Goal: Information Seeking & Learning: Learn about a topic

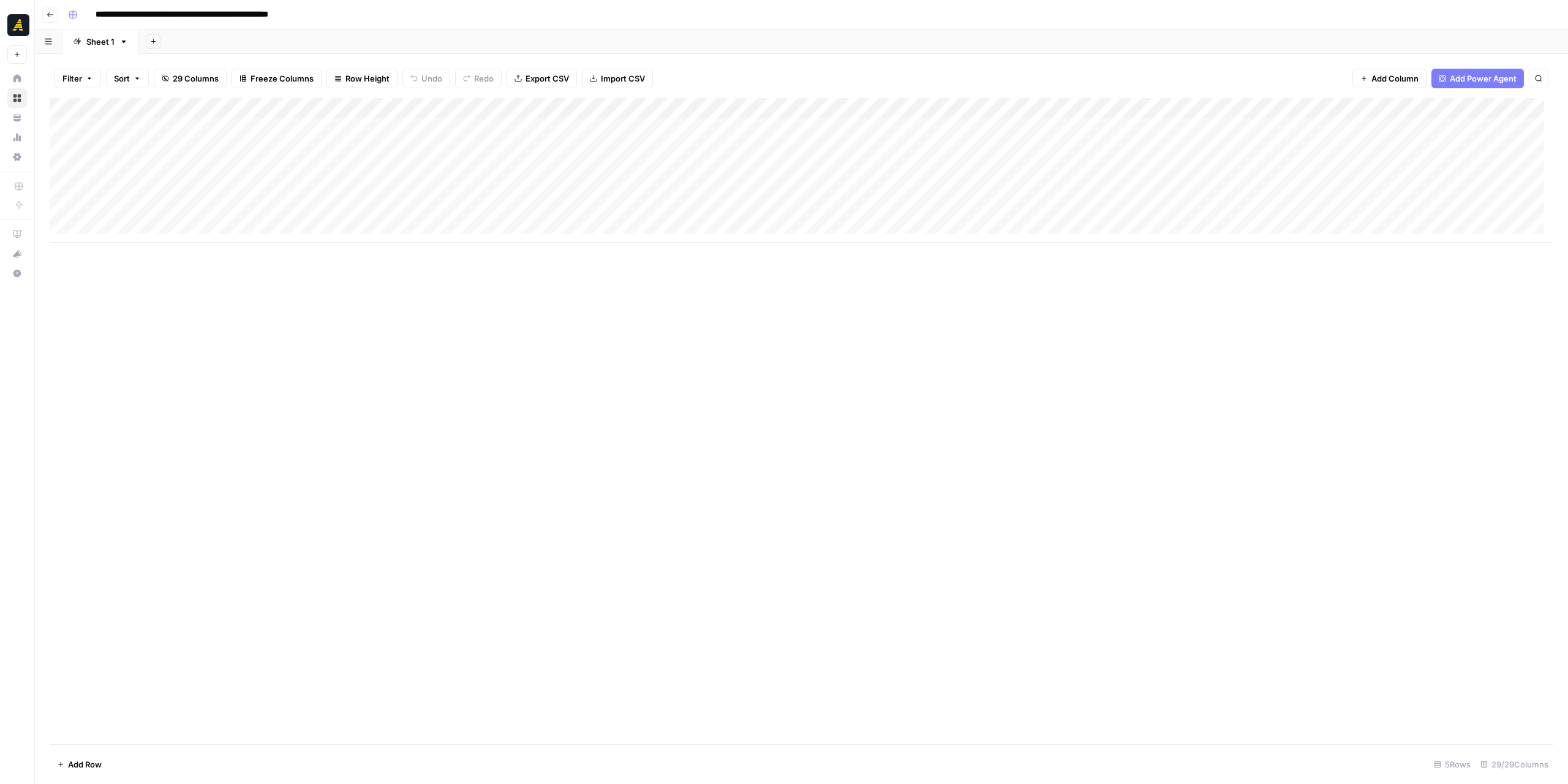
click at [48, 17] on icon "button" at bounding box center [50, 14] width 8 height 8
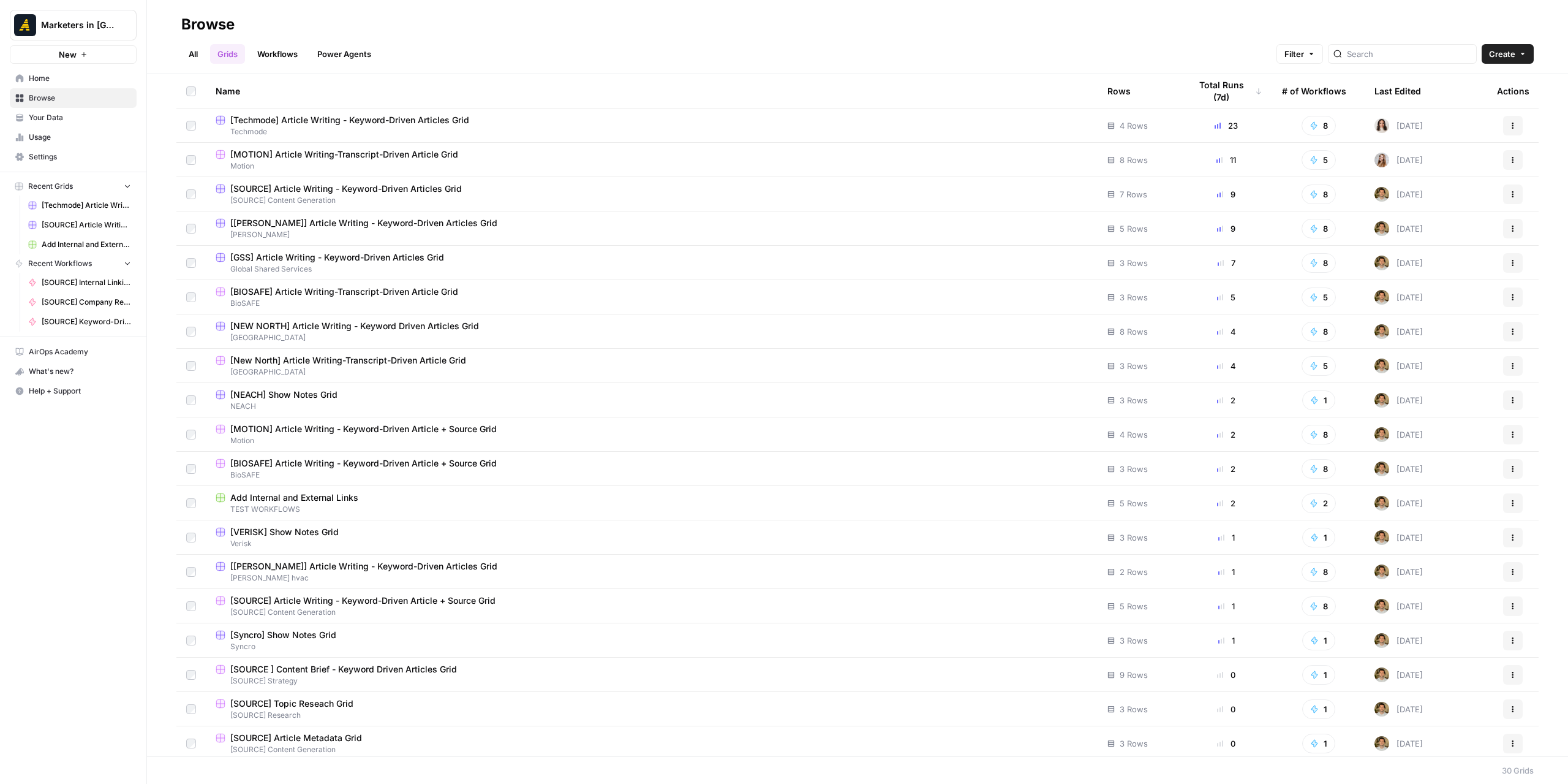
click at [201, 47] on link "All" at bounding box center [193, 53] width 24 height 19
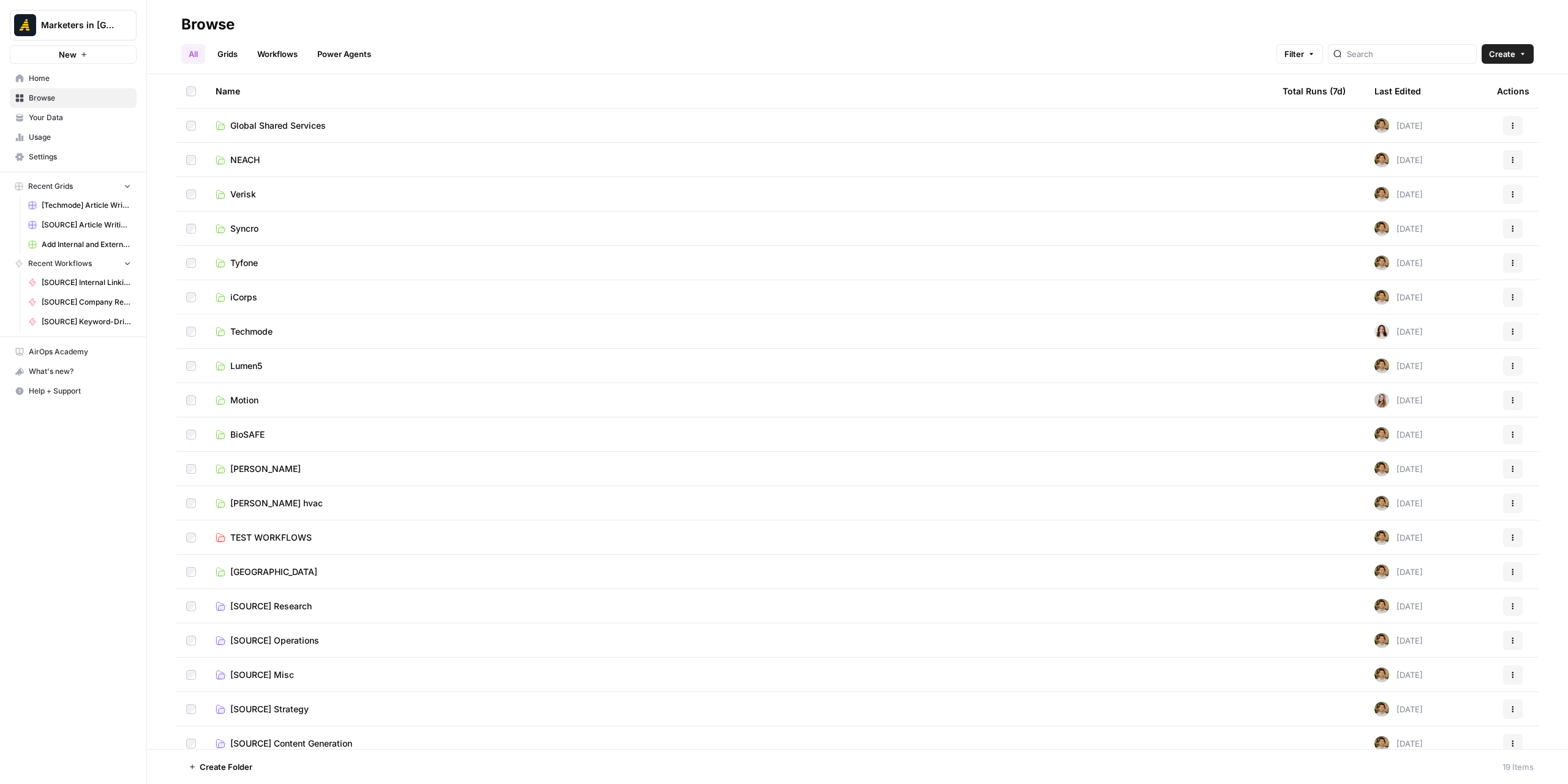
click at [245, 199] on span "Verisk" at bounding box center [243, 194] width 26 height 13
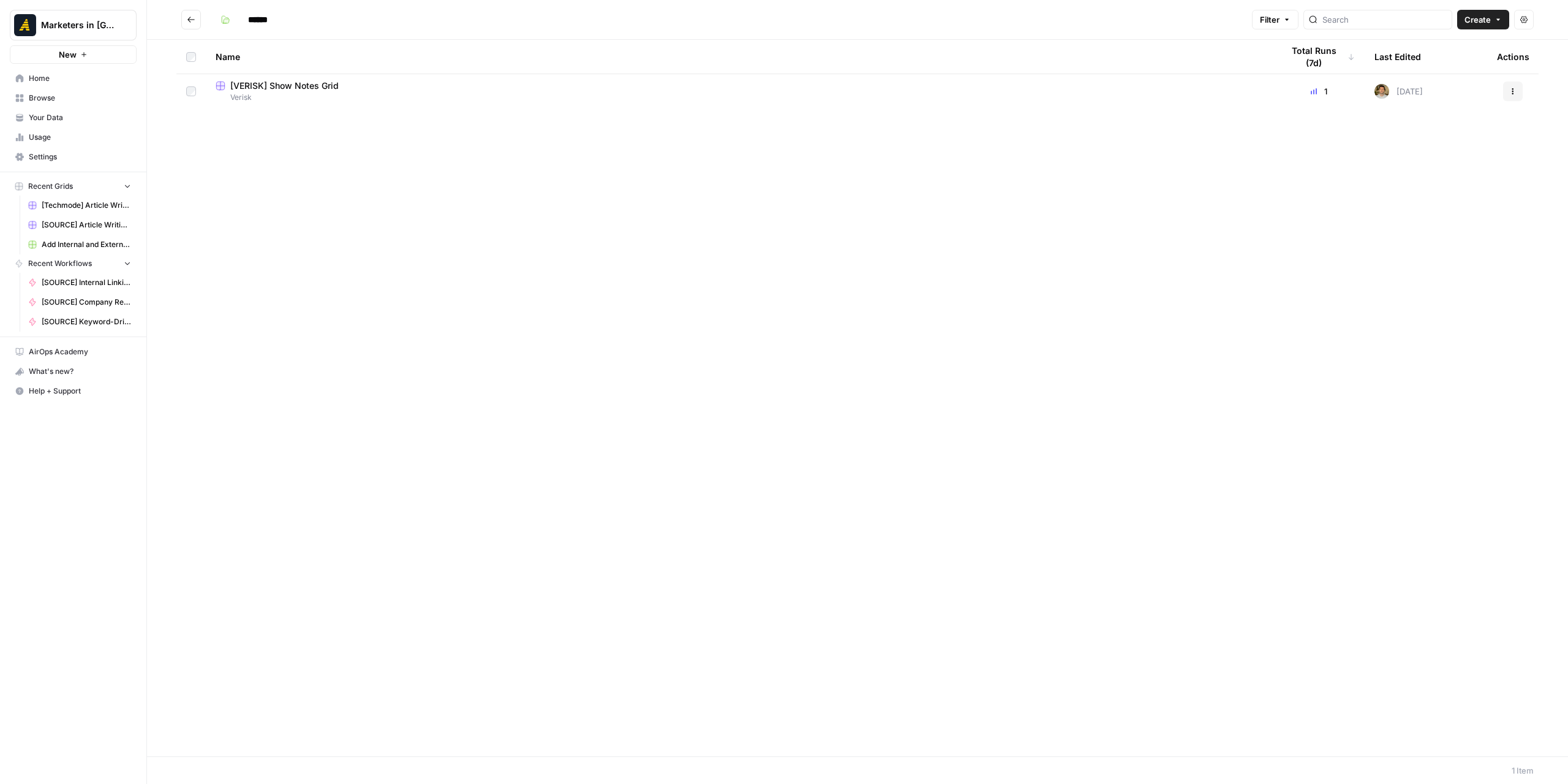
click at [305, 93] on span "Verisk" at bounding box center [739, 97] width 1047 height 11
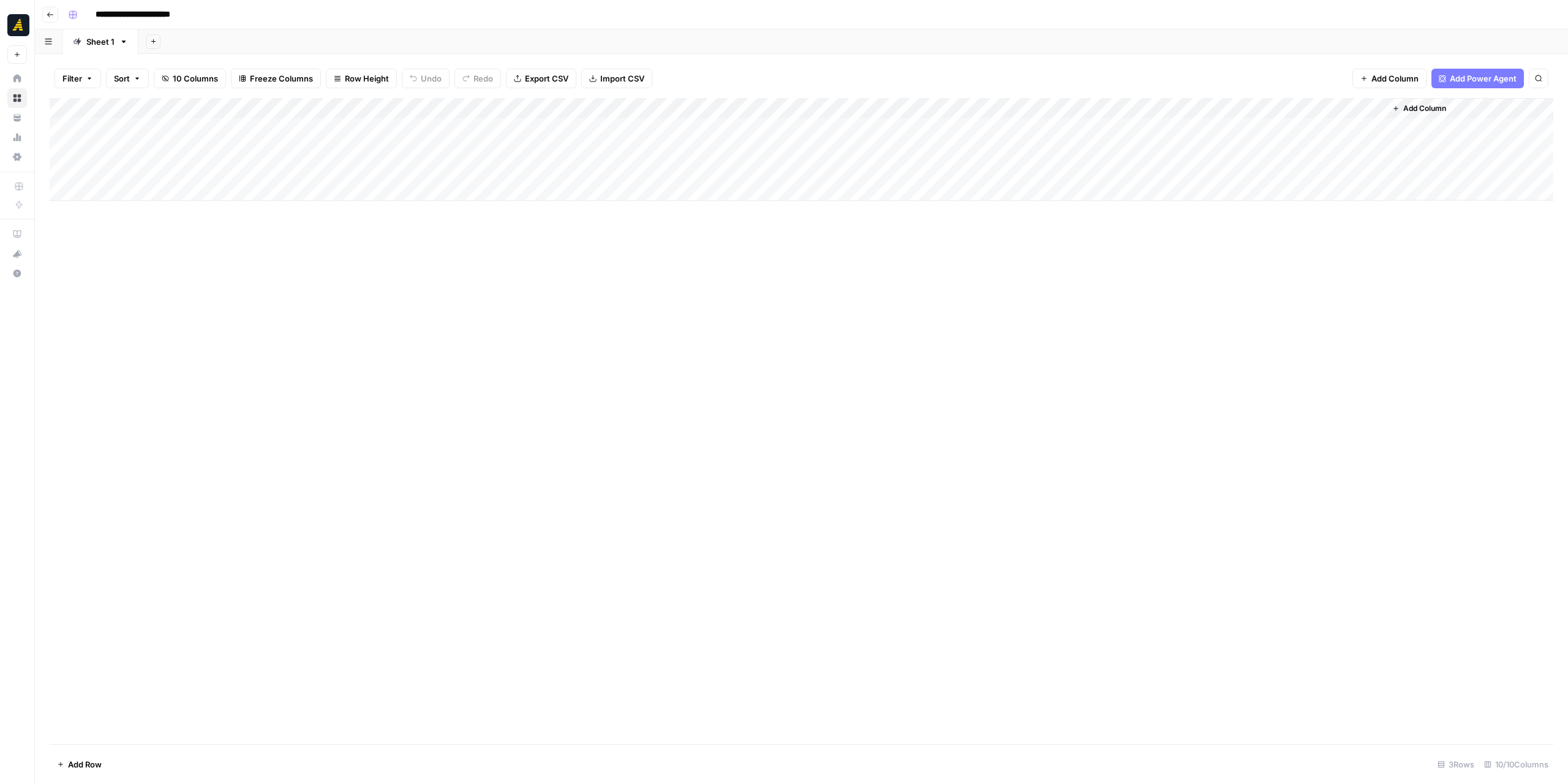
click at [248, 122] on div "Add Column" at bounding box center [801, 149] width 1504 height 103
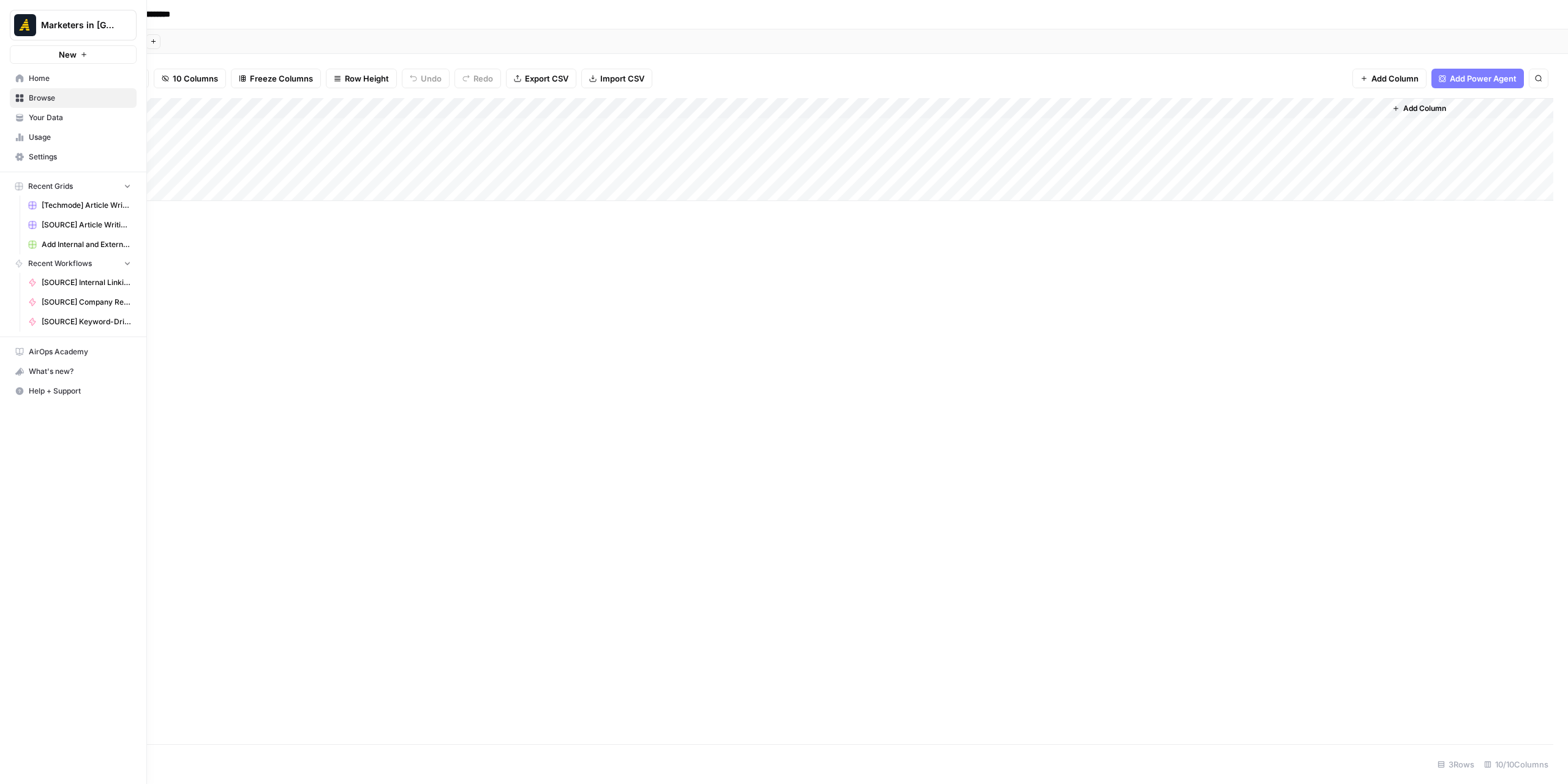
click at [24, 95] on icon at bounding box center [19, 98] width 8 height 8
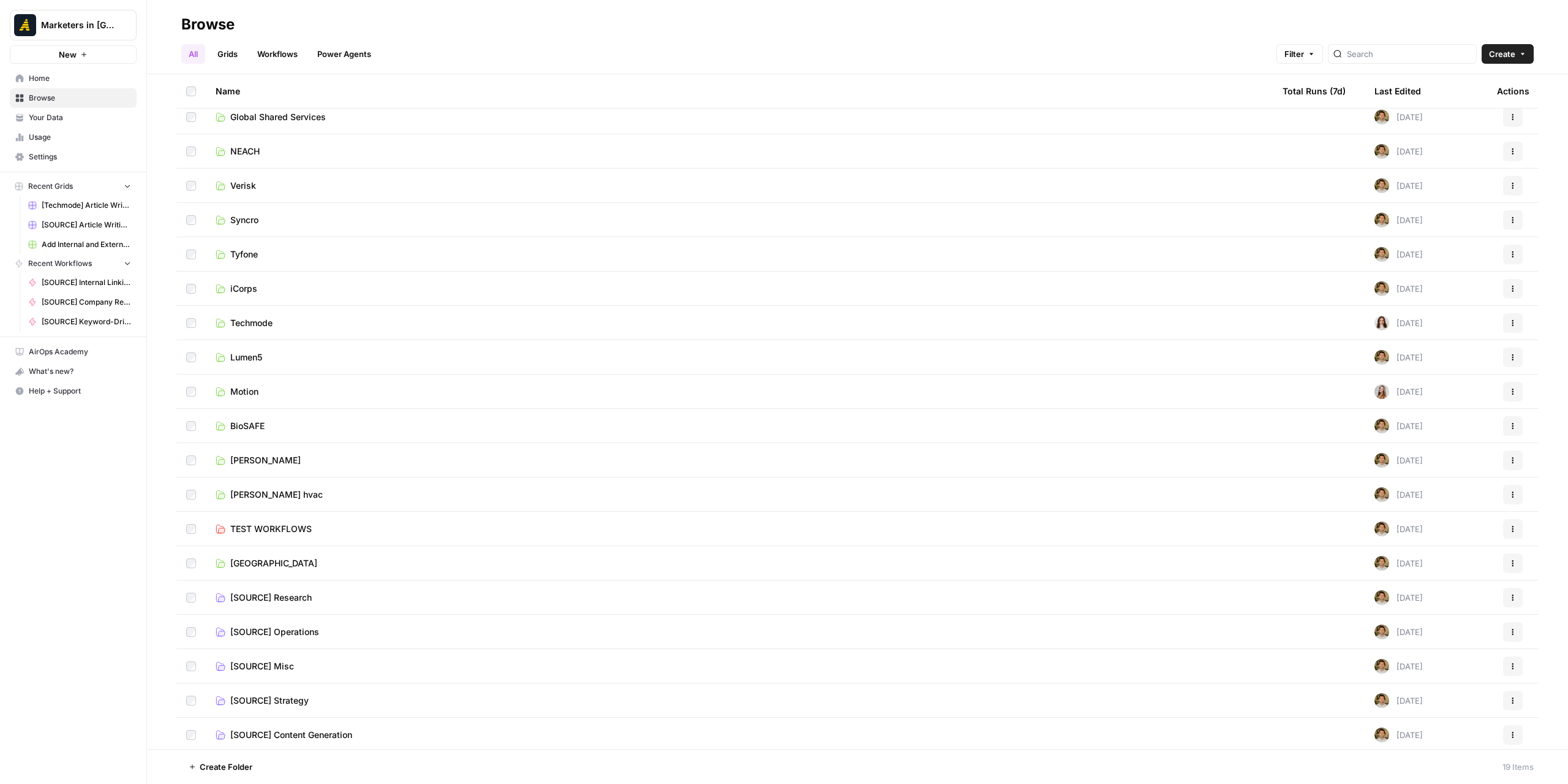
scroll to position [11, 0]
click at [343, 733] on span "[SOURCE] Content Generation" at bounding box center [291, 732] width 122 height 13
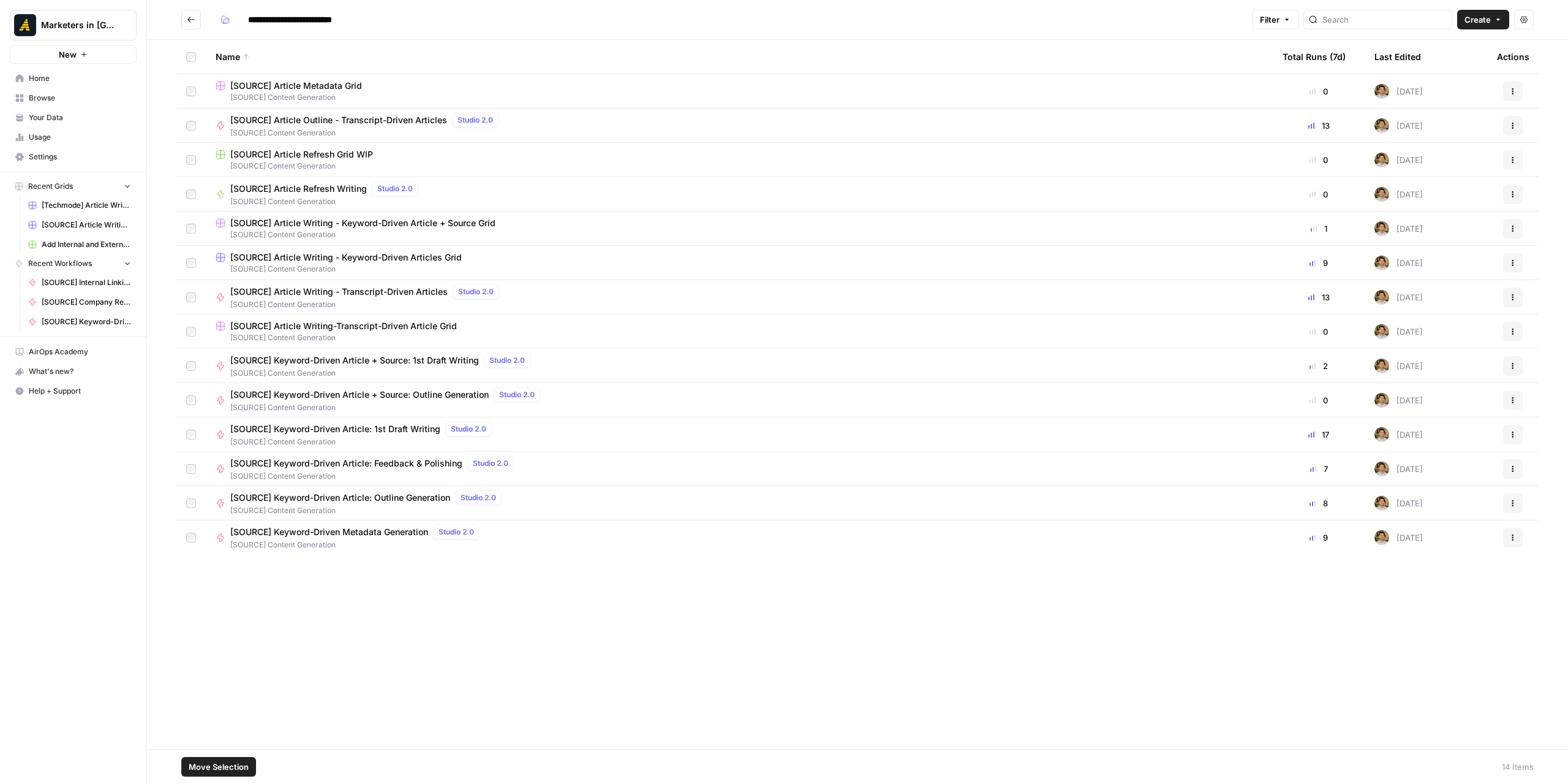
click at [1524, 24] on button "Actions" at bounding box center [1523, 19] width 19 height 19
click at [1515, 539] on icon "button" at bounding box center [1512, 537] width 8 height 8
click at [1204, 626] on div "Name Total Runs (7d) Last Edited Actions [SOURCE] Article Metadata Grid [SOURCE…" at bounding box center [857, 394] width 1421 height 709
click at [191, 14] on button "Go back" at bounding box center [190, 19] width 19 height 19
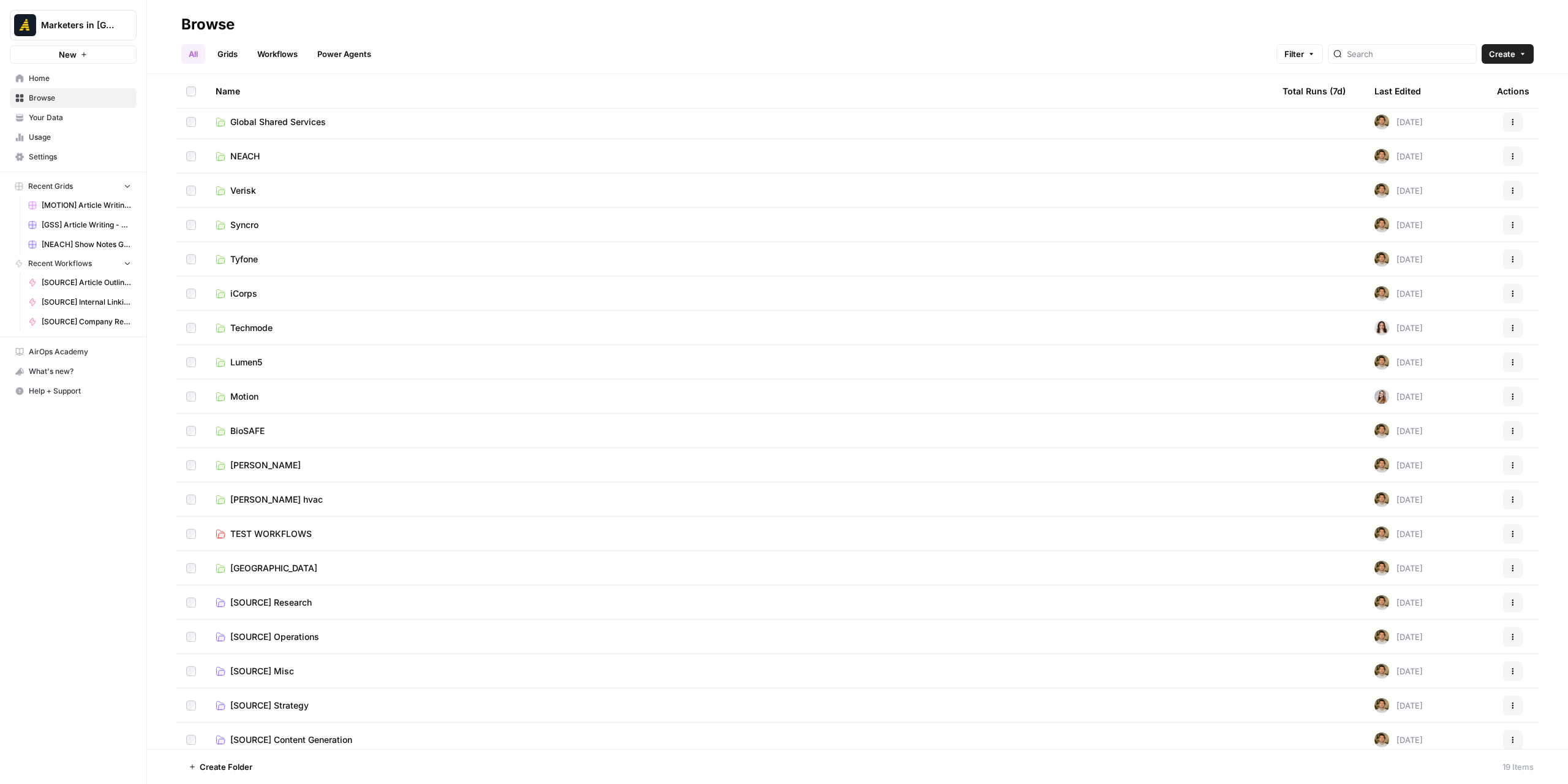
scroll to position [11, 0]
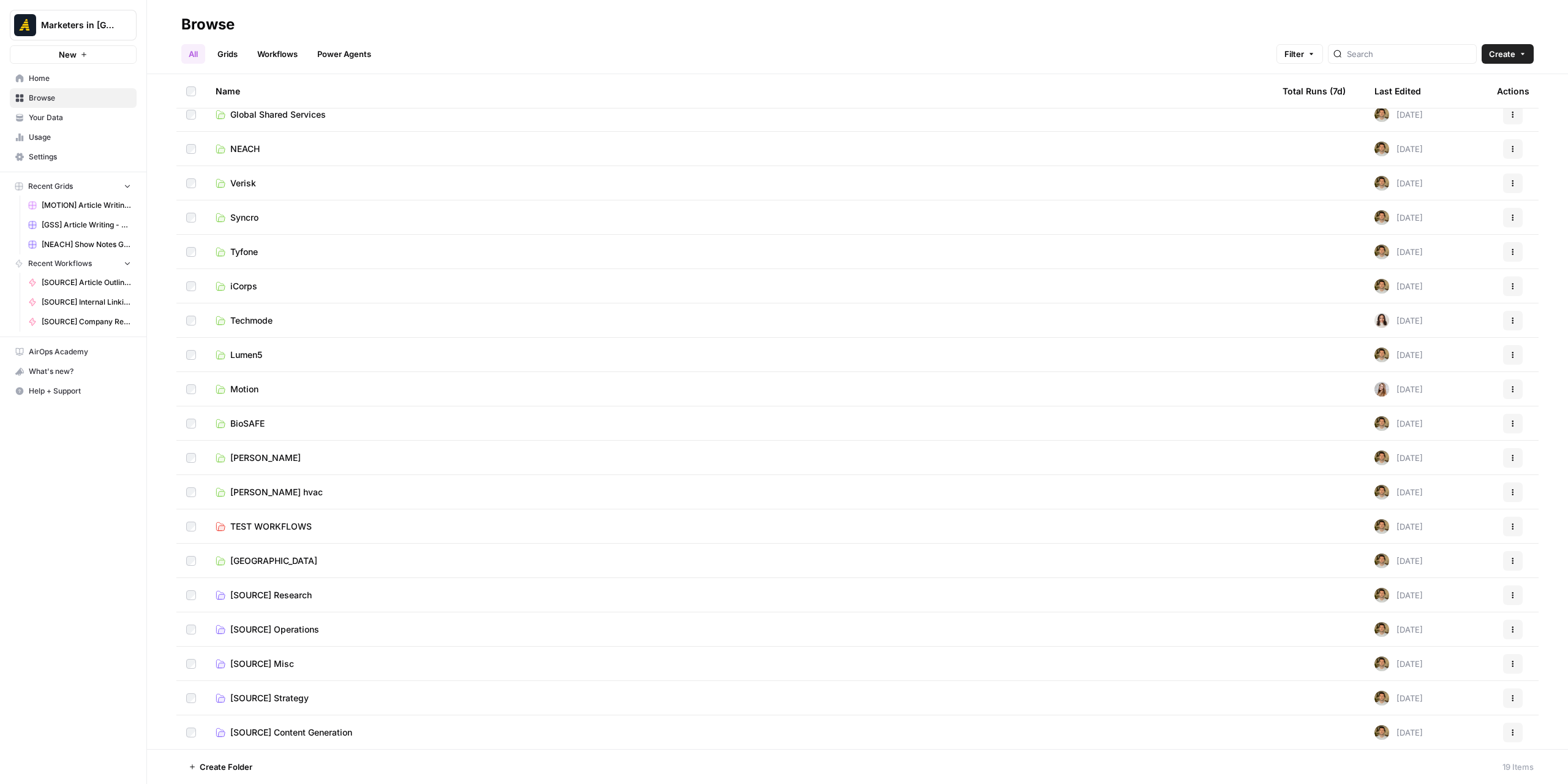
click at [297, 592] on span "[SOURCE] Research" at bounding box center [270, 595] width 82 height 13
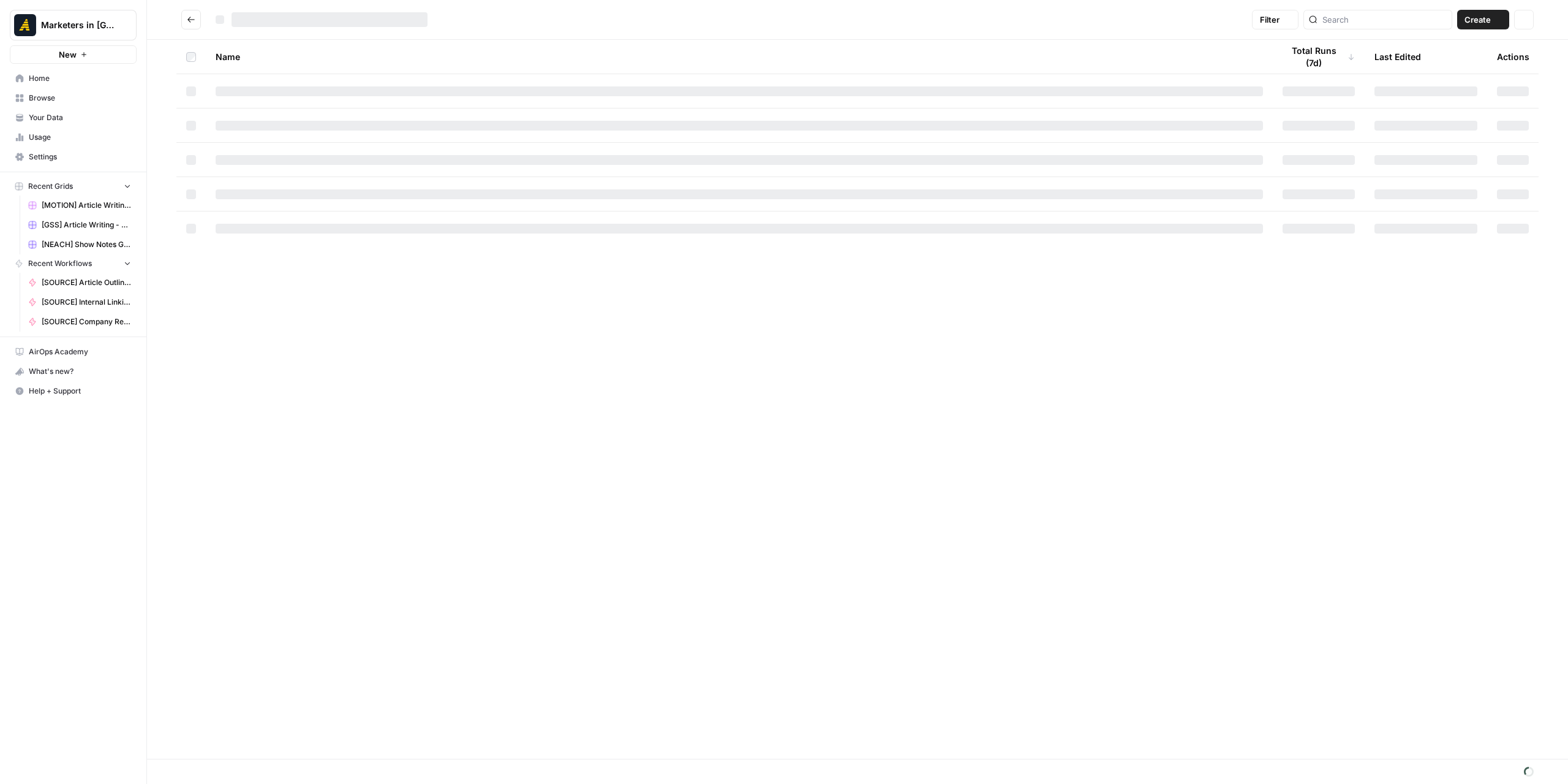
click at [297, 592] on div "Name Total Runs (7d) Last Edited Actions" at bounding box center [857, 399] width 1421 height 719
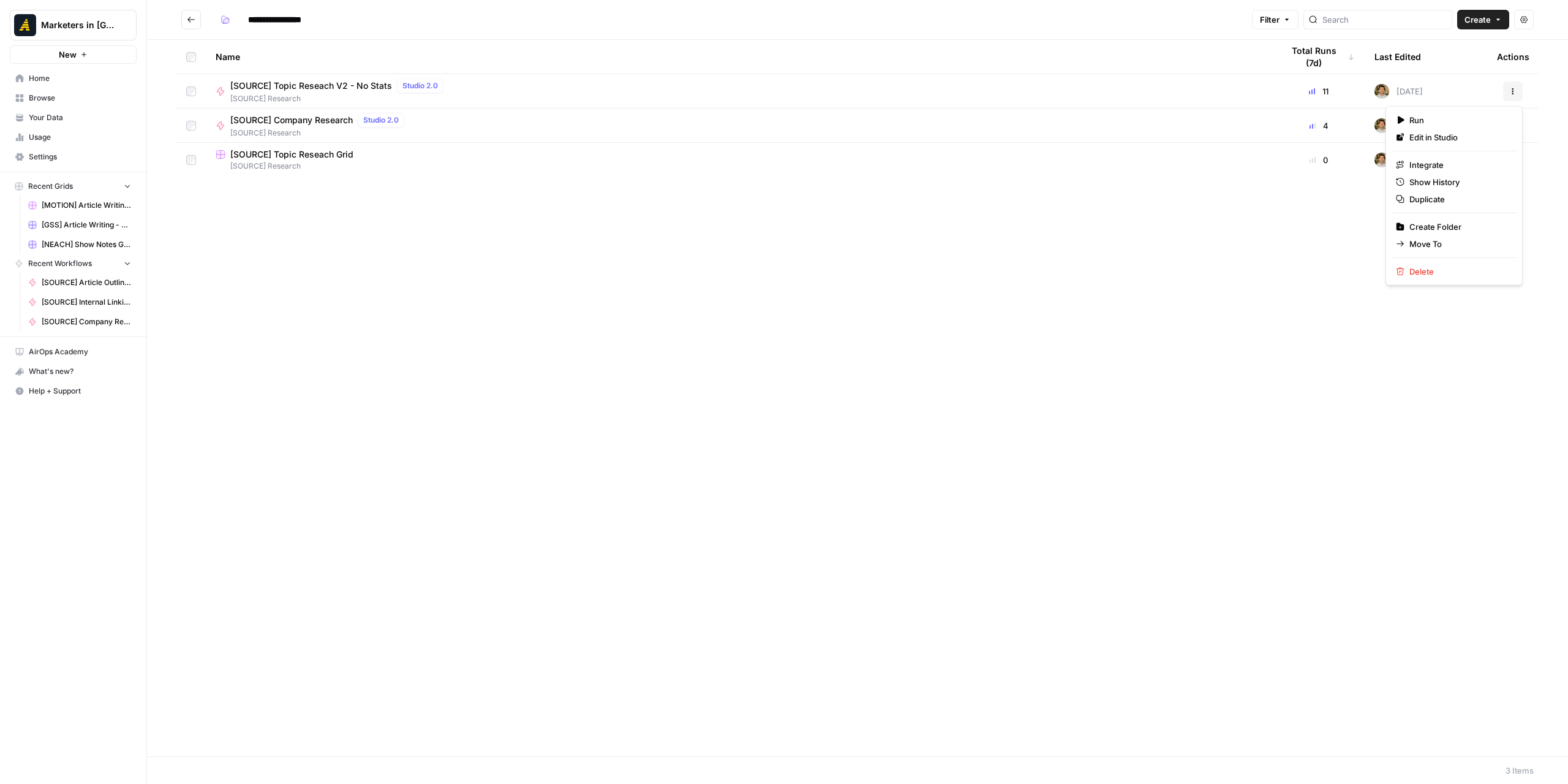
click at [1512, 95] on button "Actions" at bounding box center [1512, 91] width 19 height 19
click at [1026, 87] on div "[SOURCE] Topic Reseach V2 - No Stats Studio 2.0 [SOURCE] Research" at bounding box center [739, 91] width 1047 height 26
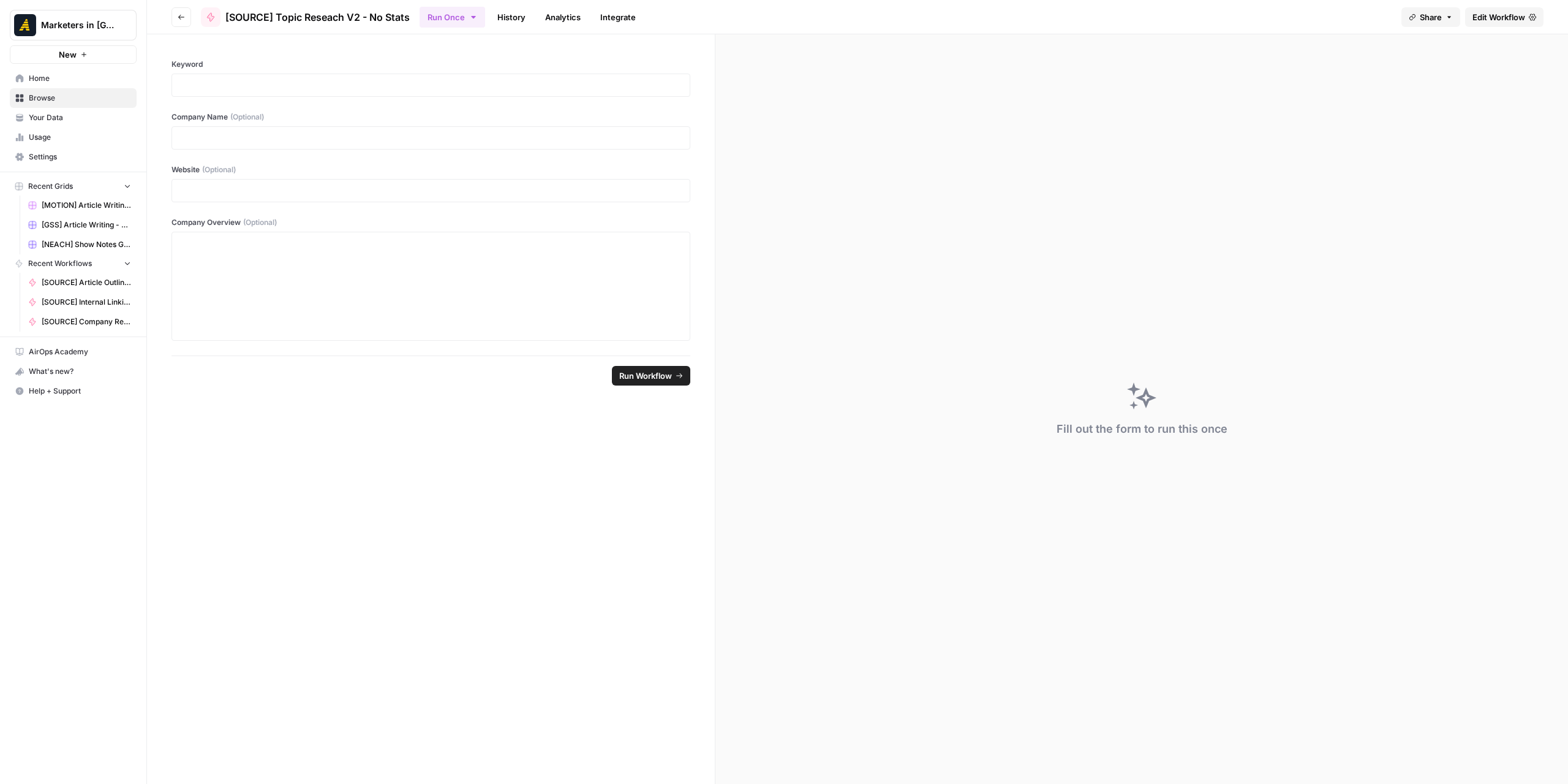
click at [1494, 20] on span "Edit Workflow" at bounding box center [1499, 17] width 53 height 13
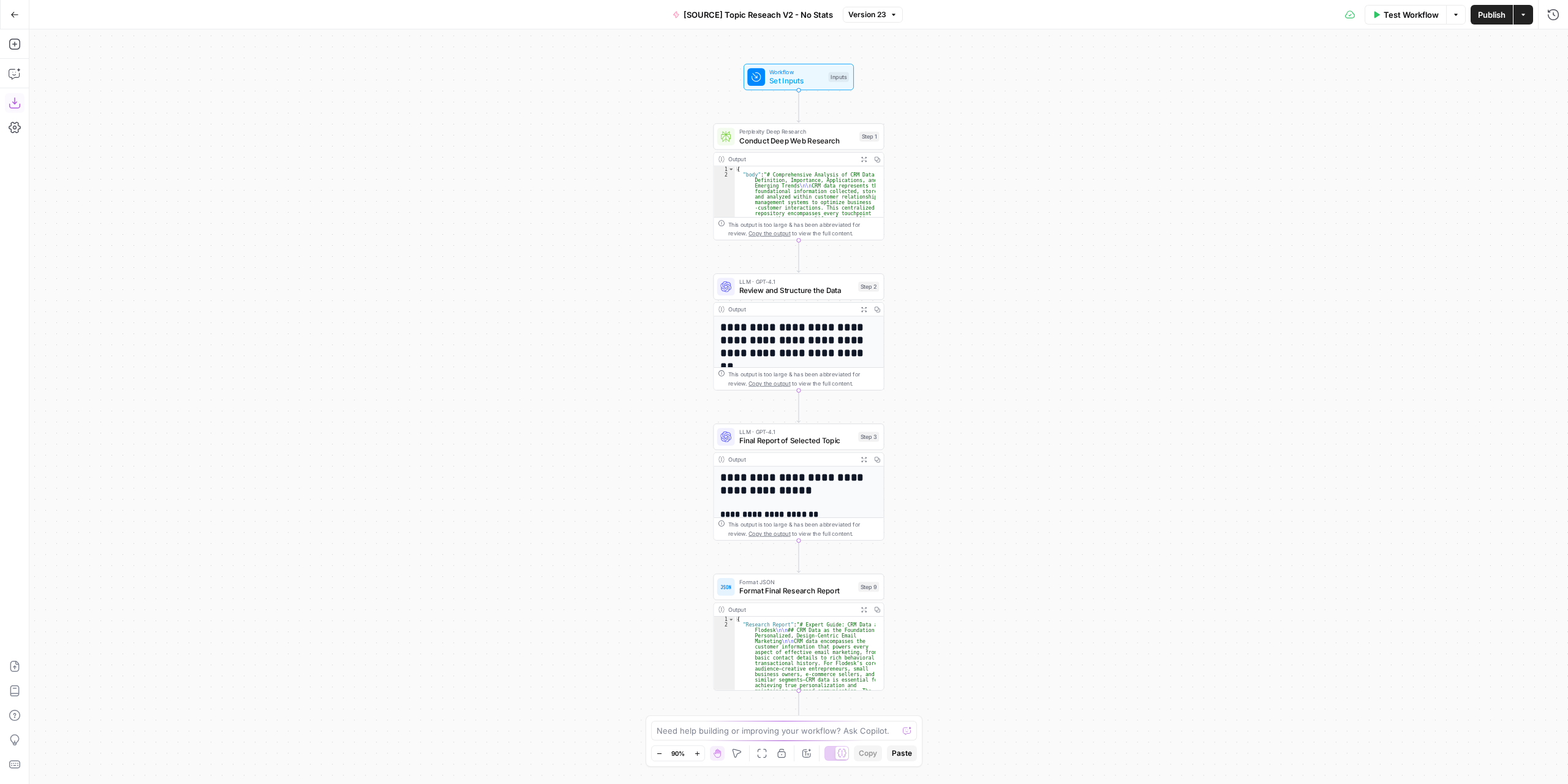
click at [19, 108] on icon "button" at bounding box center [14, 103] width 13 height 13
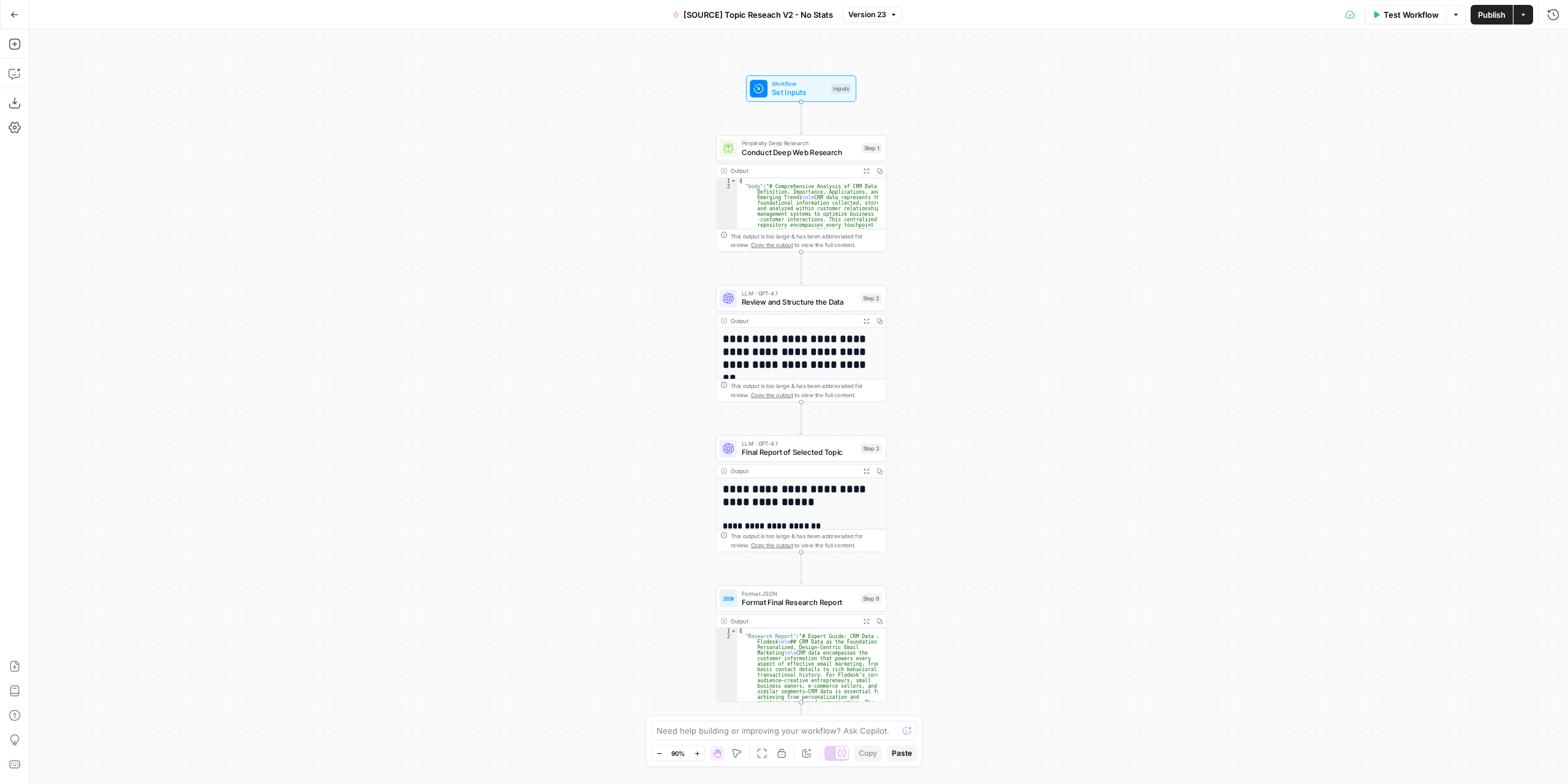
click at [14, 17] on icon "button" at bounding box center [14, 14] width 8 height 8
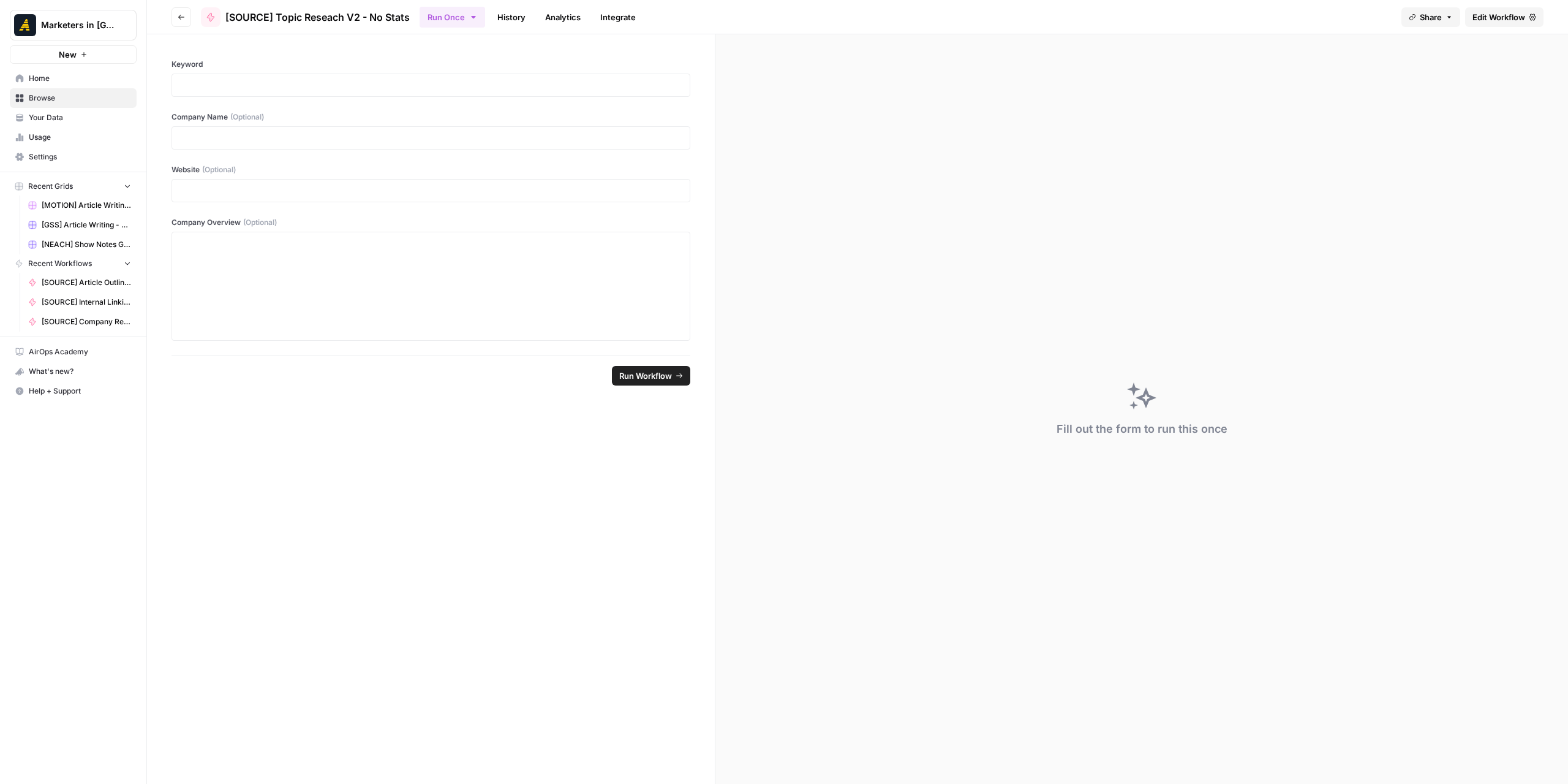
click at [189, 16] on button "Go back" at bounding box center [181, 17] width 19 height 19
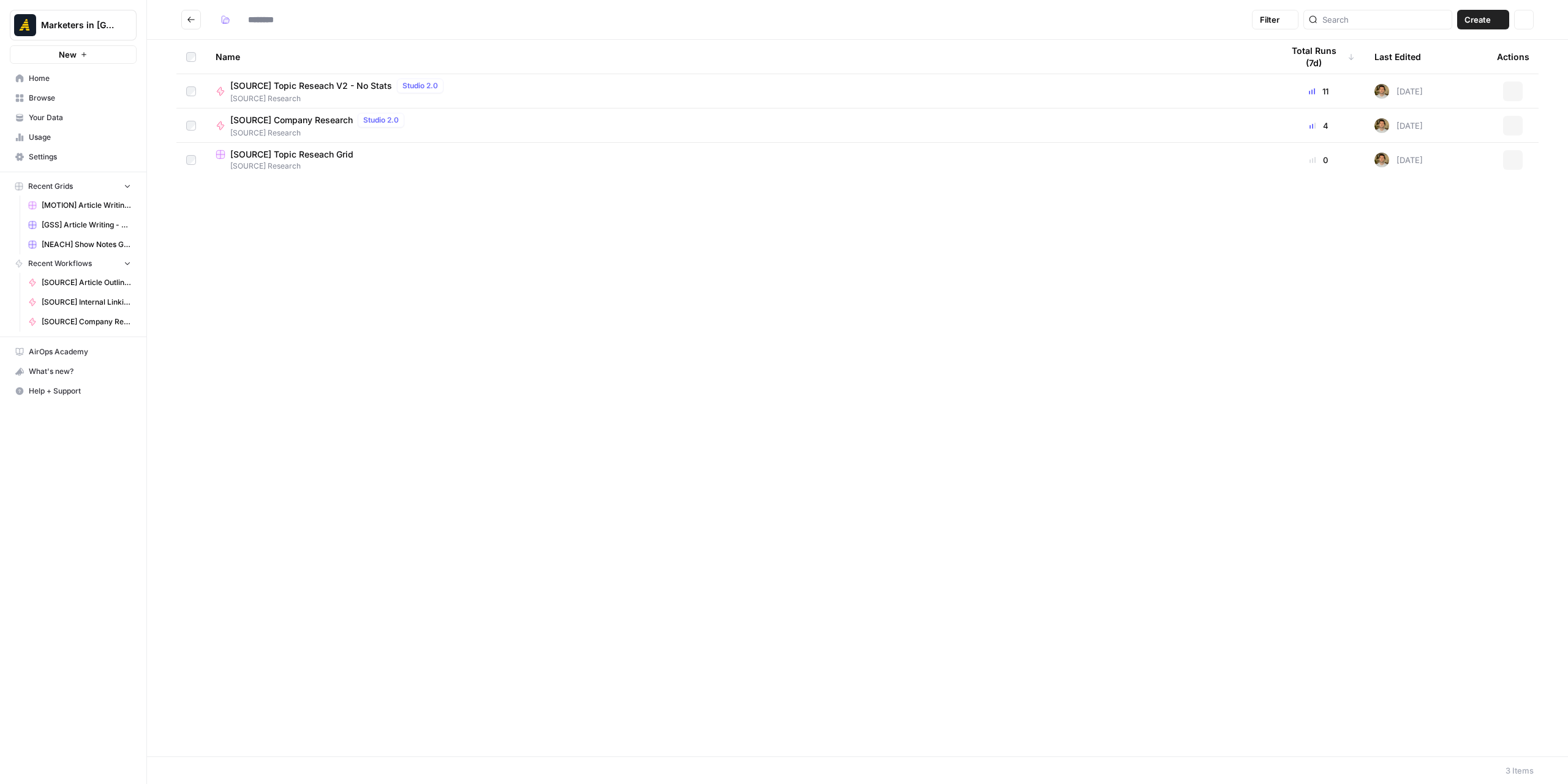
type input "**********"
click at [333, 119] on span "[SOURCE] Company Research" at bounding box center [291, 120] width 122 height 13
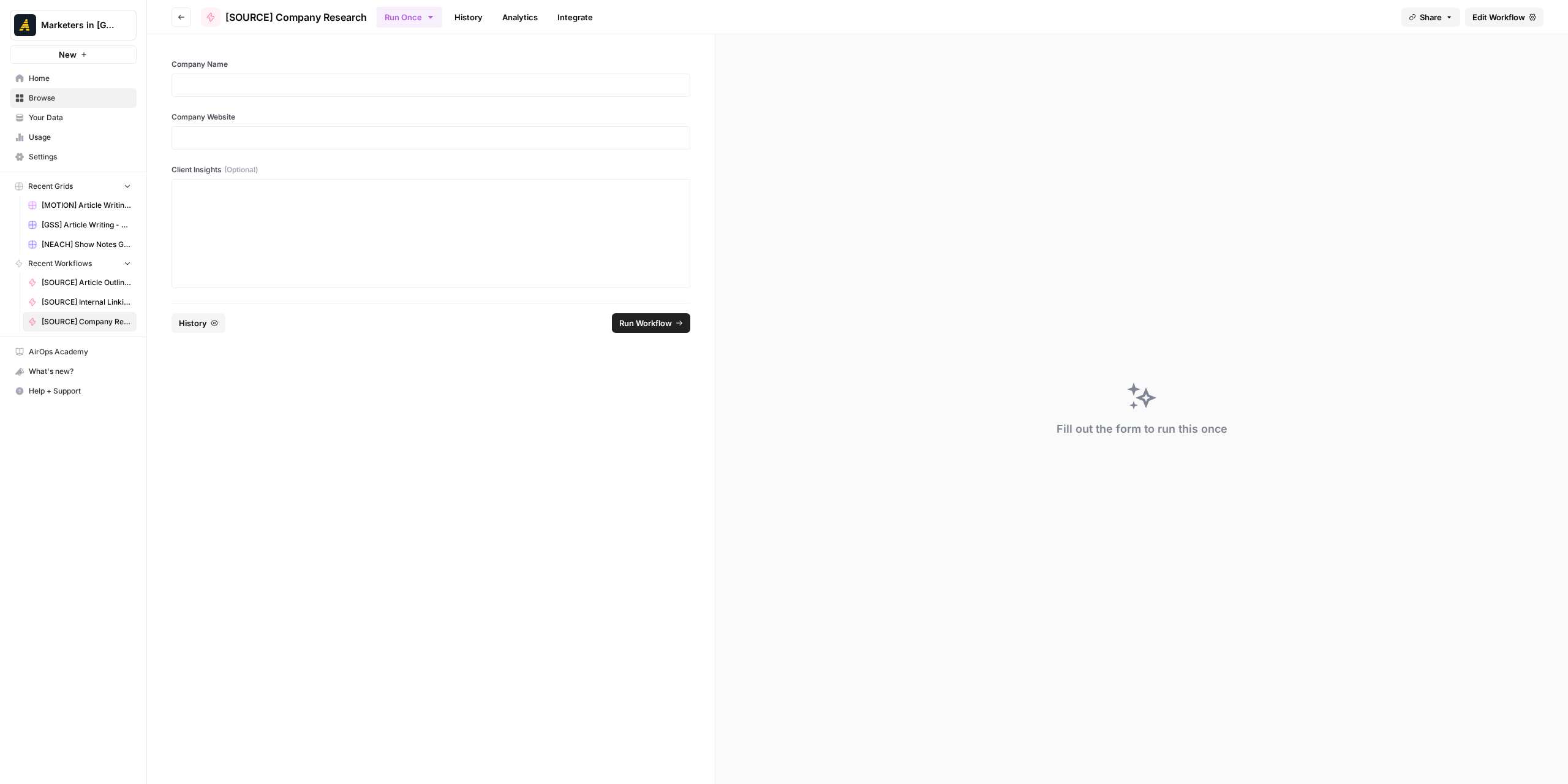
click at [1520, 19] on span "Edit Workflow" at bounding box center [1499, 17] width 53 height 13
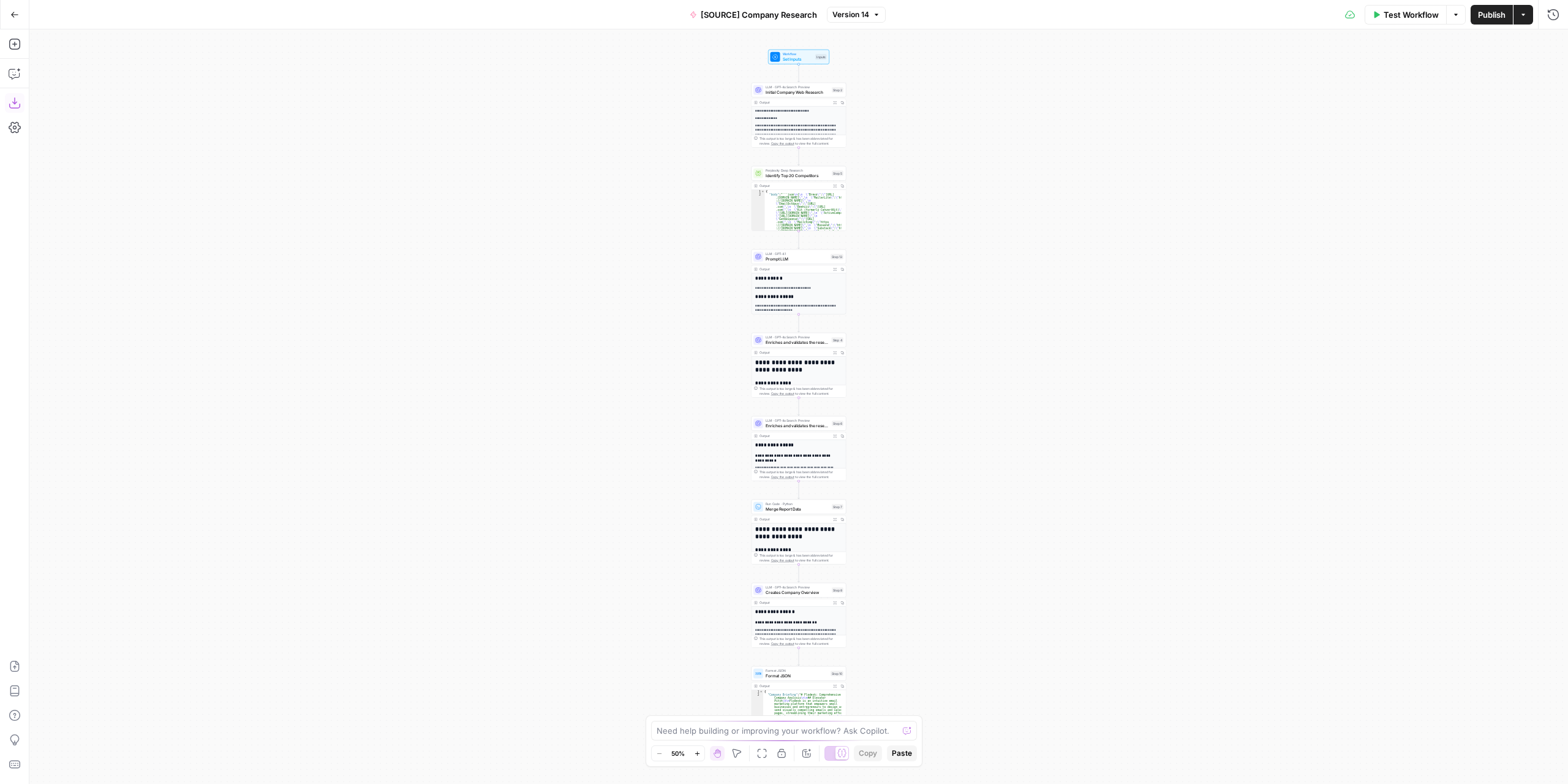
click at [5, 106] on button "Download as JSON" at bounding box center [14, 102] width 19 height 19
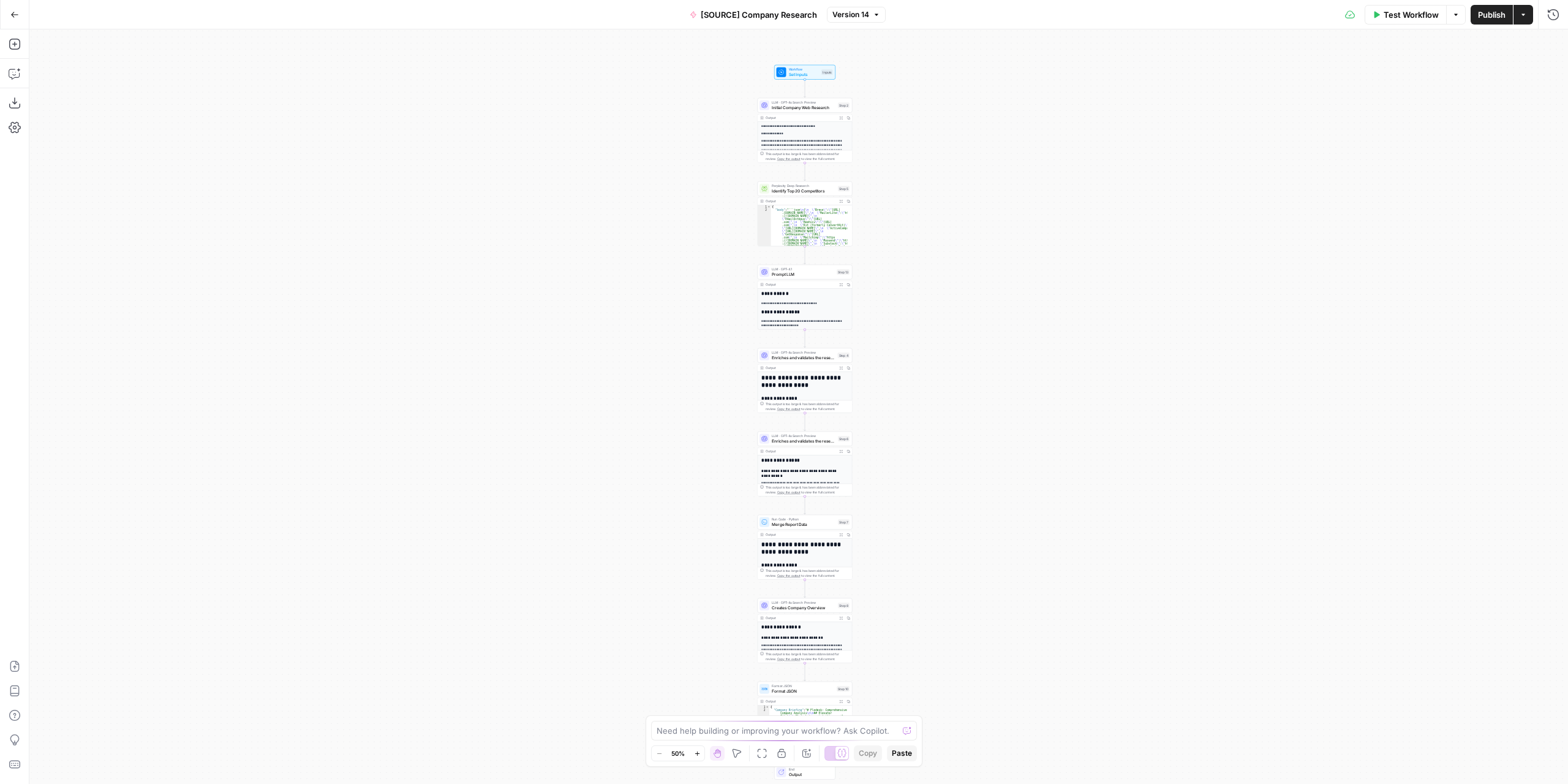
click at [21, 17] on button "Go Back" at bounding box center [14, 14] width 22 height 22
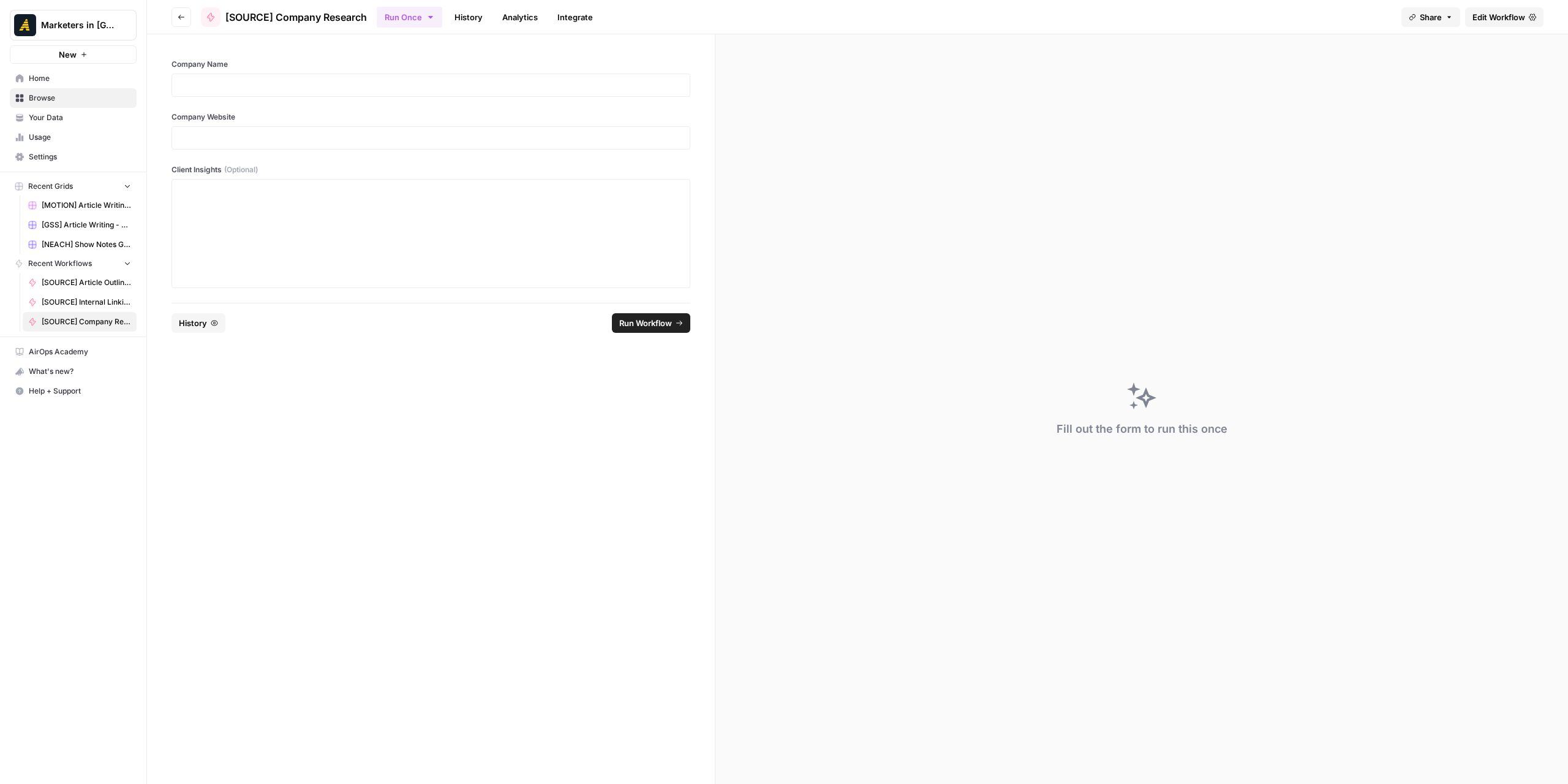
click at [183, 18] on icon "button" at bounding box center [181, 17] width 8 height 8
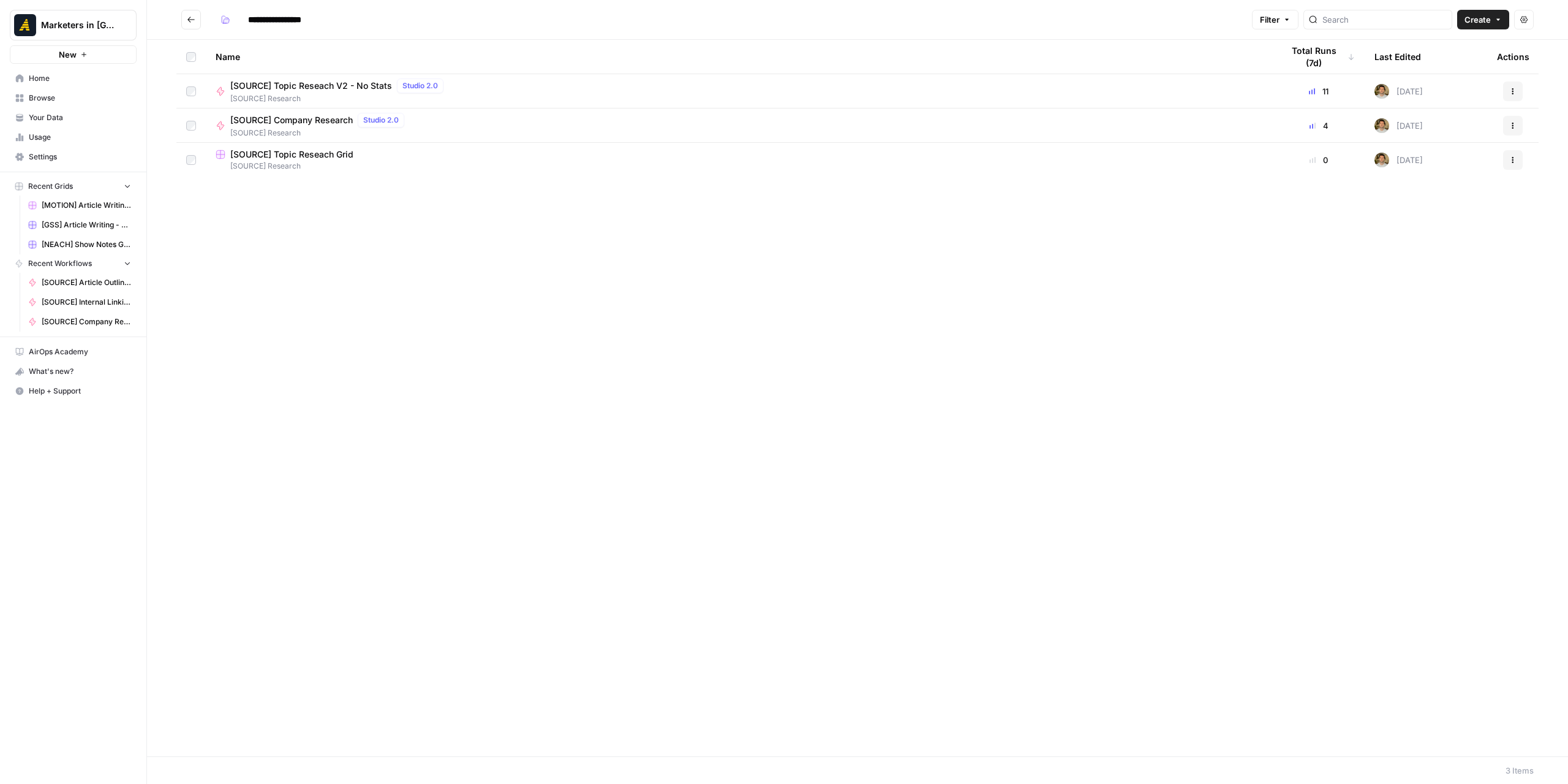
click at [195, 19] on button "Go back" at bounding box center [190, 19] width 19 height 19
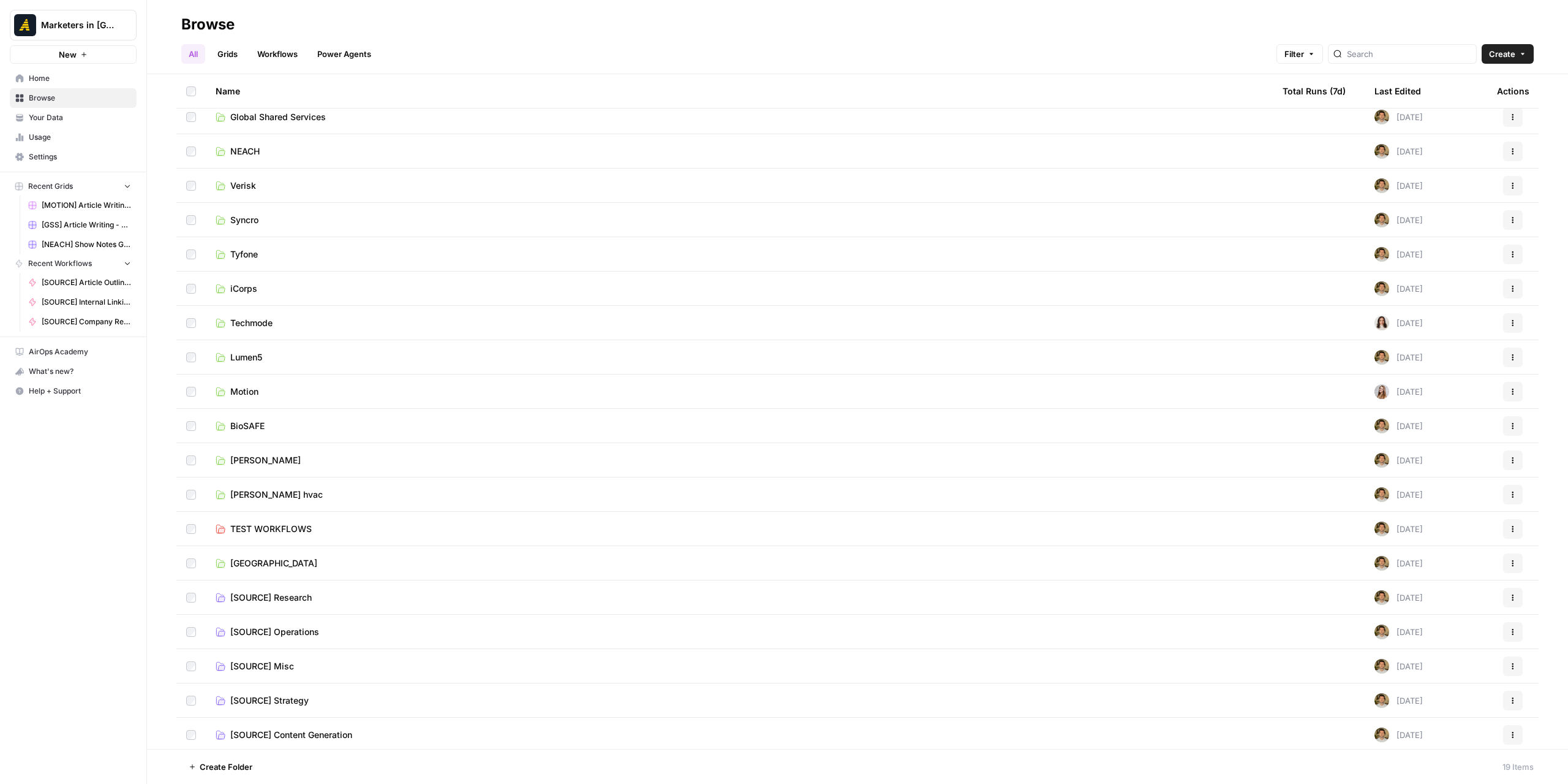
scroll to position [11, 0]
click at [309, 629] on span "[SOURCE] Operations" at bounding box center [274, 629] width 88 height 13
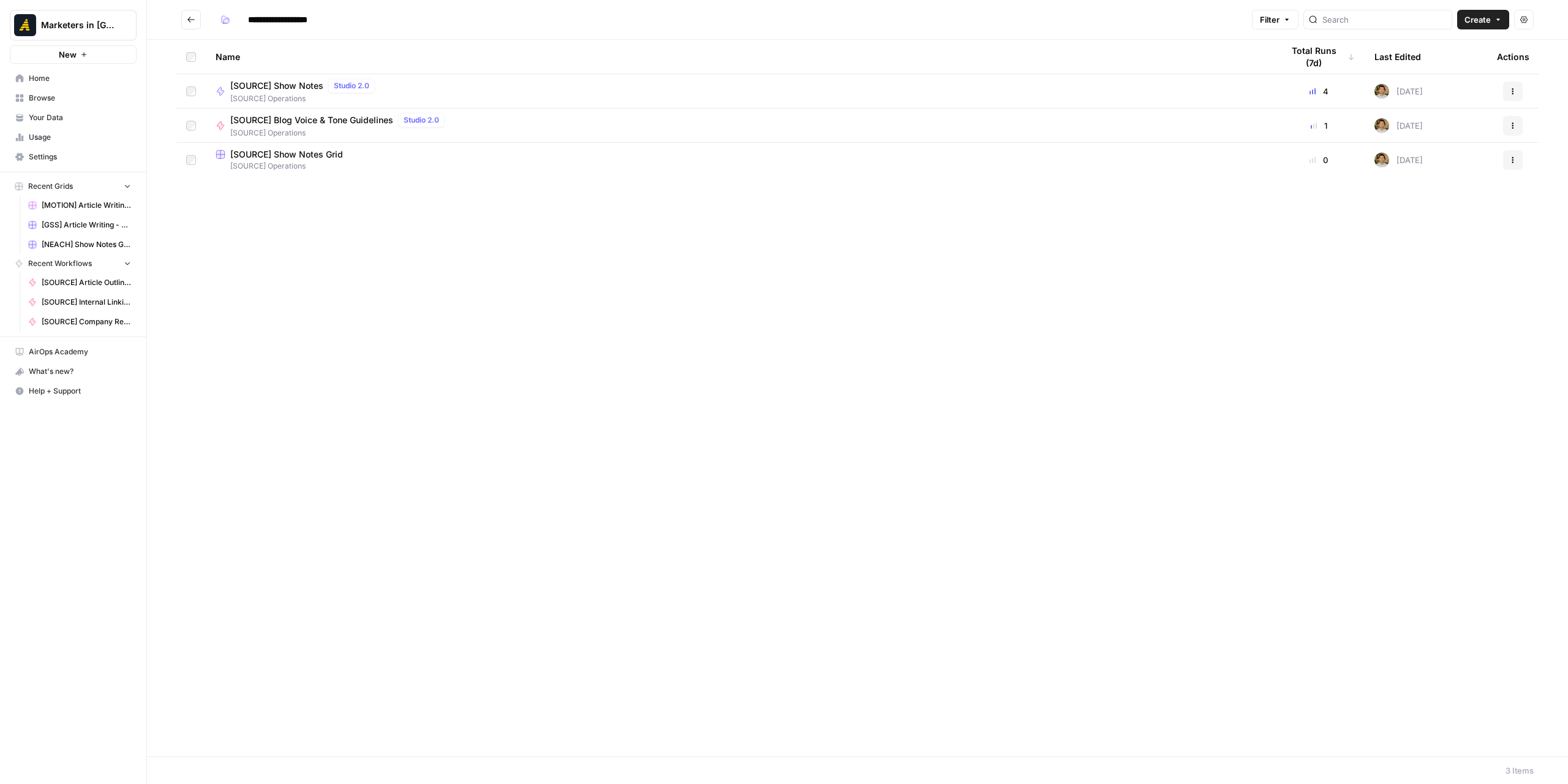
click at [356, 270] on div "Name Total Runs (7d) Last Edited Actions [SOURCE] Show Notes Studio 2.0 [SOURCE…" at bounding box center [857, 398] width 1421 height 717
click at [277, 90] on span "[SOURCE] Show Notes" at bounding box center [276, 86] width 93 height 13
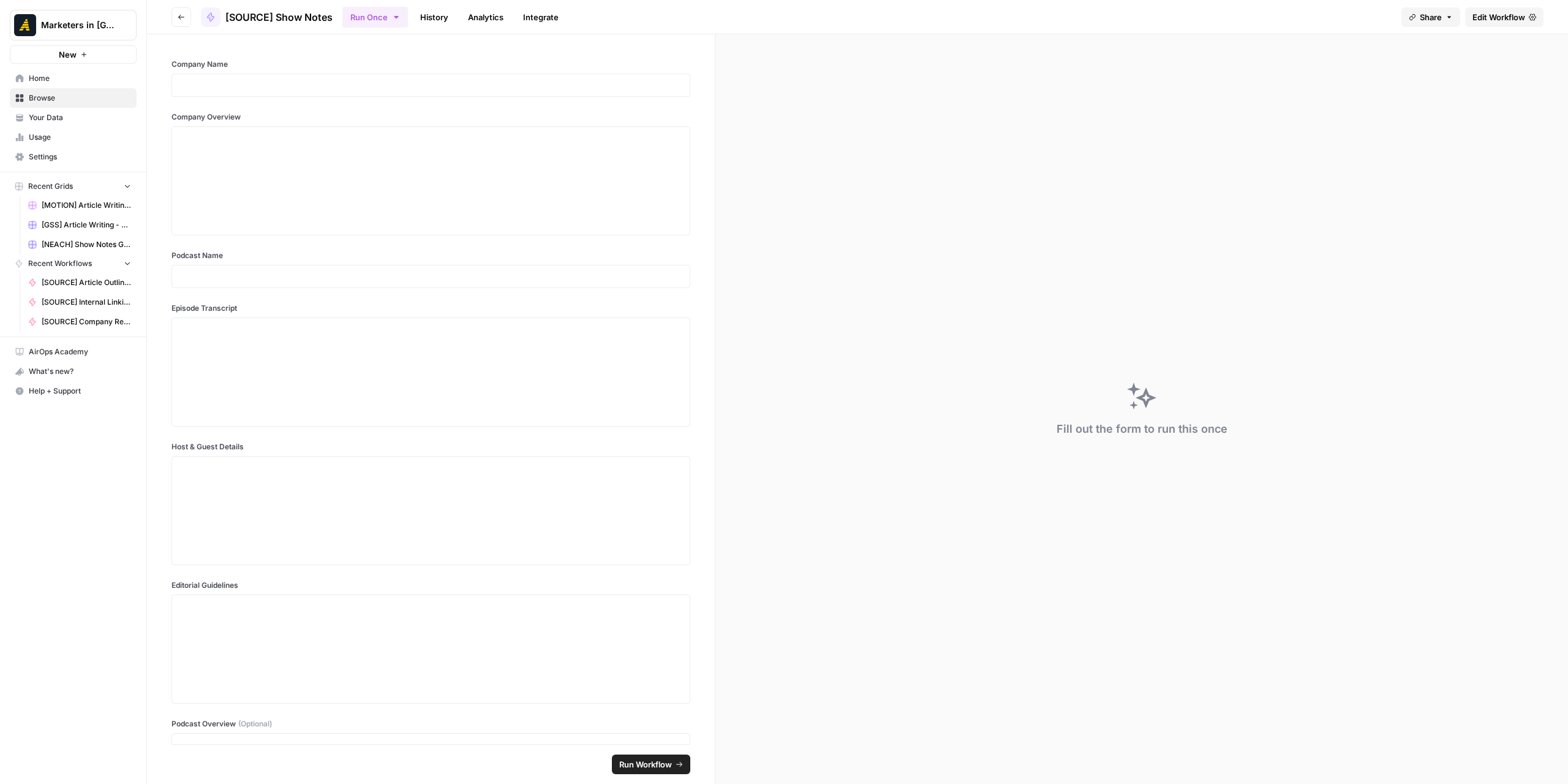
click at [1504, 17] on span "Edit Workflow" at bounding box center [1499, 17] width 53 height 13
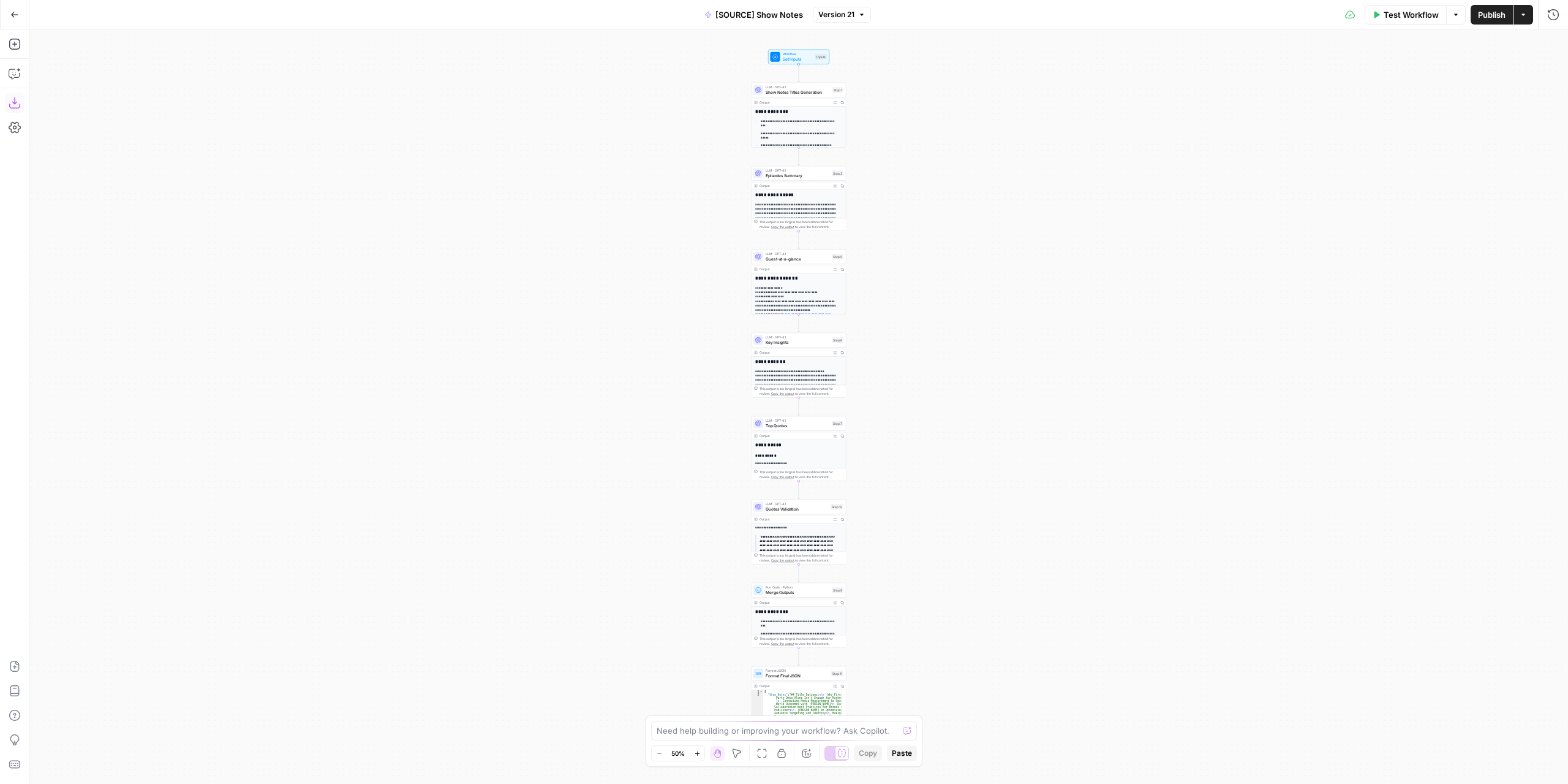
click at [21, 106] on button "Download as JSON" at bounding box center [14, 102] width 19 height 19
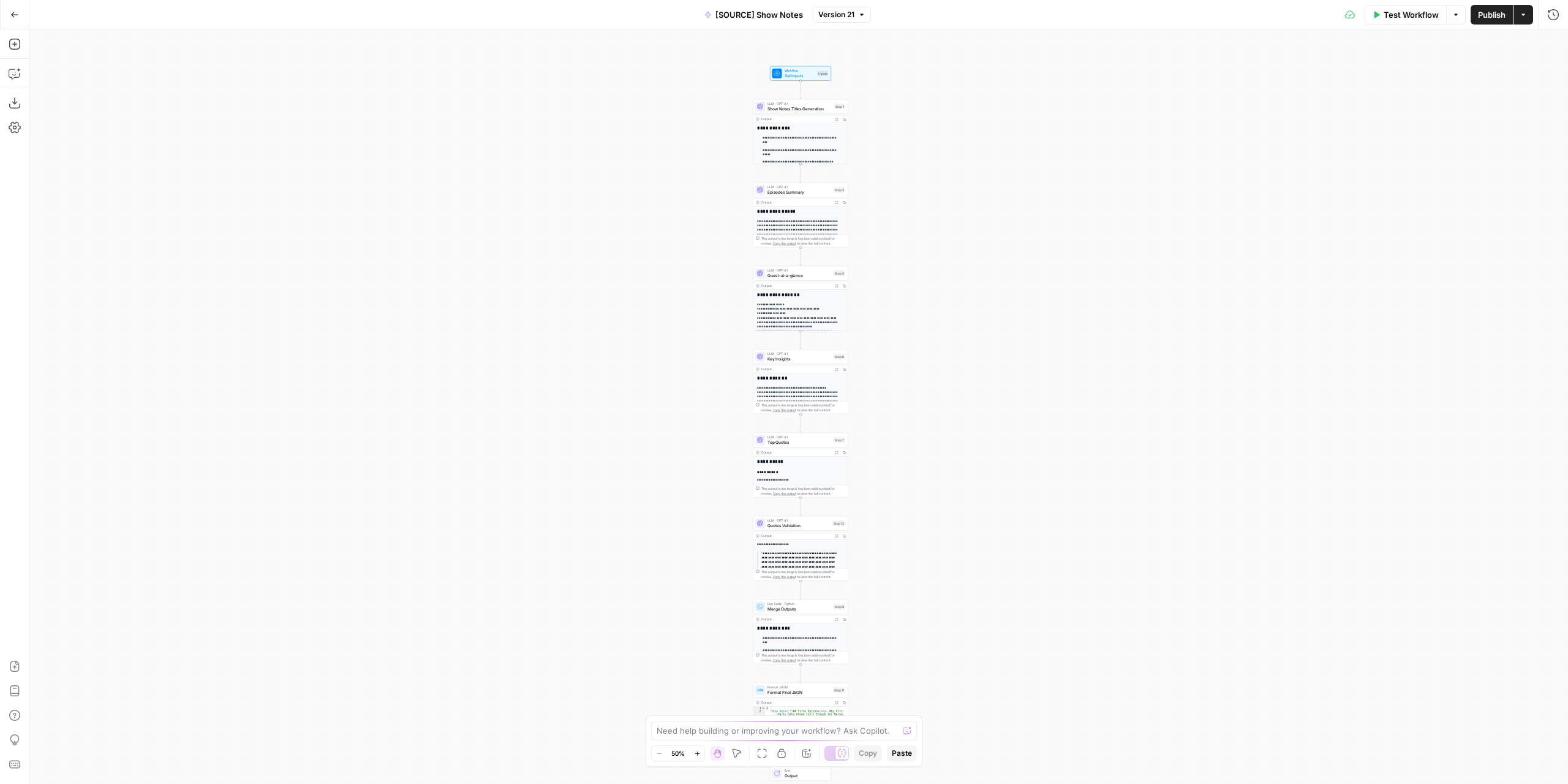
click at [22, 19] on button "Go Back" at bounding box center [14, 14] width 22 height 22
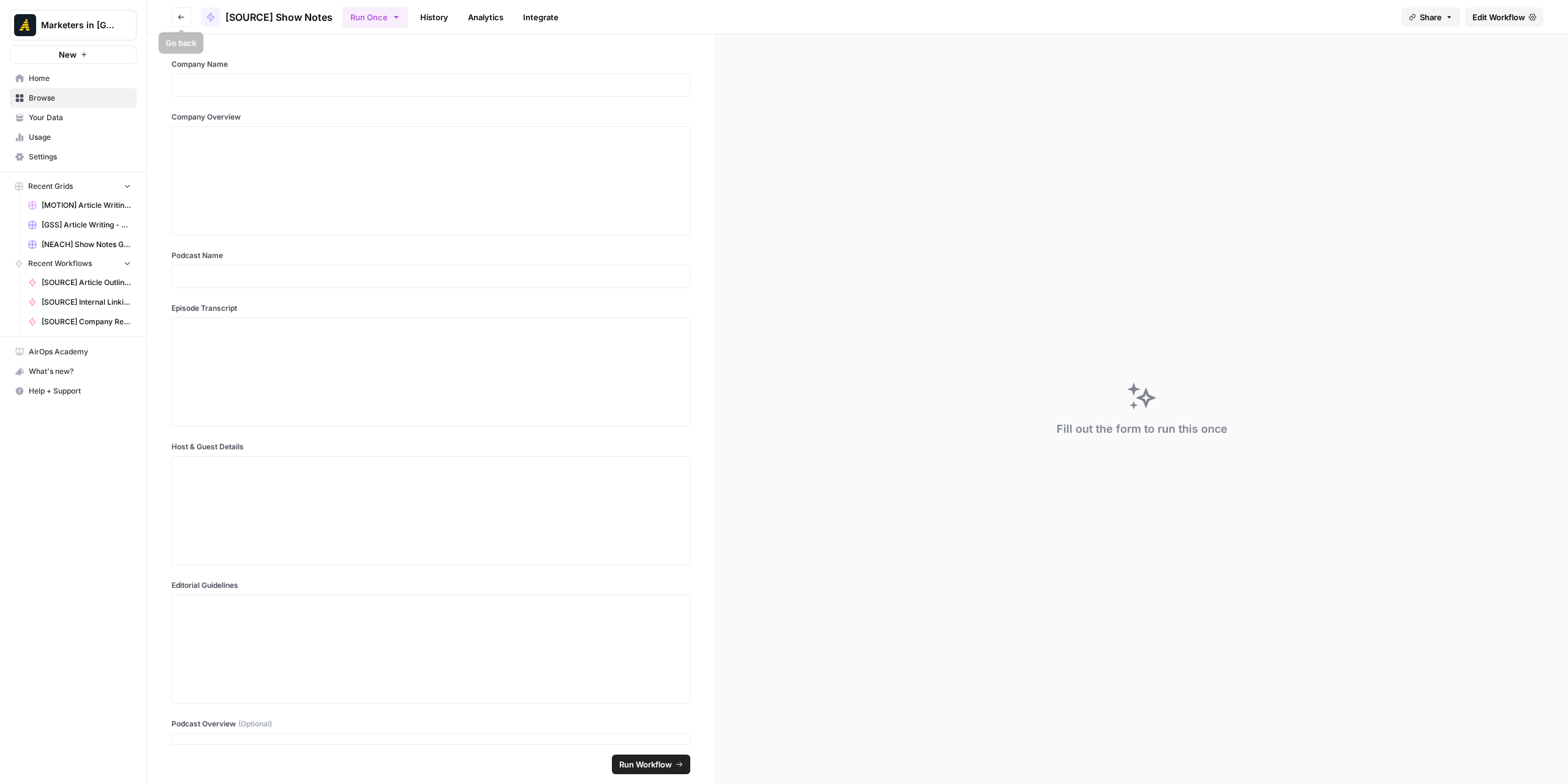
click at [189, 14] on button "Go back" at bounding box center [181, 17] width 19 height 19
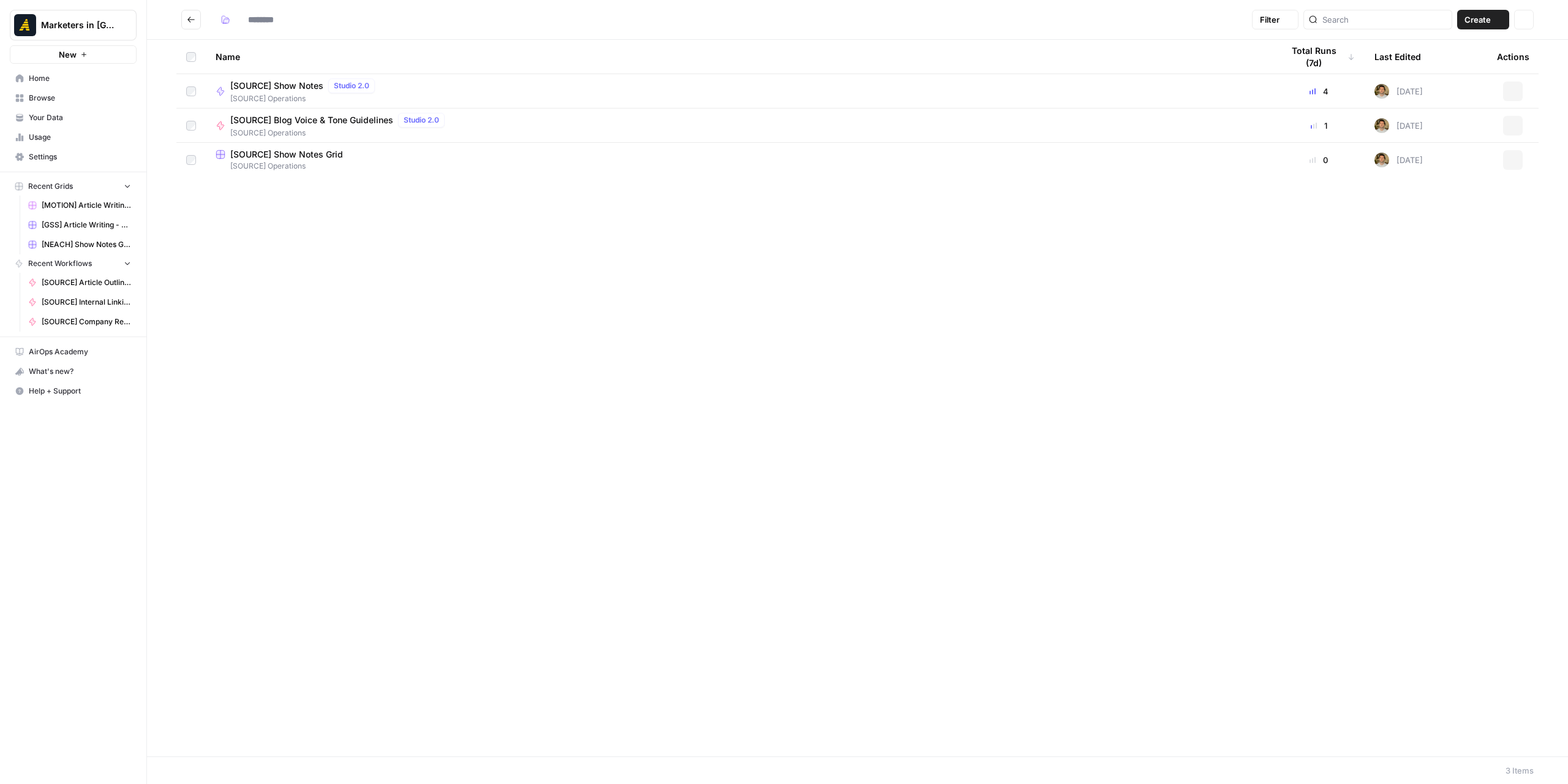
type input "**********"
click at [1242, 123] on div "[SOURCE] Blog Voice & Tone Guidelines Studio 2.0 [SOURCE] Operations" at bounding box center [739, 126] width 1047 height 26
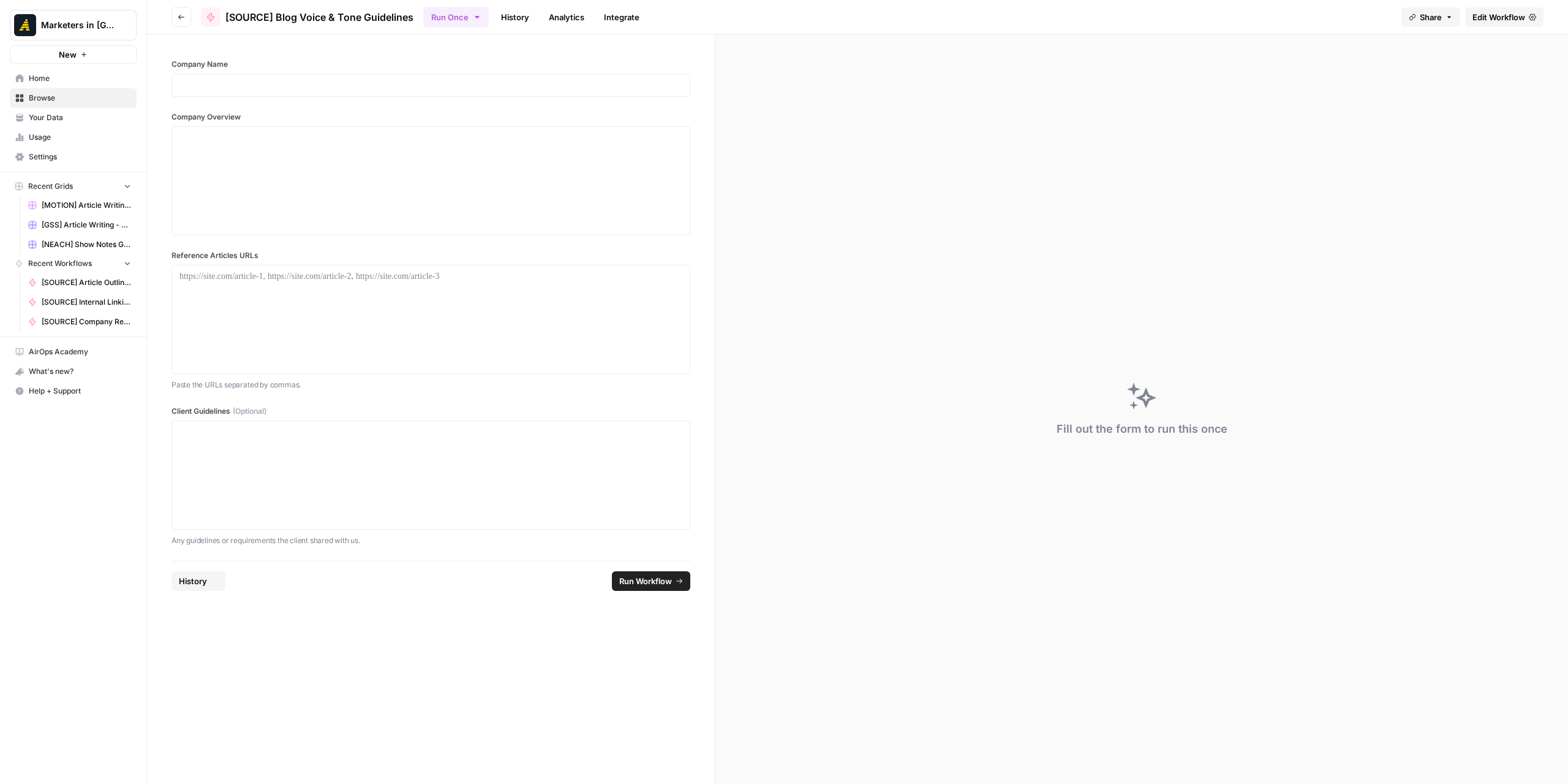
click at [1492, 14] on span "Edit Workflow" at bounding box center [1499, 17] width 53 height 13
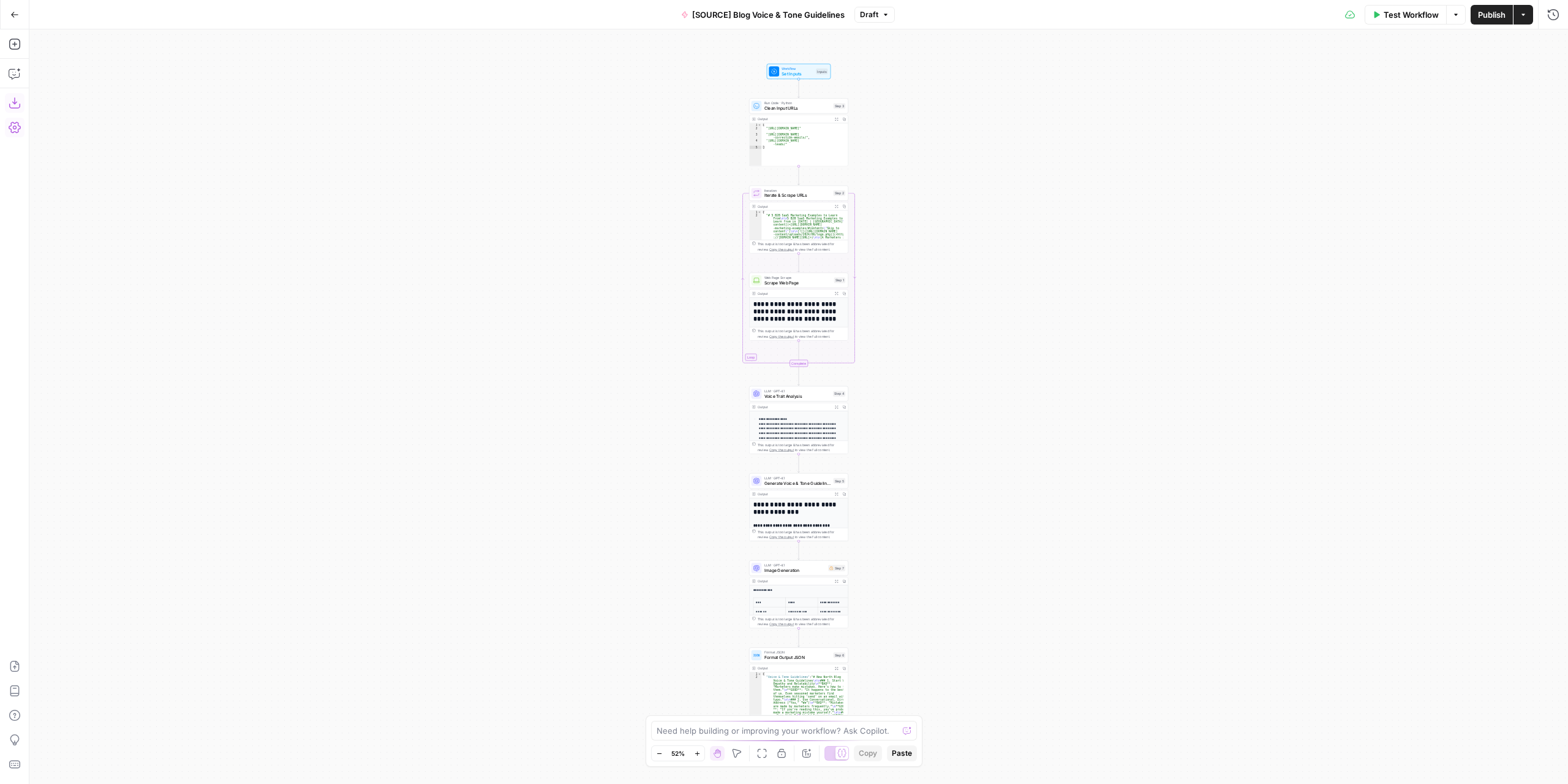
click at [19, 99] on icon "button" at bounding box center [14, 103] width 13 height 13
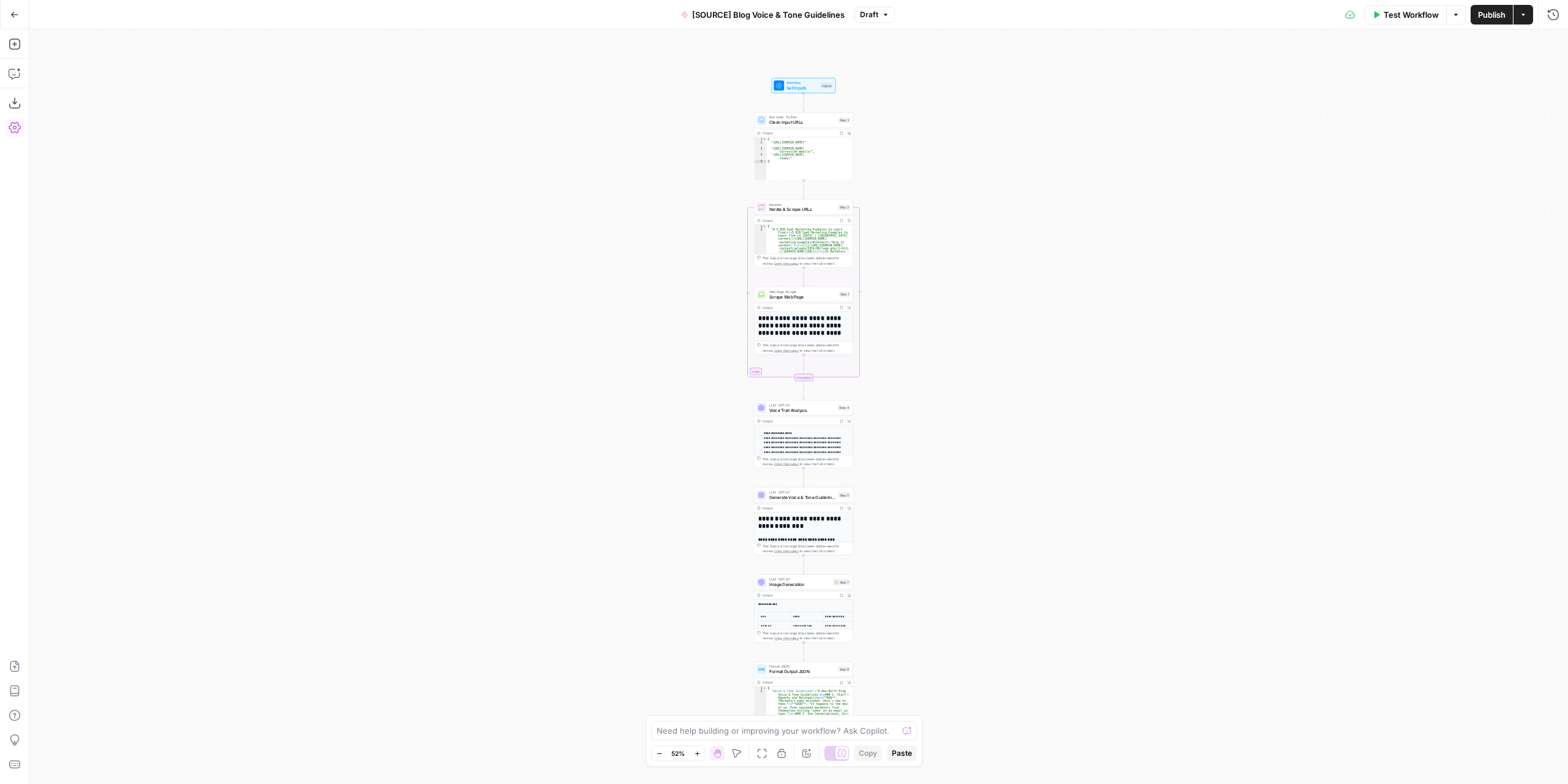
drag, startPoint x: 613, startPoint y: 201, endPoint x: 527, endPoint y: 148, distance: 101.0
click at [613, 201] on div "Workflow Set Inputs Inputs Run Code · Python Clean Input URLs Step 3 Output Exp…" at bounding box center [799, 406] width 1539 height 754
click at [20, 19] on button "Go Back" at bounding box center [14, 14] width 22 height 22
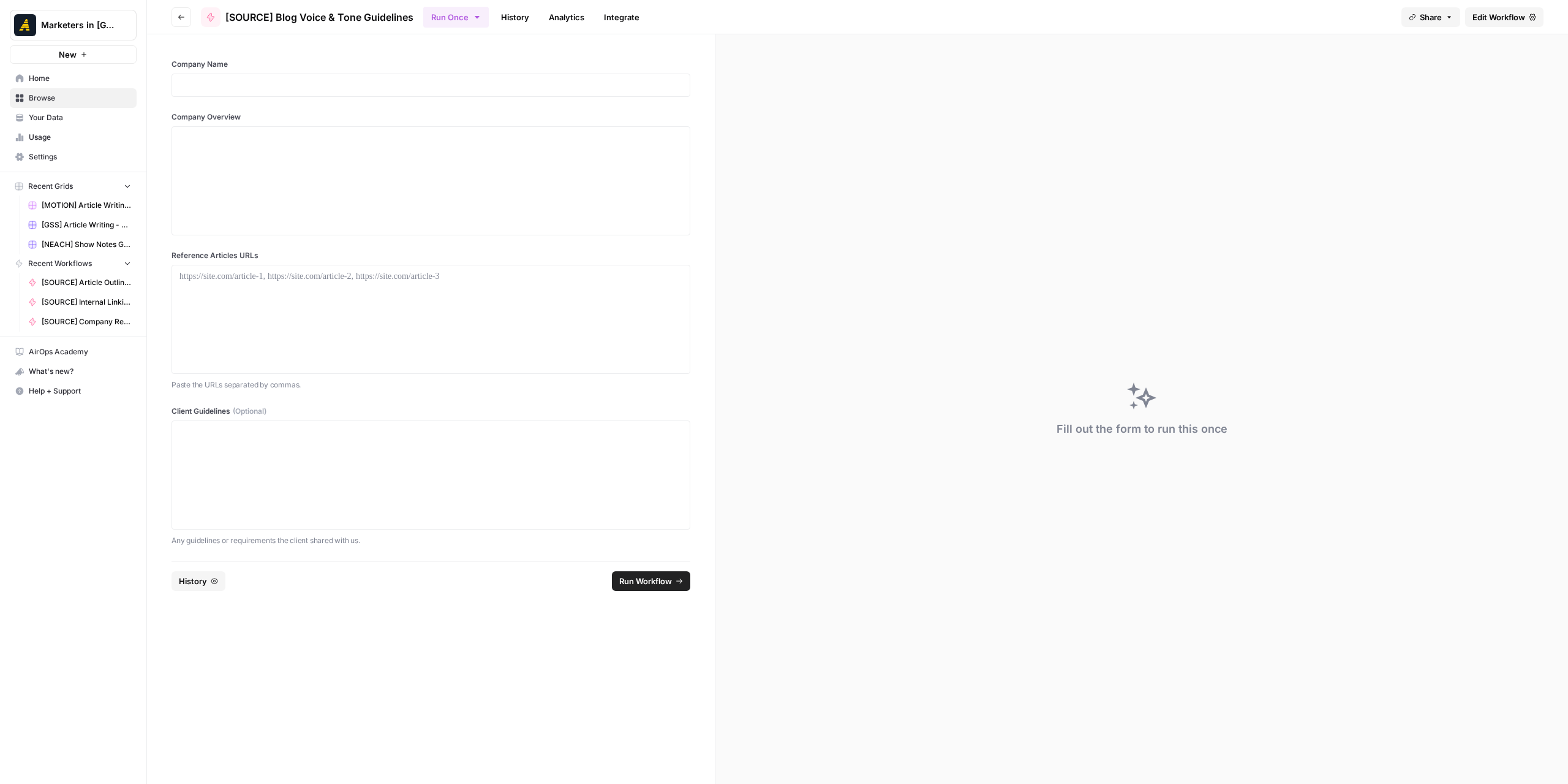
click at [179, 14] on icon "button" at bounding box center [181, 17] width 8 height 8
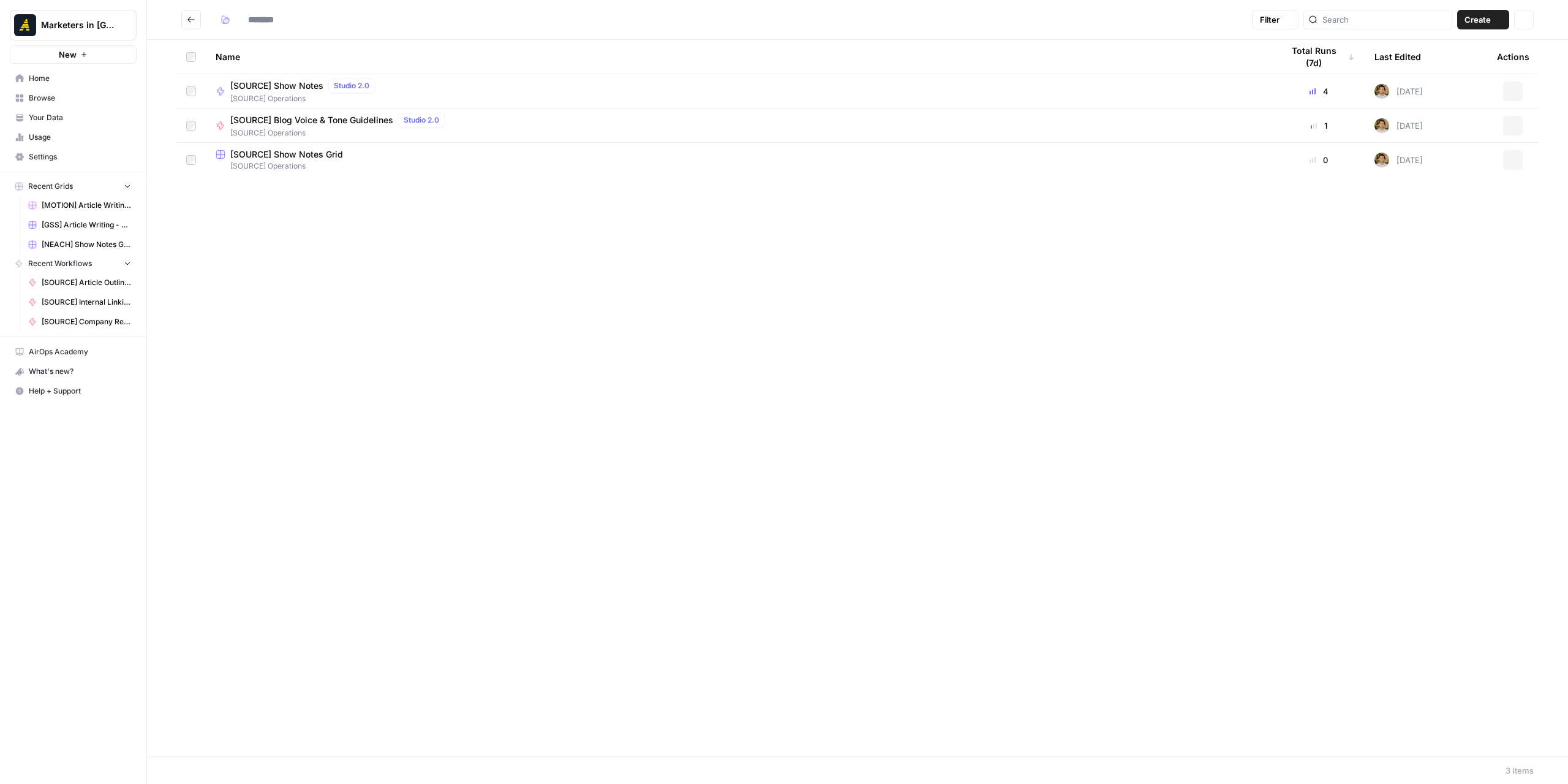
type input "**********"
click at [191, 20] on icon "Go back" at bounding box center [191, 19] width 8 height 8
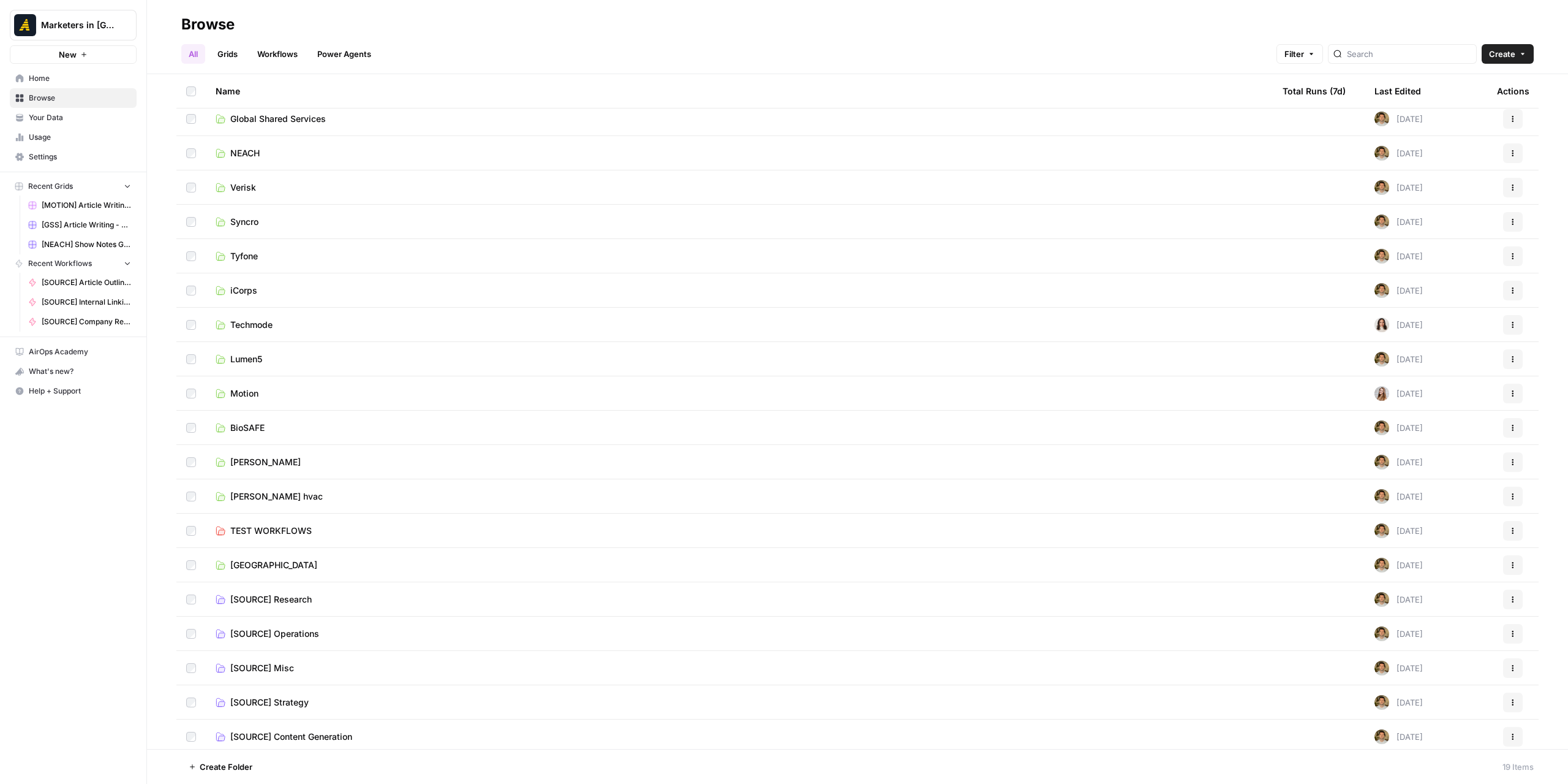
scroll to position [11, 0]
click at [290, 662] on span "[SOURCE] Misc" at bounding box center [262, 663] width 64 height 13
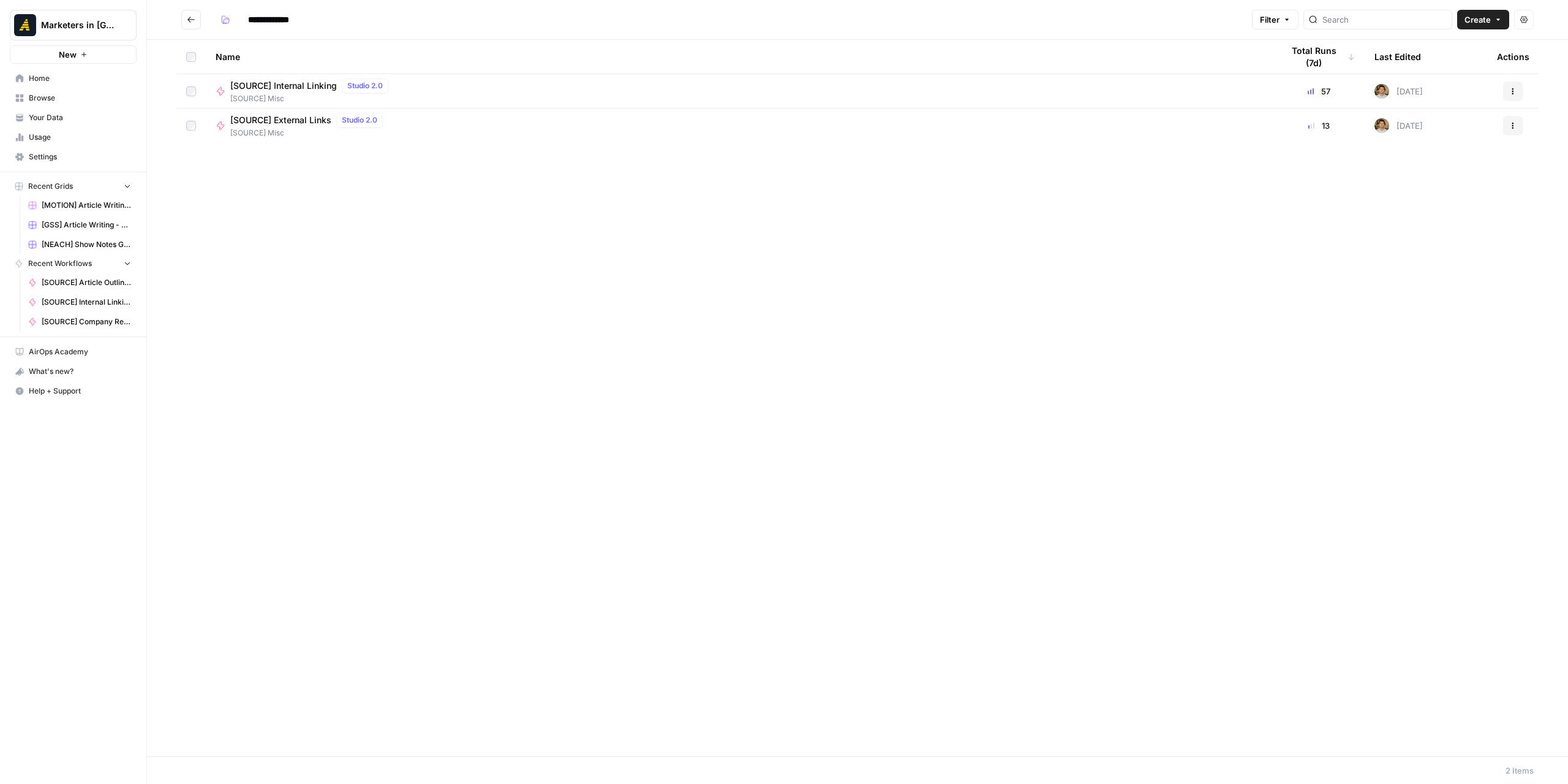
click at [1198, 91] on div "[SOURCE] Internal Linking Studio 2.0 [SOURCE] Misc" at bounding box center [739, 91] width 1047 height 26
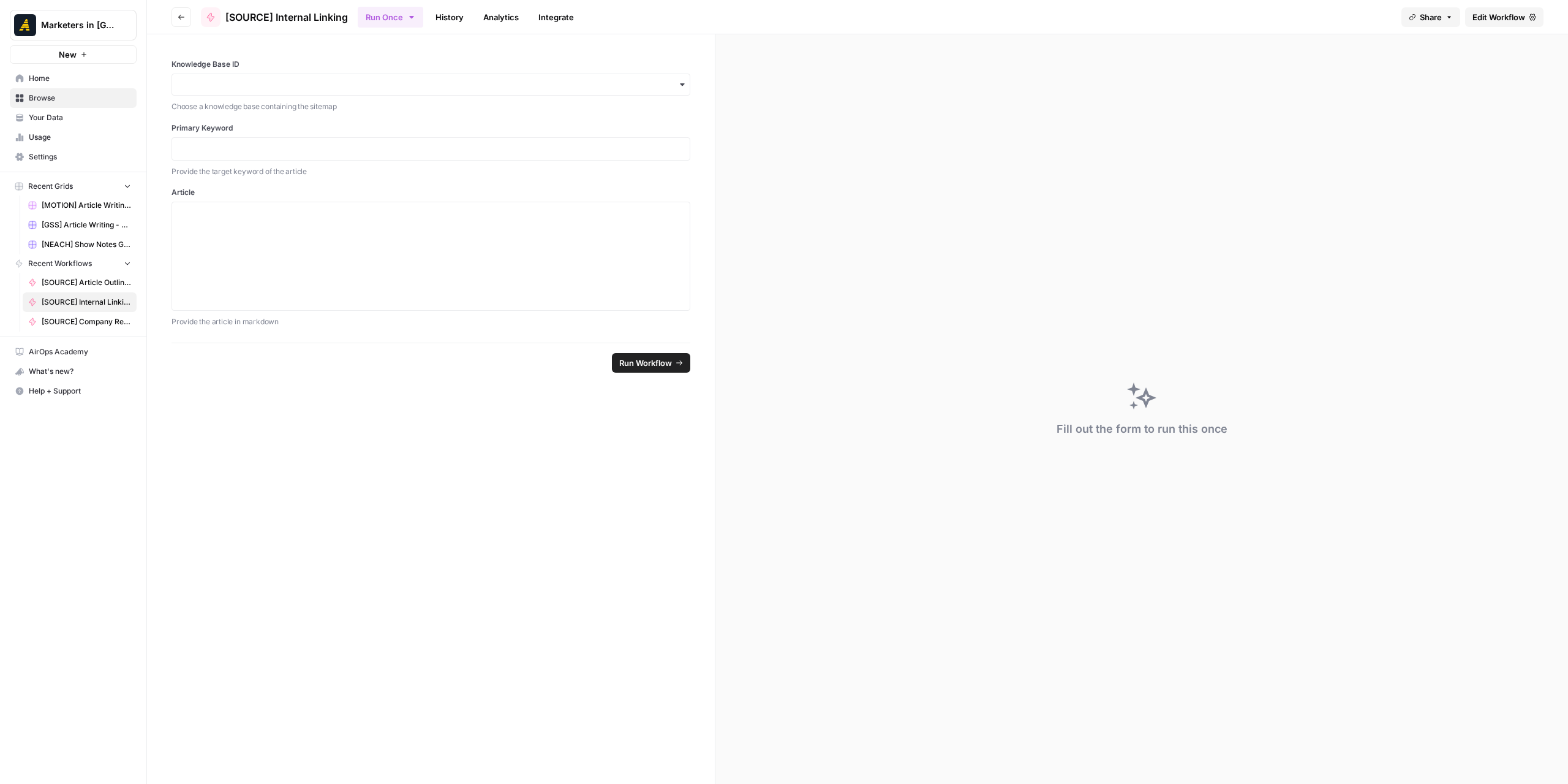
click at [1494, 15] on span "Edit Workflow" at bounding box center [1499, 17] width 53 height 13
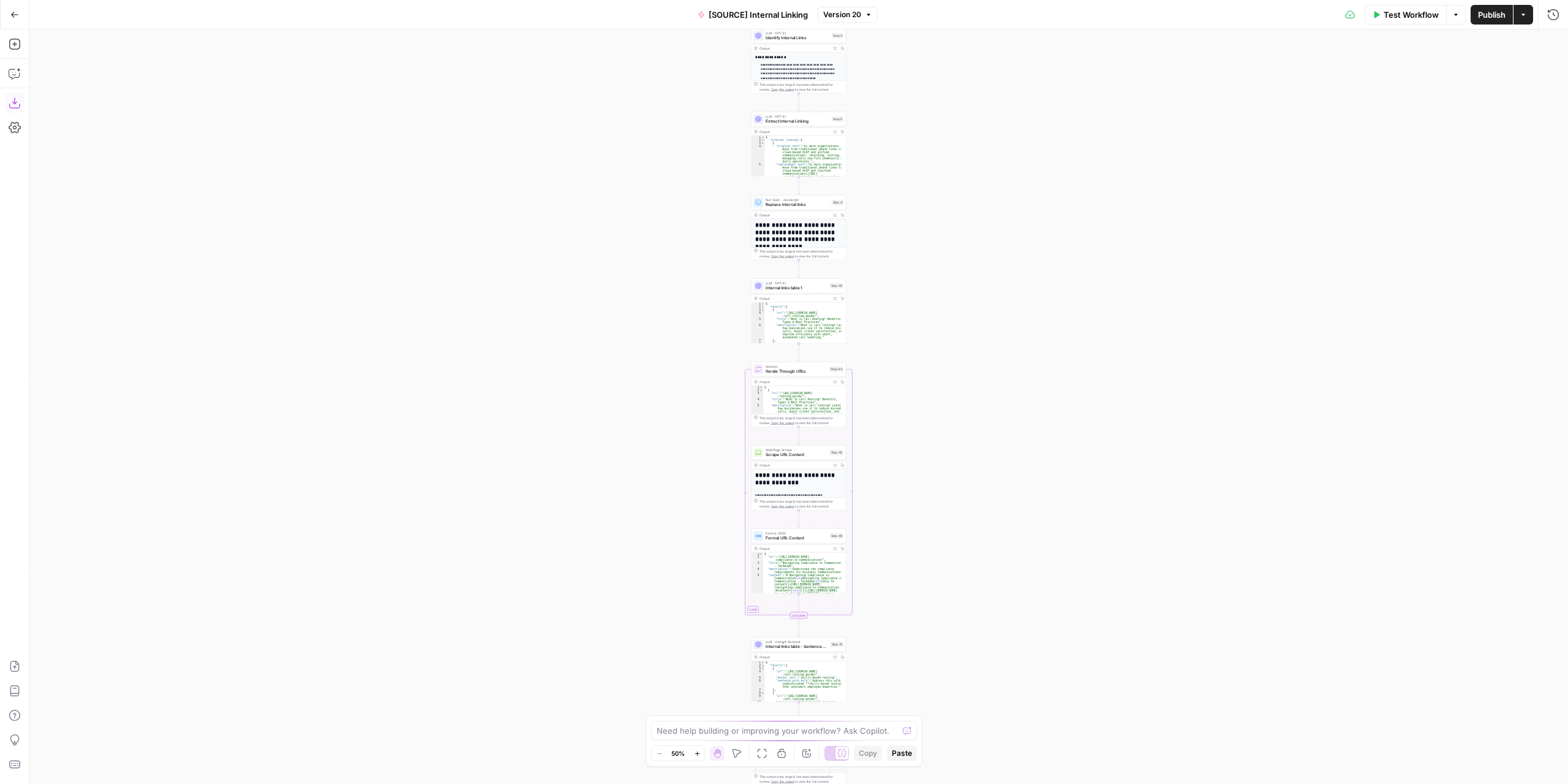
drag, startPoint x: 16, startPoint y: 109, endPoint x: 13, endPoint y: 102, distance: 7.6
click at [13, 102] on icon "button" at bounding box center [14, 103] width 13 height 13
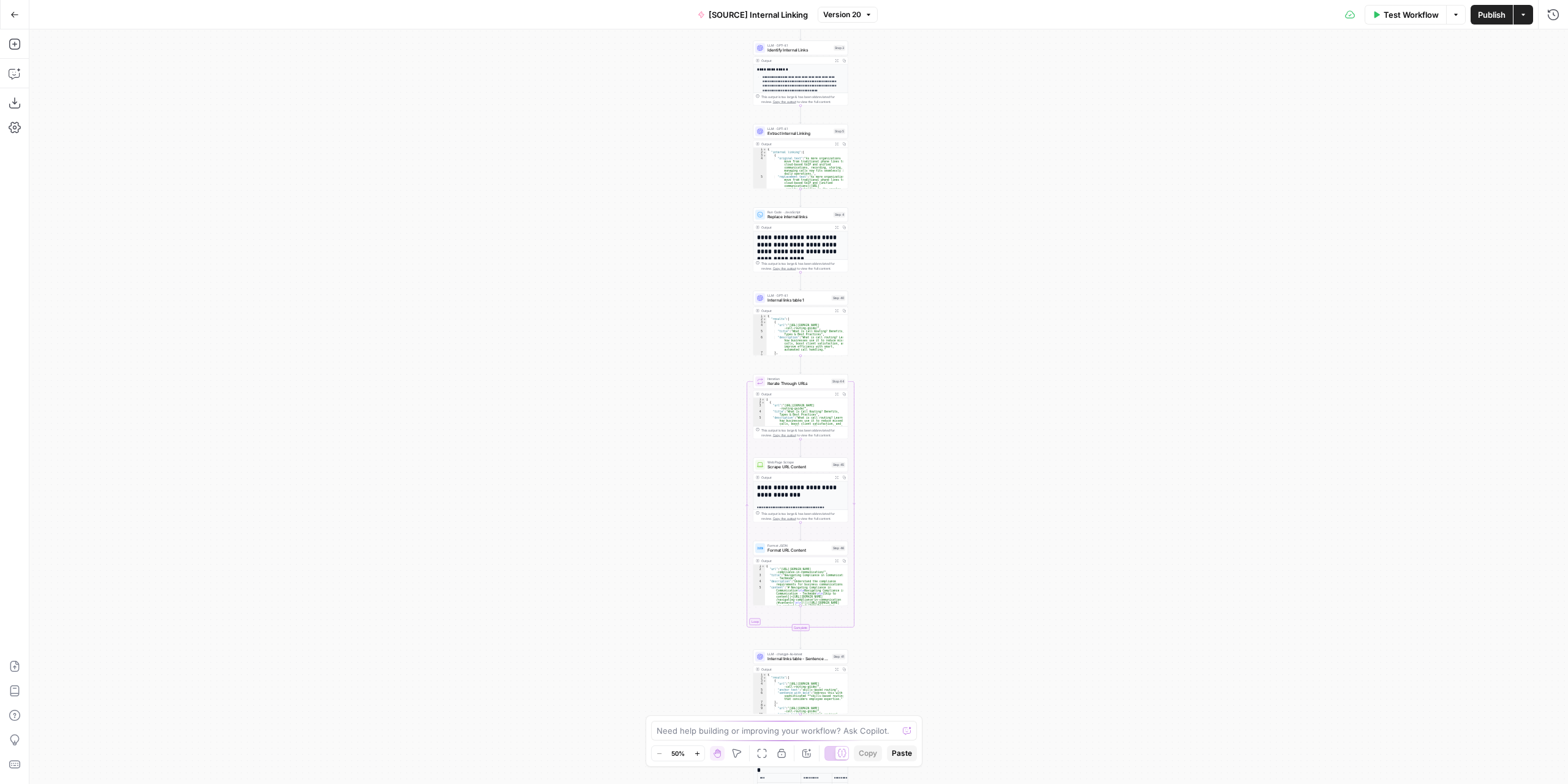
click at [11, 14] on icon "button" at bounding box center [14, 14] width 8 height 6
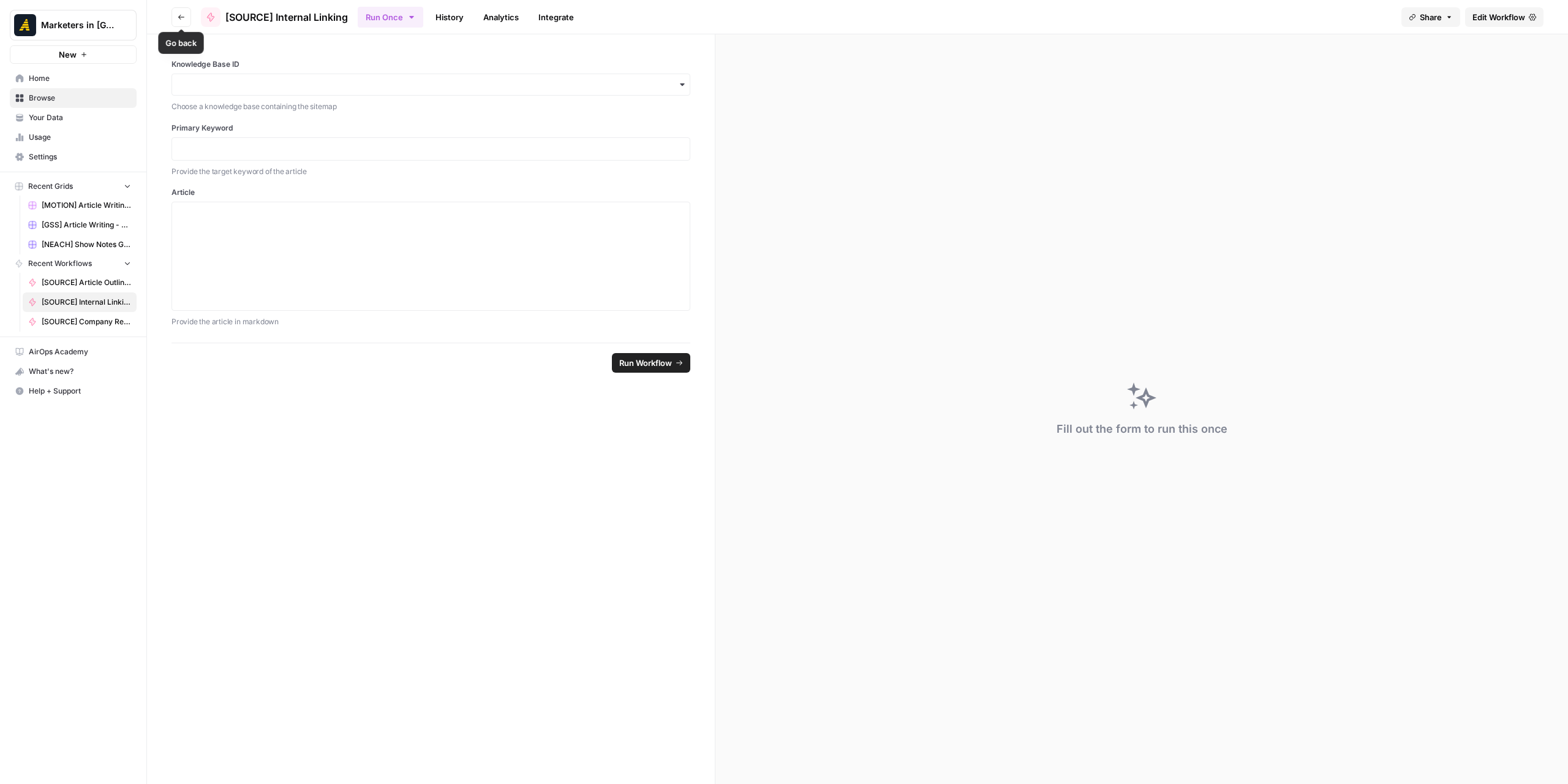
click at [185, 13] on icon "button" at bounding box center [181, 17] width 8 height 8
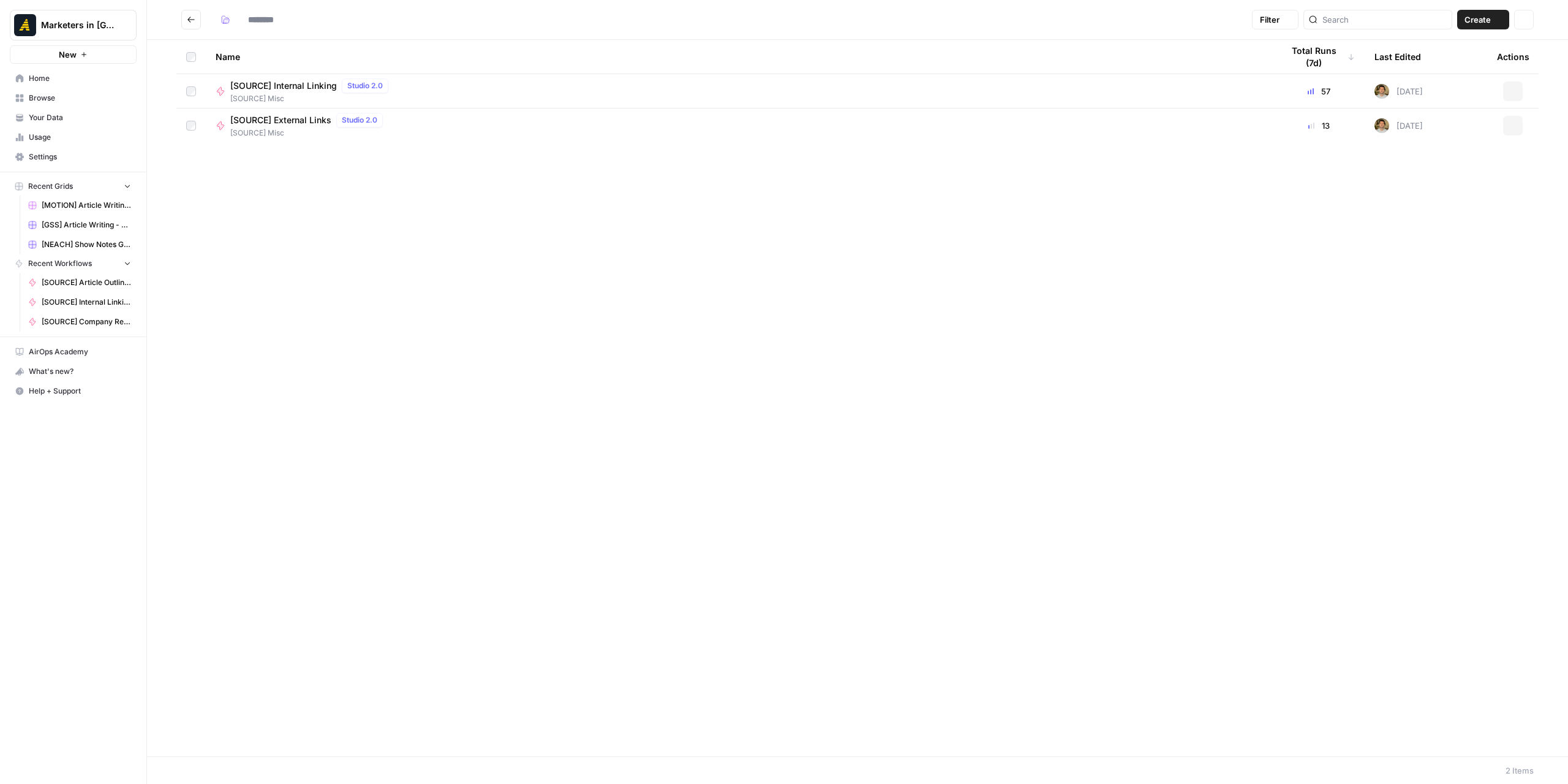
type input "**********"
click at [1508, 122] on button "Actions" at bounding box center [1512, 125] width 19 height 19
click at [1200, 131] on div "[SOURCE] External Links Studio 2.0 [SOURCE] Misc" at bounding box center [739, 126] width 1047 height 26
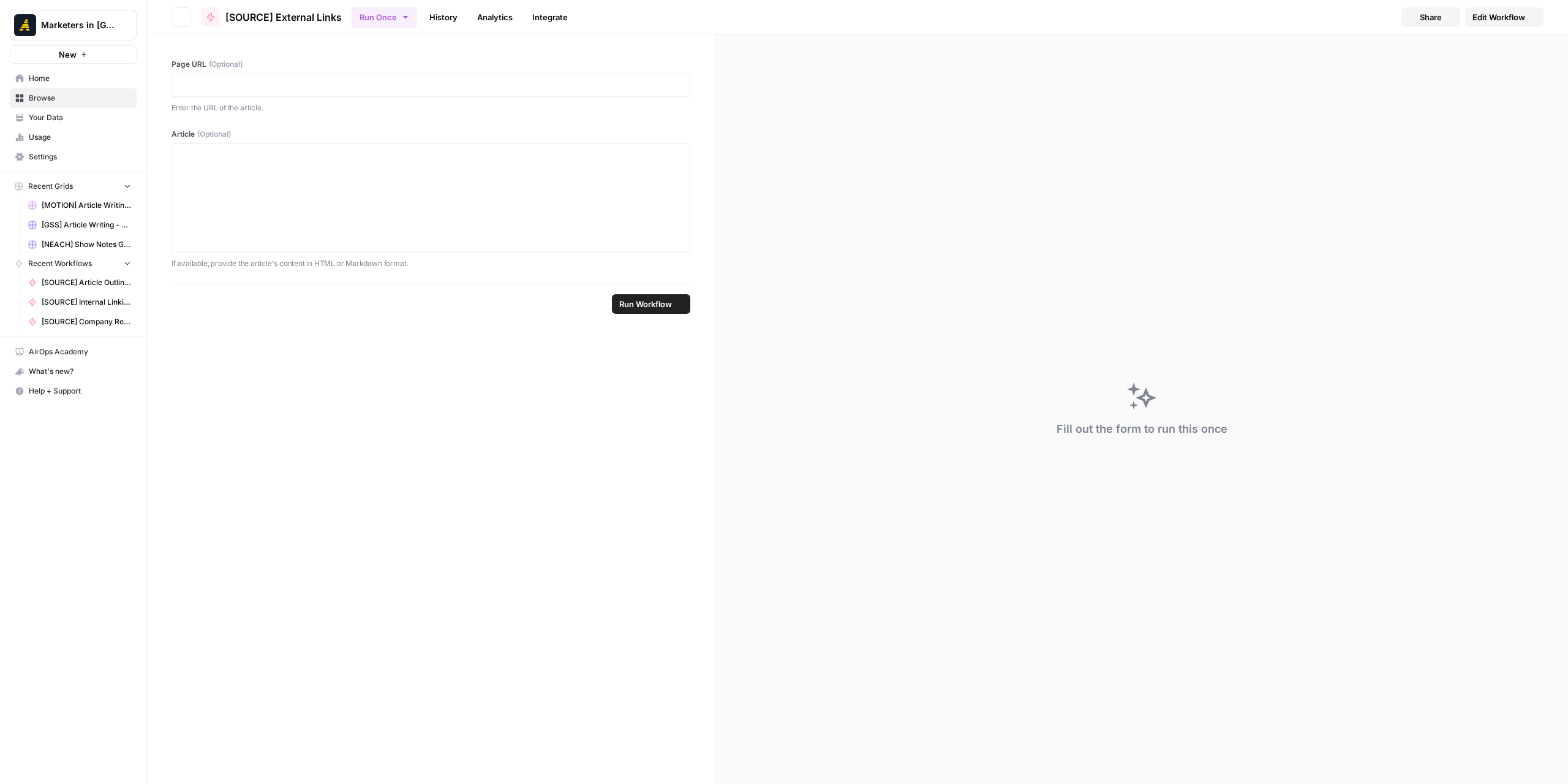
click at [1474, 14] on span "Edit Workflow" at bounding box center [1499, 17] width 53 height 13
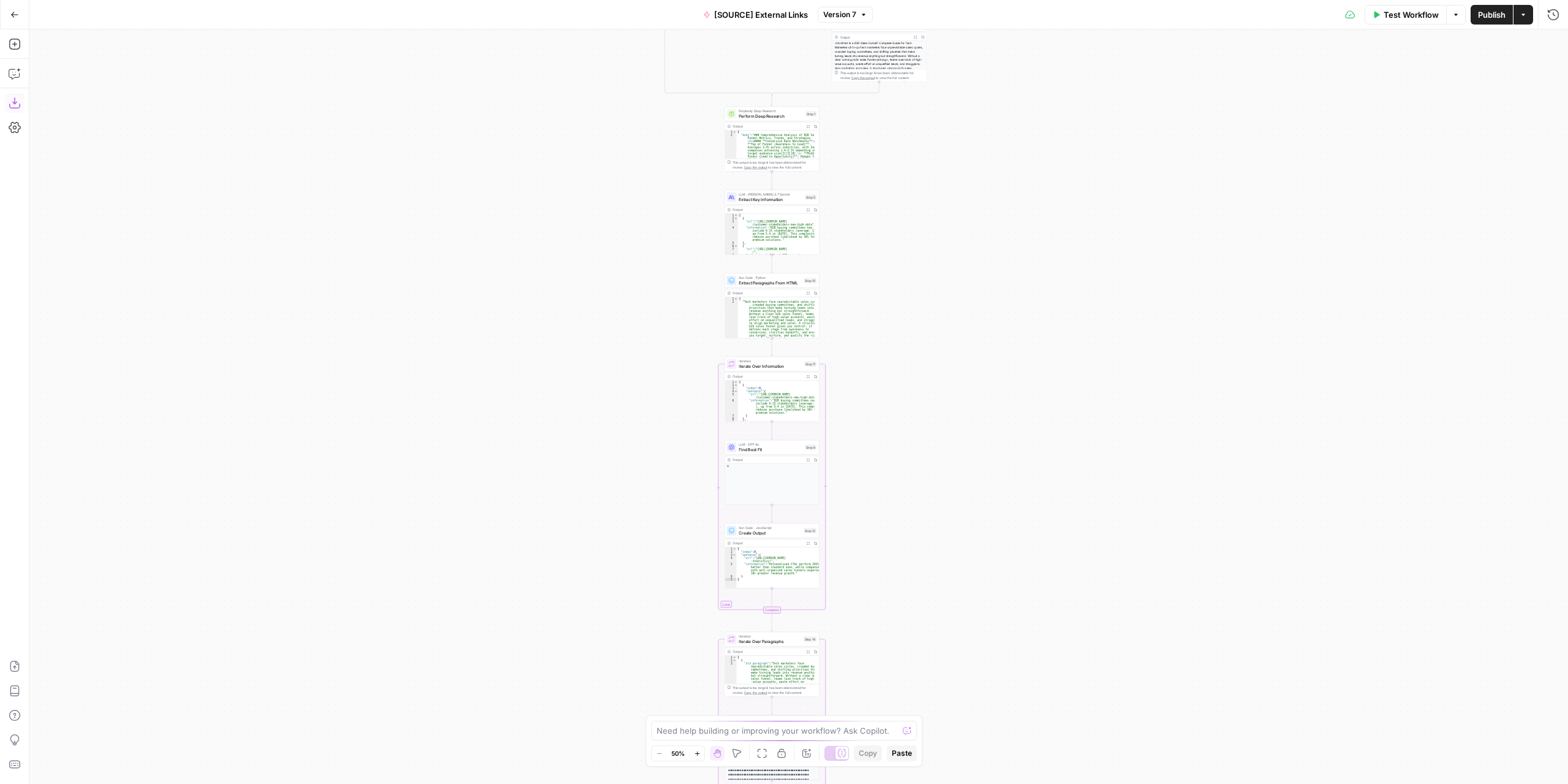
click at [21, 100] on button "Download as JSON" at bounding box center [14, 102] width 19 height 19
drag, startPoint x: 245, startPoint y: 223, endPoint x: 165, endPoint y: 125, distance: 126.5
click at [243, 217] on div "true false true false true false Workflow Set Inputs Inputs Condition Check Con…" at bounding box center [799, 406] width 1539 height 754
click at [20, 21] on button "Go Back" at bounding box center [14, 14] width 22 height 22
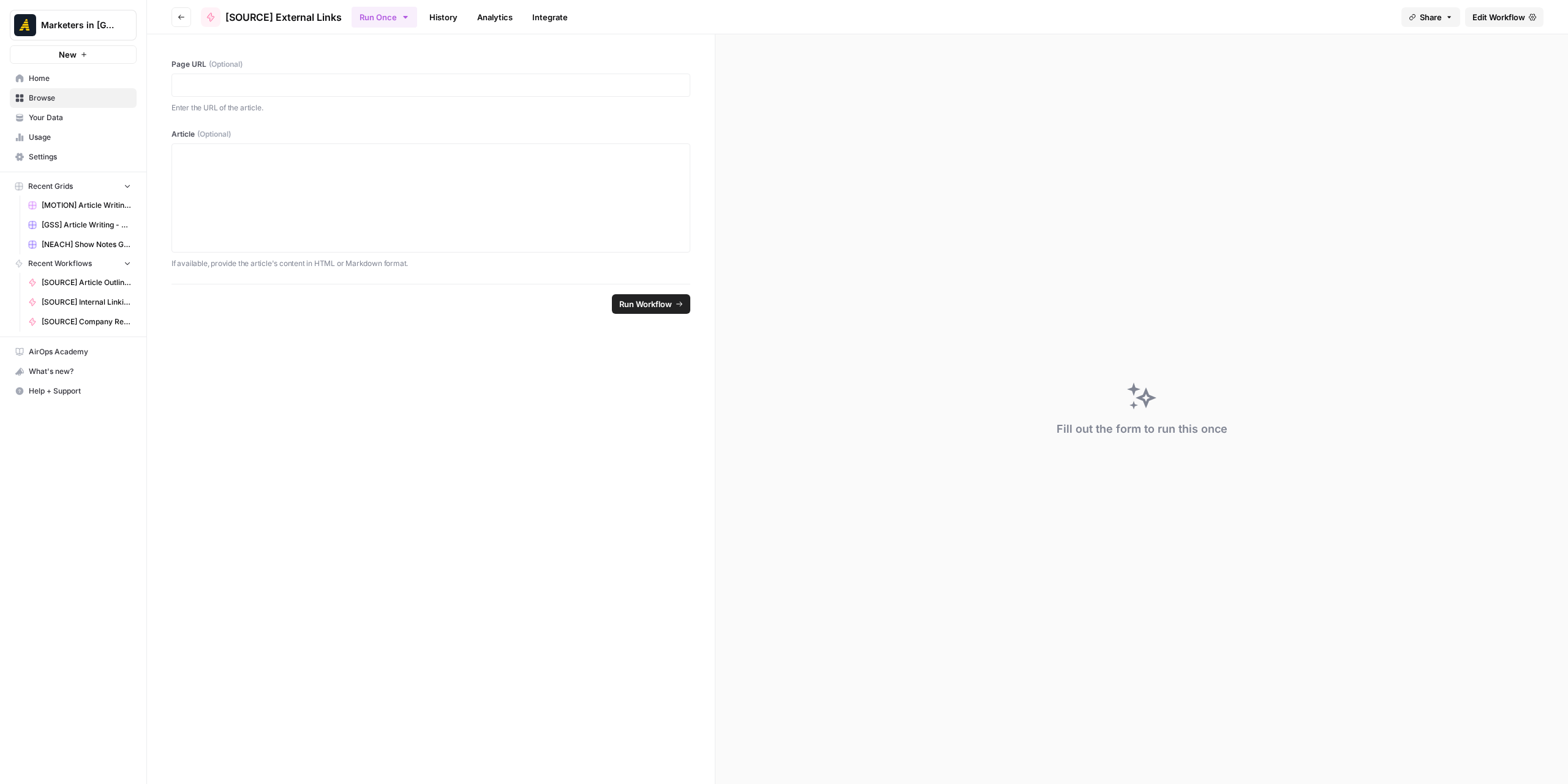
click at [164, 8] on header "Go back [SOURCE] External Links Run Once History Analytics Integrate Share Edit…" at bounding box center [857, 17] width 1421 height 35
click at [179, 19] on icon "button" at bounding box center [181, 17] width 6 height 5
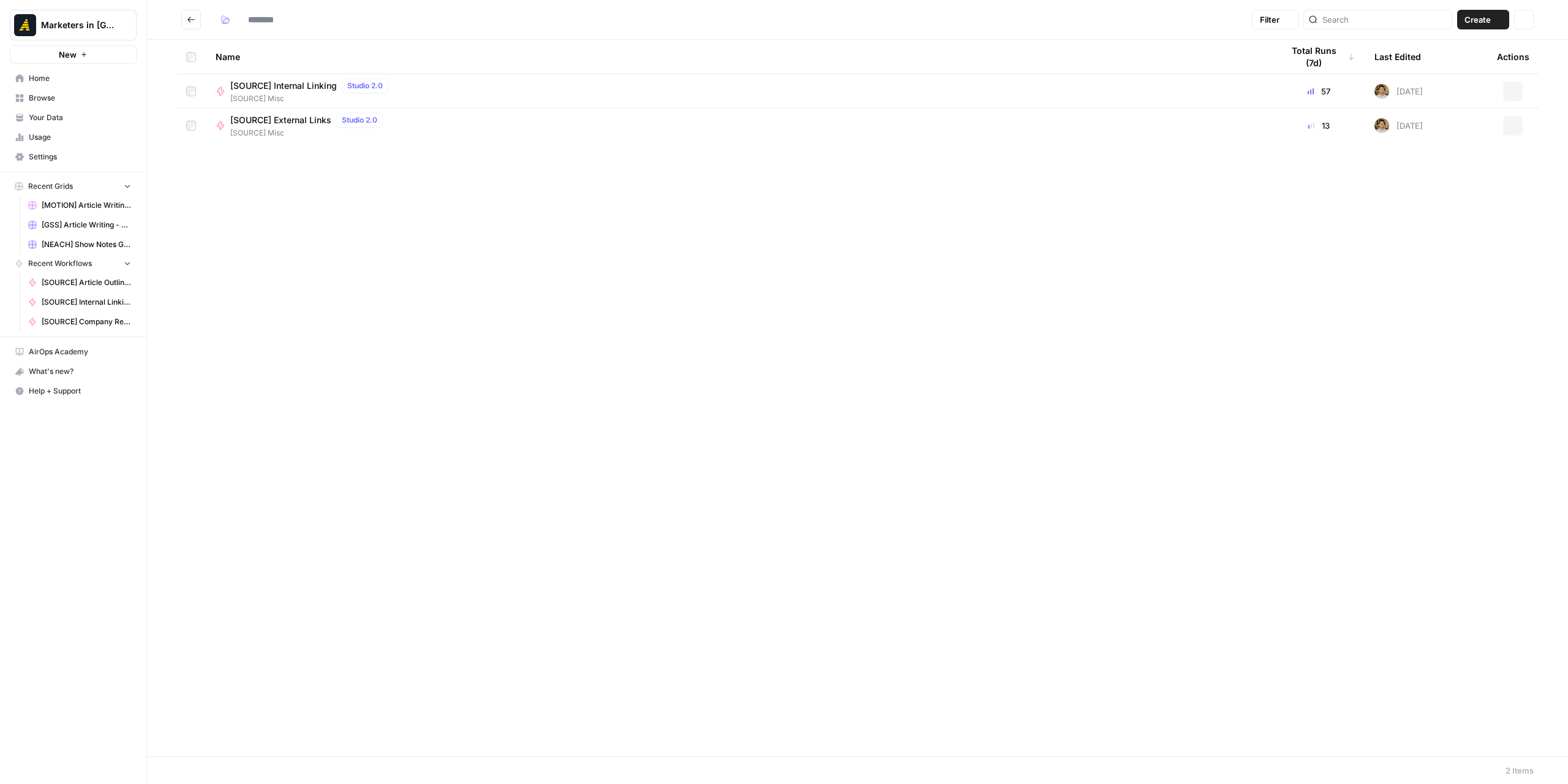
type input "**********"
click at [190, 20] on icon "Go back" at bounding box center [191, 19] width 8 height 8
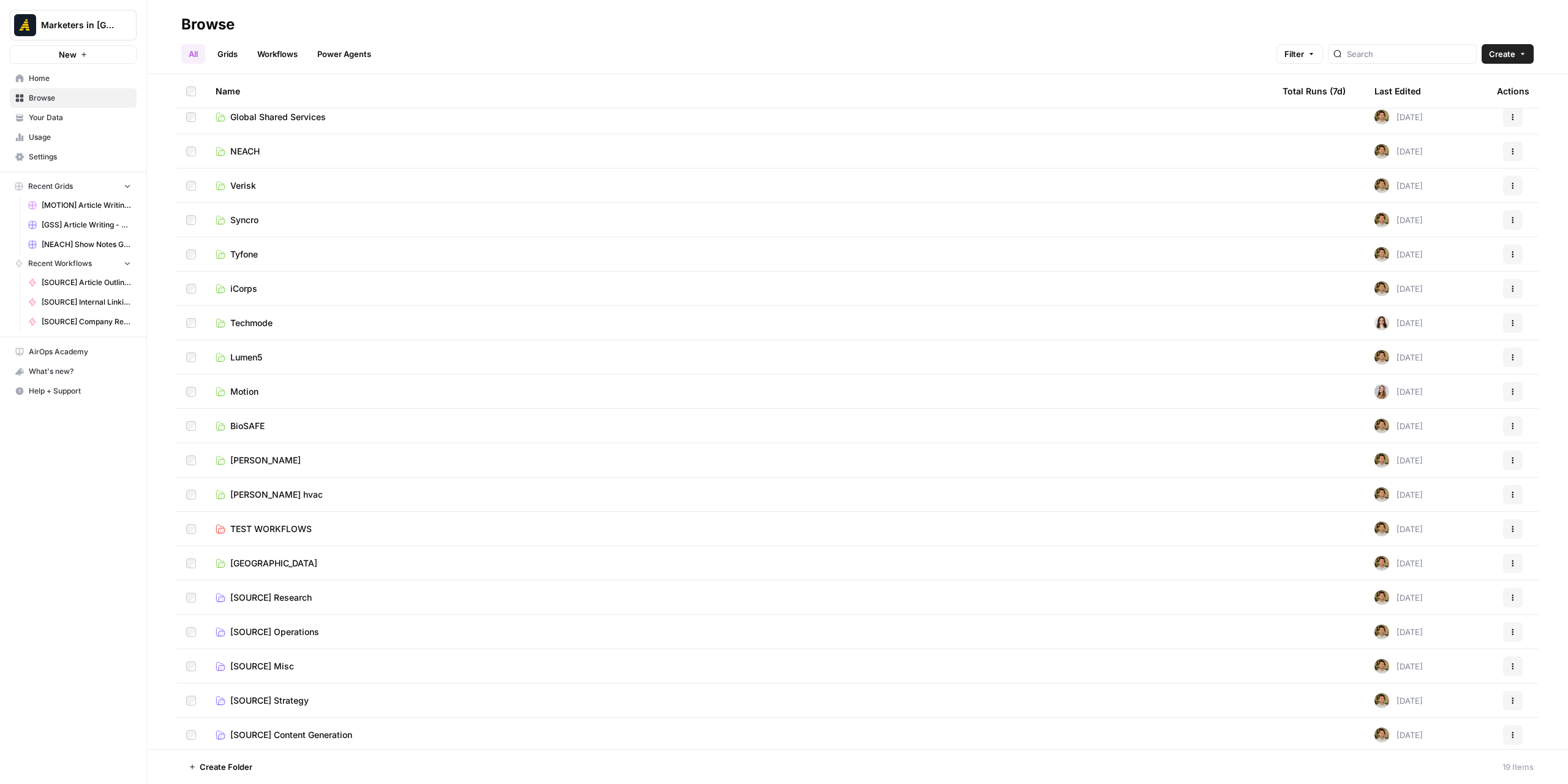
scroll to position [11, 0]
click at [302, 696] on span "[SOURCE] Strategy" at bounding box center [269, 698] width 78 height 13
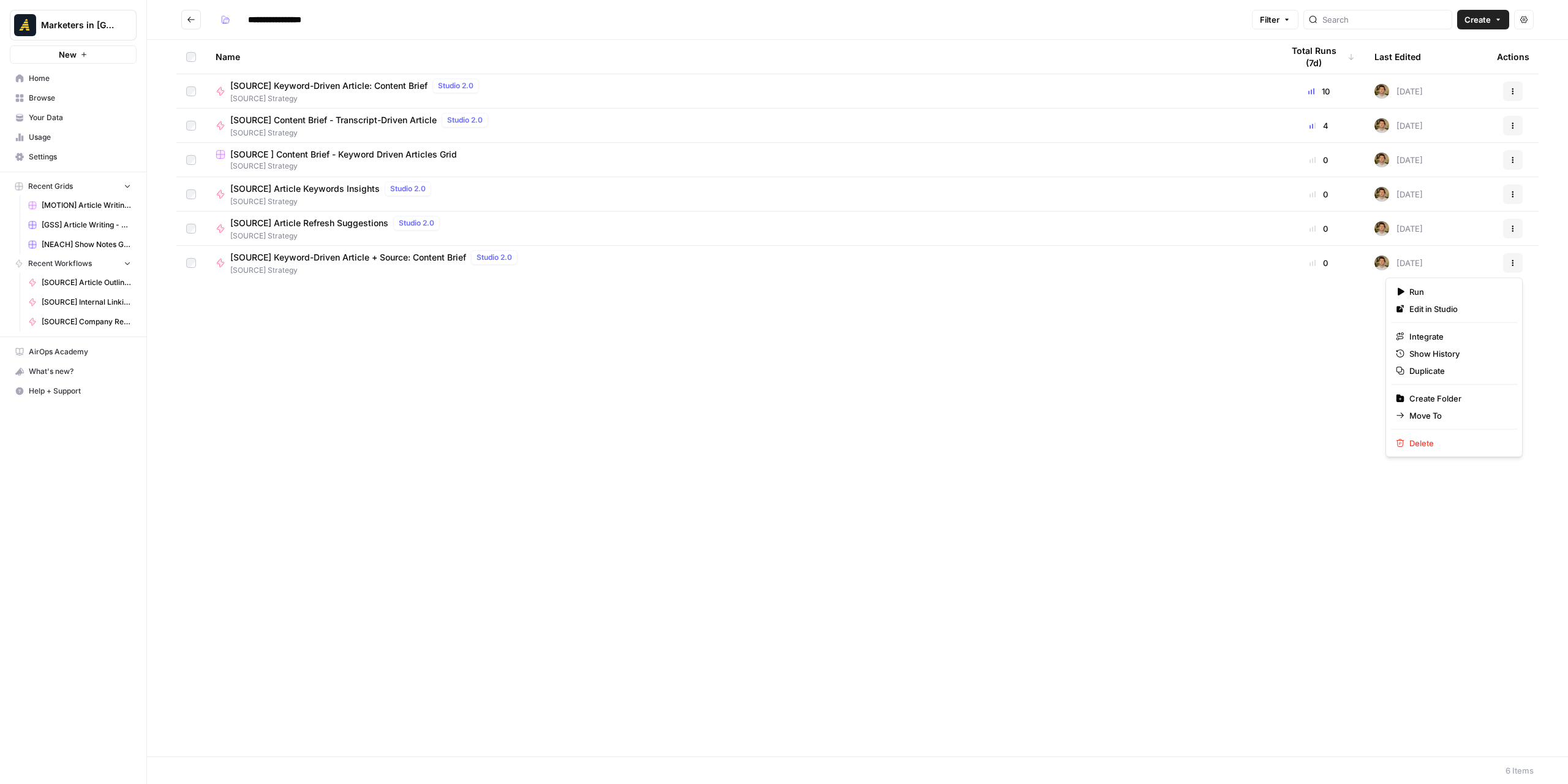
click at [1517, 268] on button "Actions" at bounding box center [1512, 262] width 19 height 19
click at [886, 256] on div "[SOURCE] Keyword-Driven Article + Source: Content Brief Studio 2.0 [SOURCE] Str…" at bounding box center [739, 263] width 1047 height 26
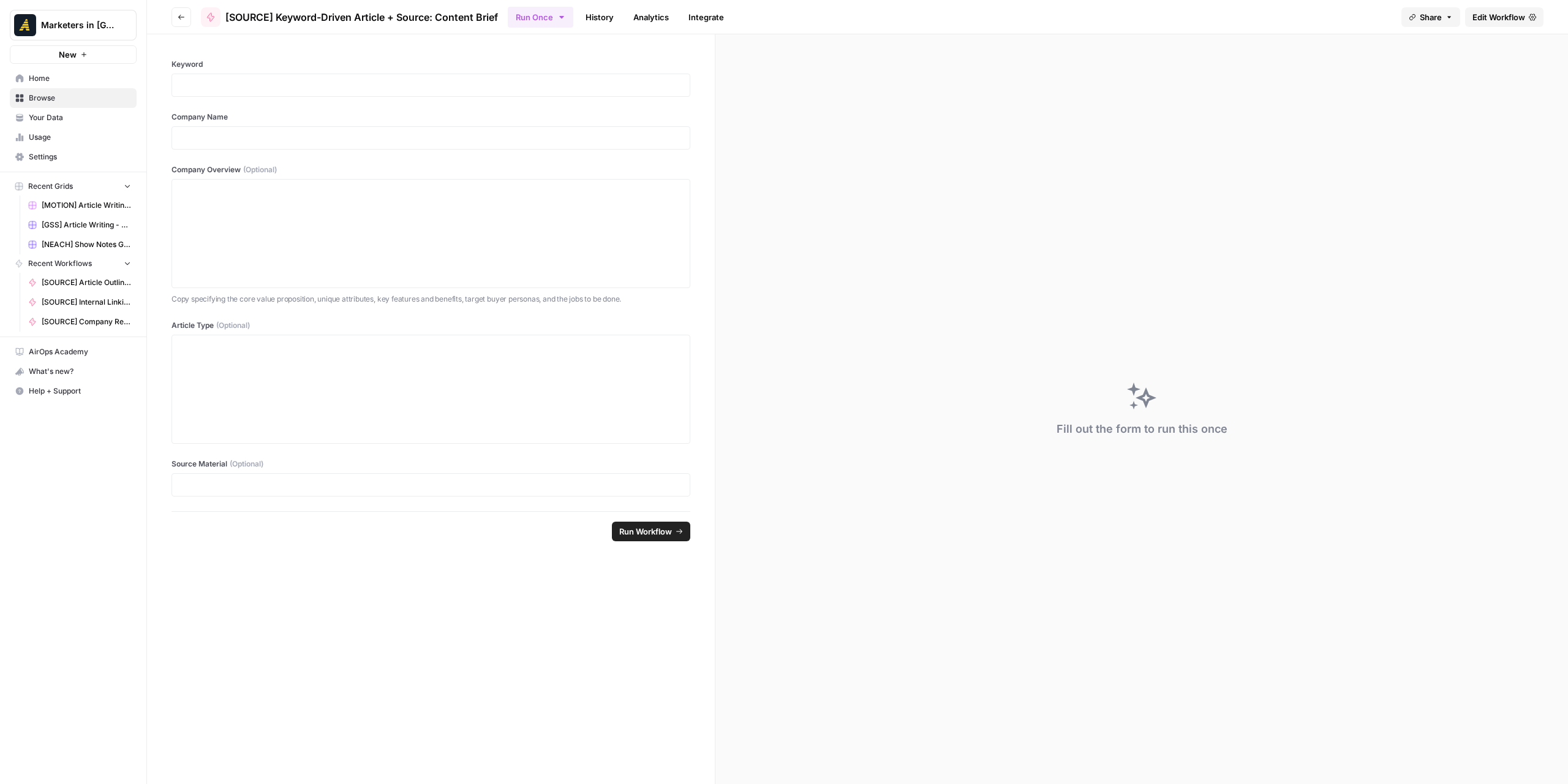
click at [1489, 18] on span "Edit Workflow" at bounding box center [1499, 17] width 53 height 13
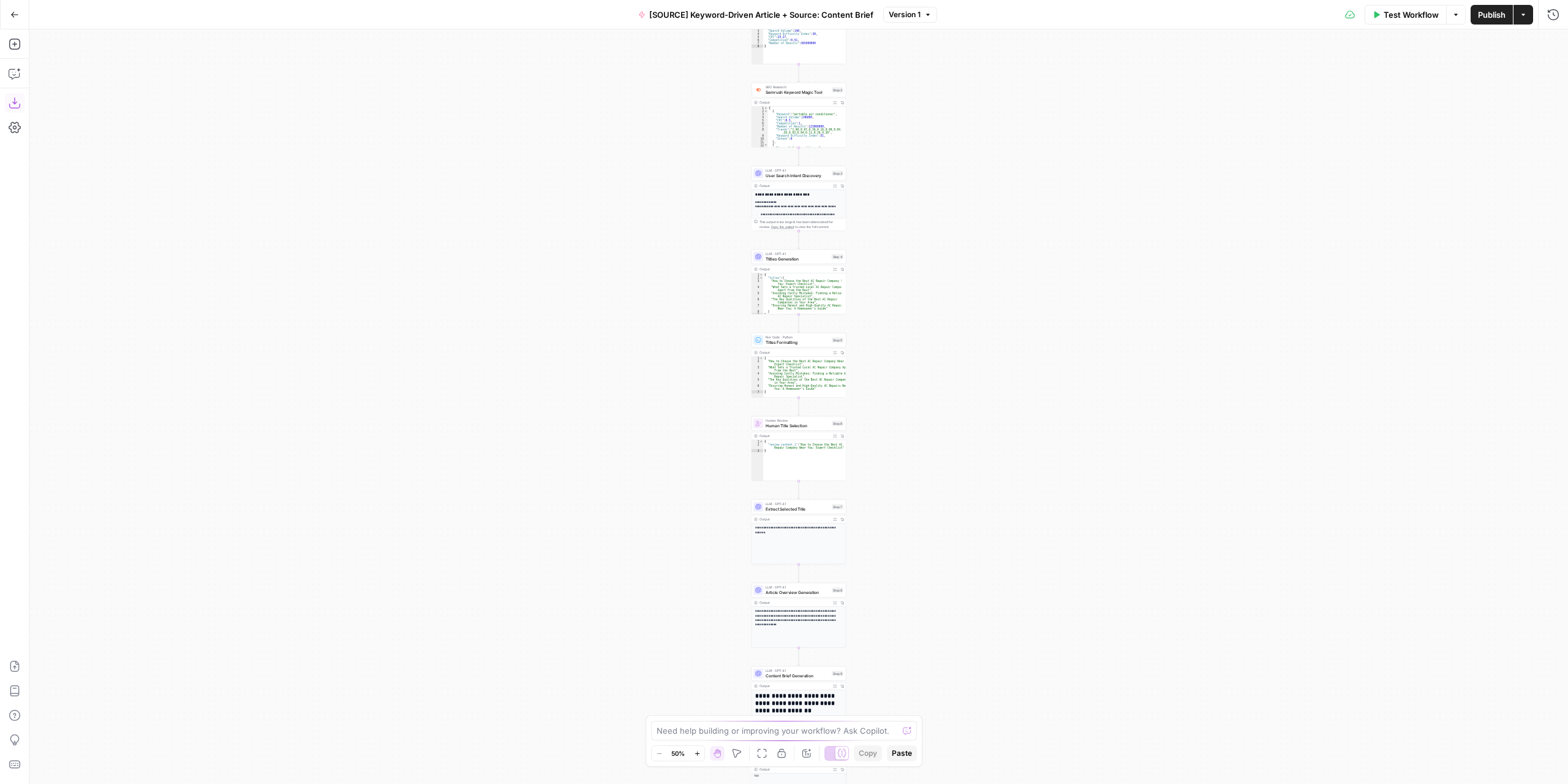
click at [18, 102] on icon "button" at bounding box center [14, 103] width 13 height 13
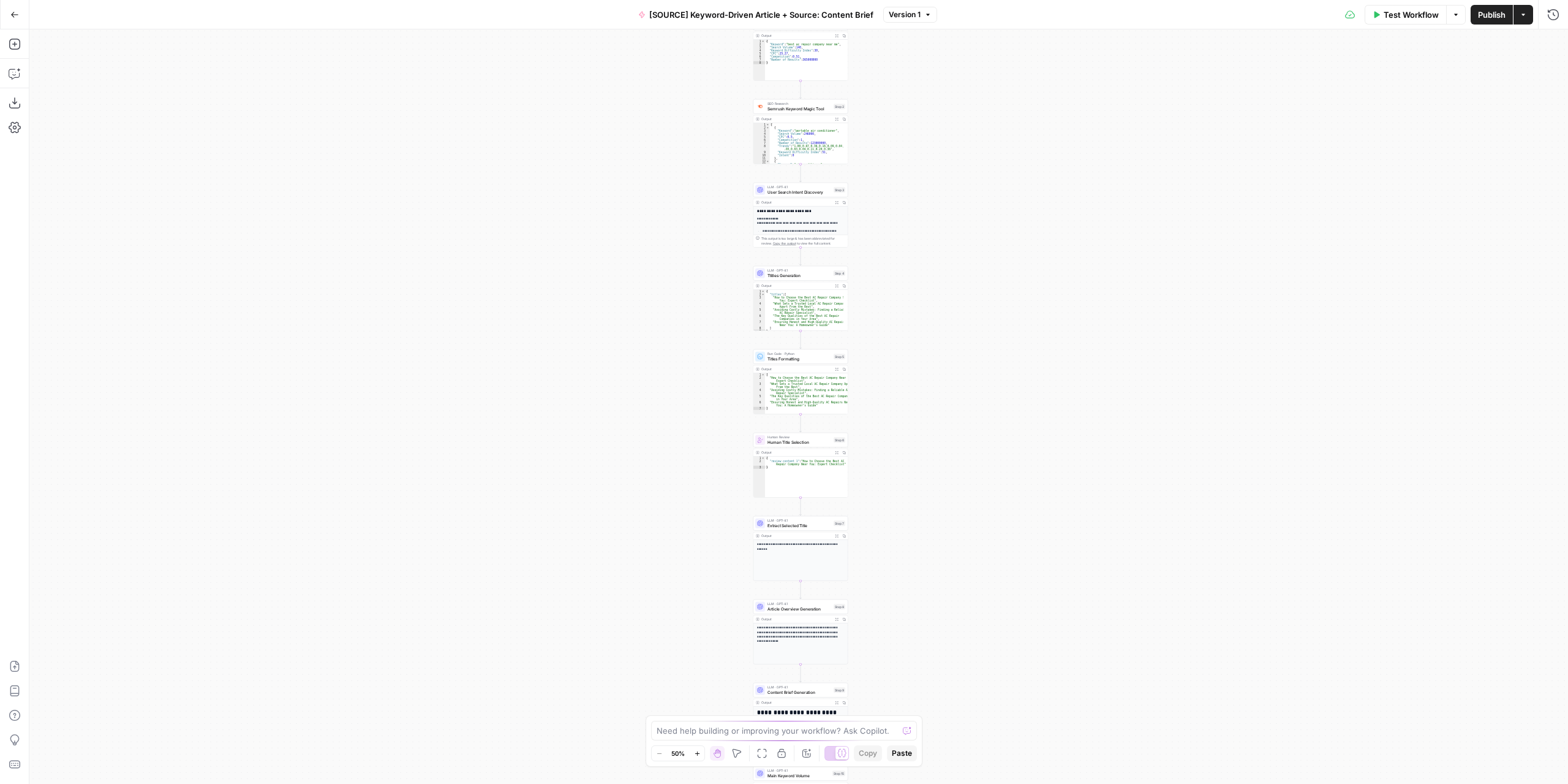
click at [644, 261] on div "Workflow Set Inputs Inputs Google Search Perform Google Search Step 1 Output Ex…" at bounding box center [799, 406] width 1539 height 754
click at [16, 17] on icon "button" at bounding box center [14, 14] width 8 height 8
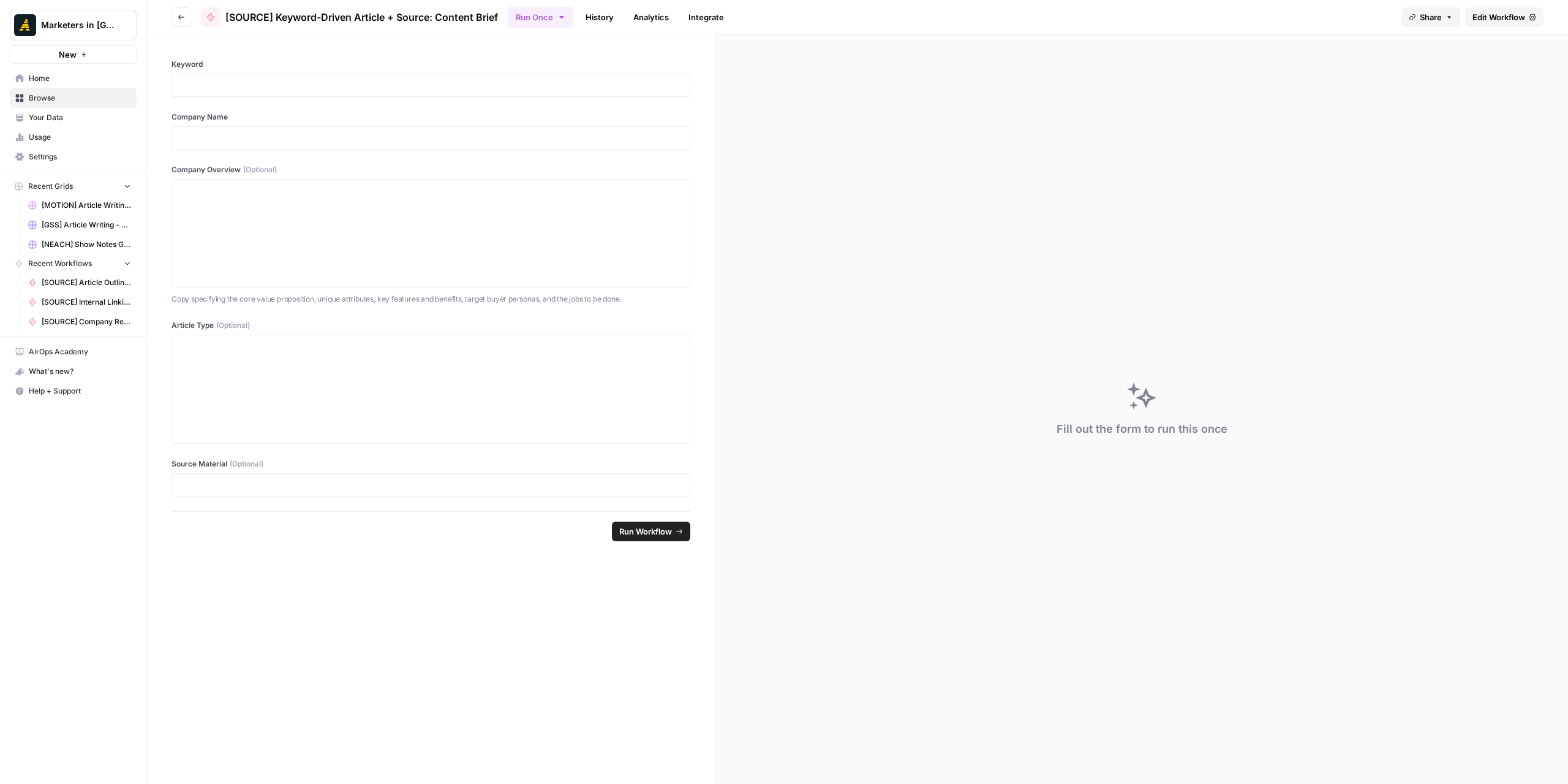
click at [185, 16] on button "Go back" at bounding box center [181, 17] width 19 height 19
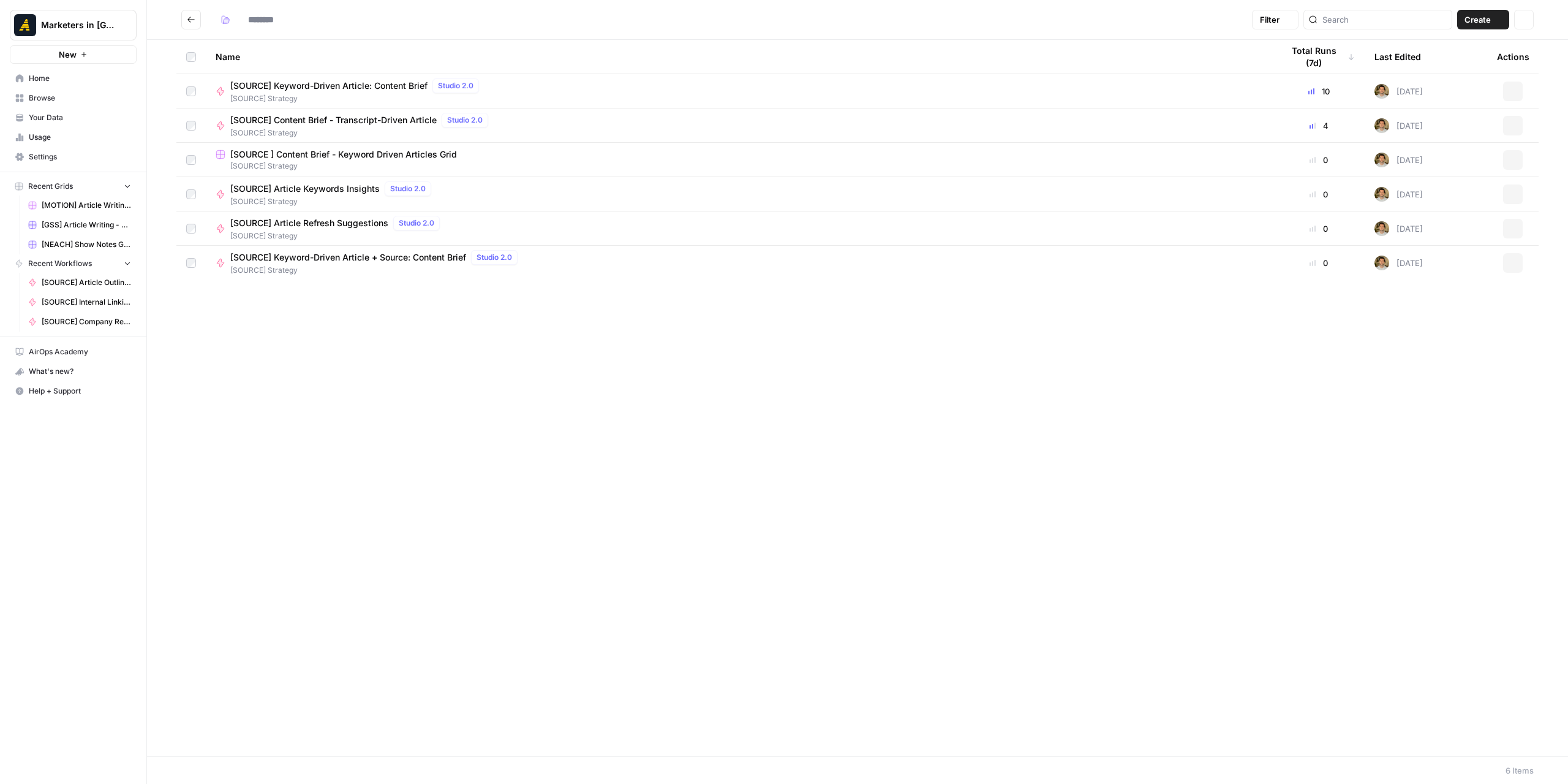
type input "**********"
click at [555, 341] on div "Name Total Runs (7d) Last Edited Actions [SOURCE] Keyword-Driven Article: Conte…" at bounding box center [857, 398] width 1421 height 717
click at [308, 226] on span "[SOURCE] Article Refresh Suggestions" at bounding box center [309, 223] width 158 height 13
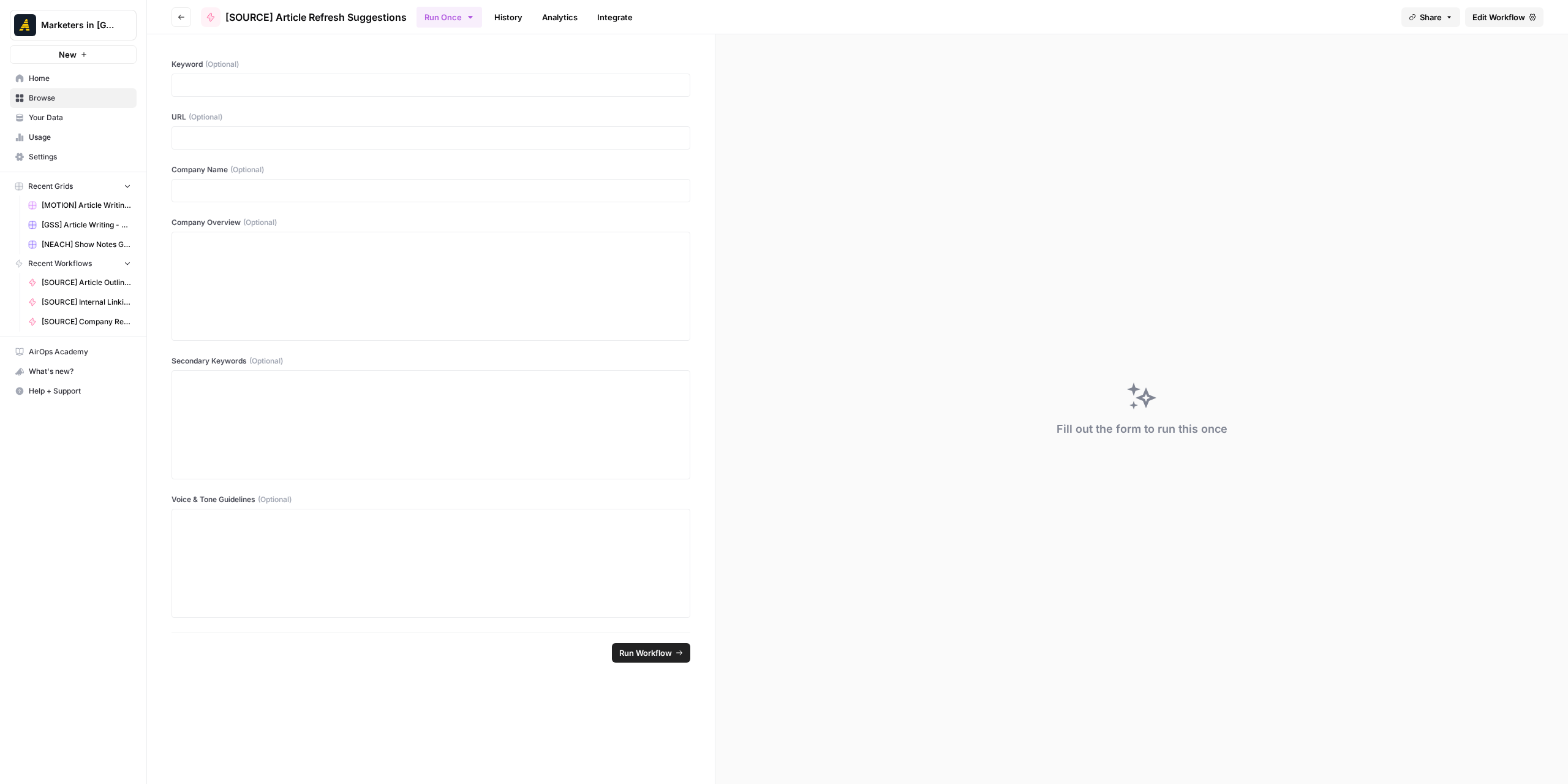
click at [1479, 17] on span "Edit Workflow" at bounding box center [1499, 17] width 53 height 13
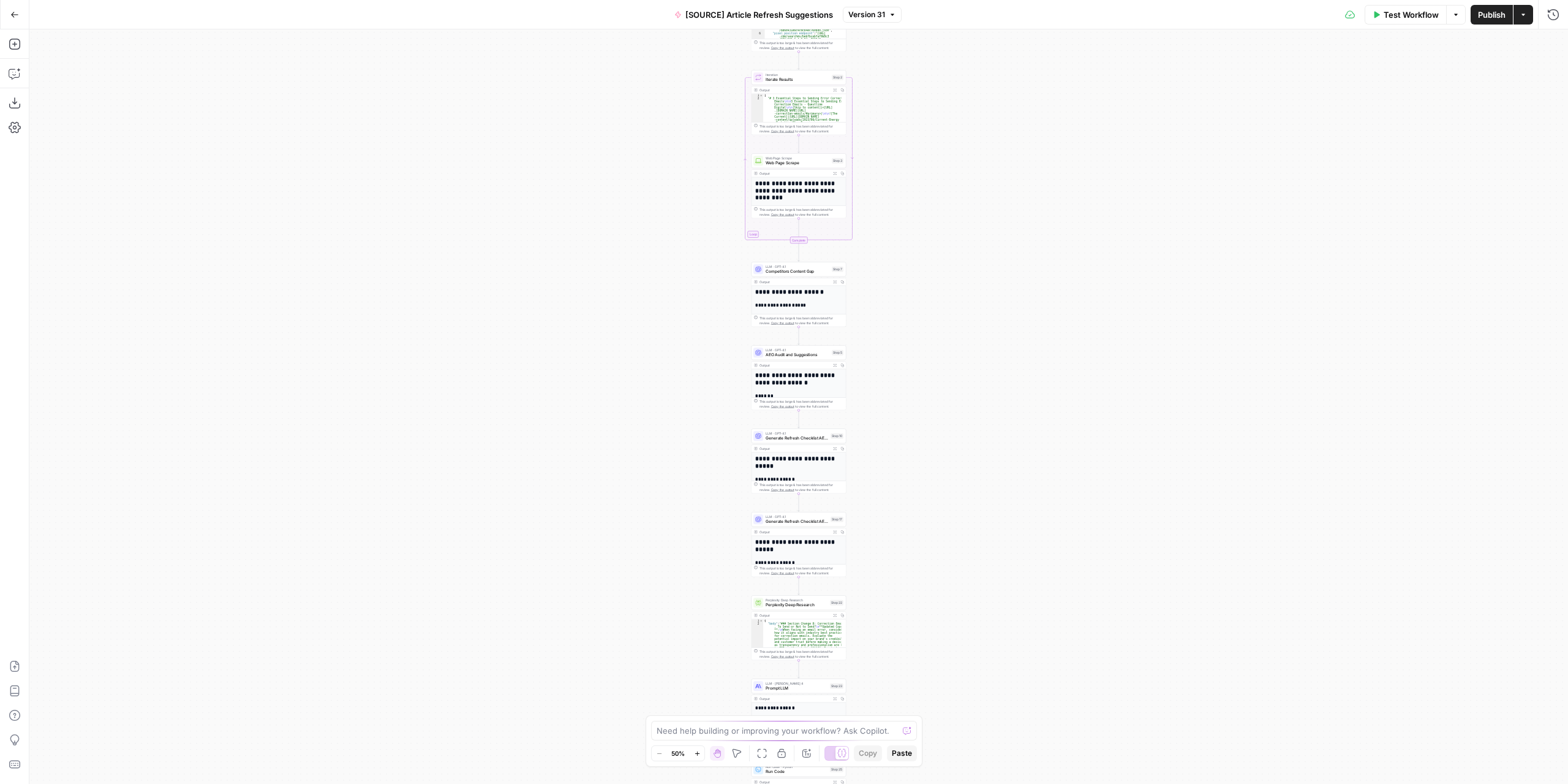
click at [1532, 21] on button "Actions" at bounding box center [1523, 14] width 19 height 19
drag, startPoint x: 249, startPoint y: 165, endPoint x: 199, endPoint y: 158, distance: 50.5
click at [249, 166] on div "**********" at bounding box center [799, 406] width 1539 height 754
click at [13, 105] on icon "button" at bounding box center [14, 103] width 13 height 13
click at [13, 20] on button "Go Back" at bounding box center [14, 14] width 22 height 22
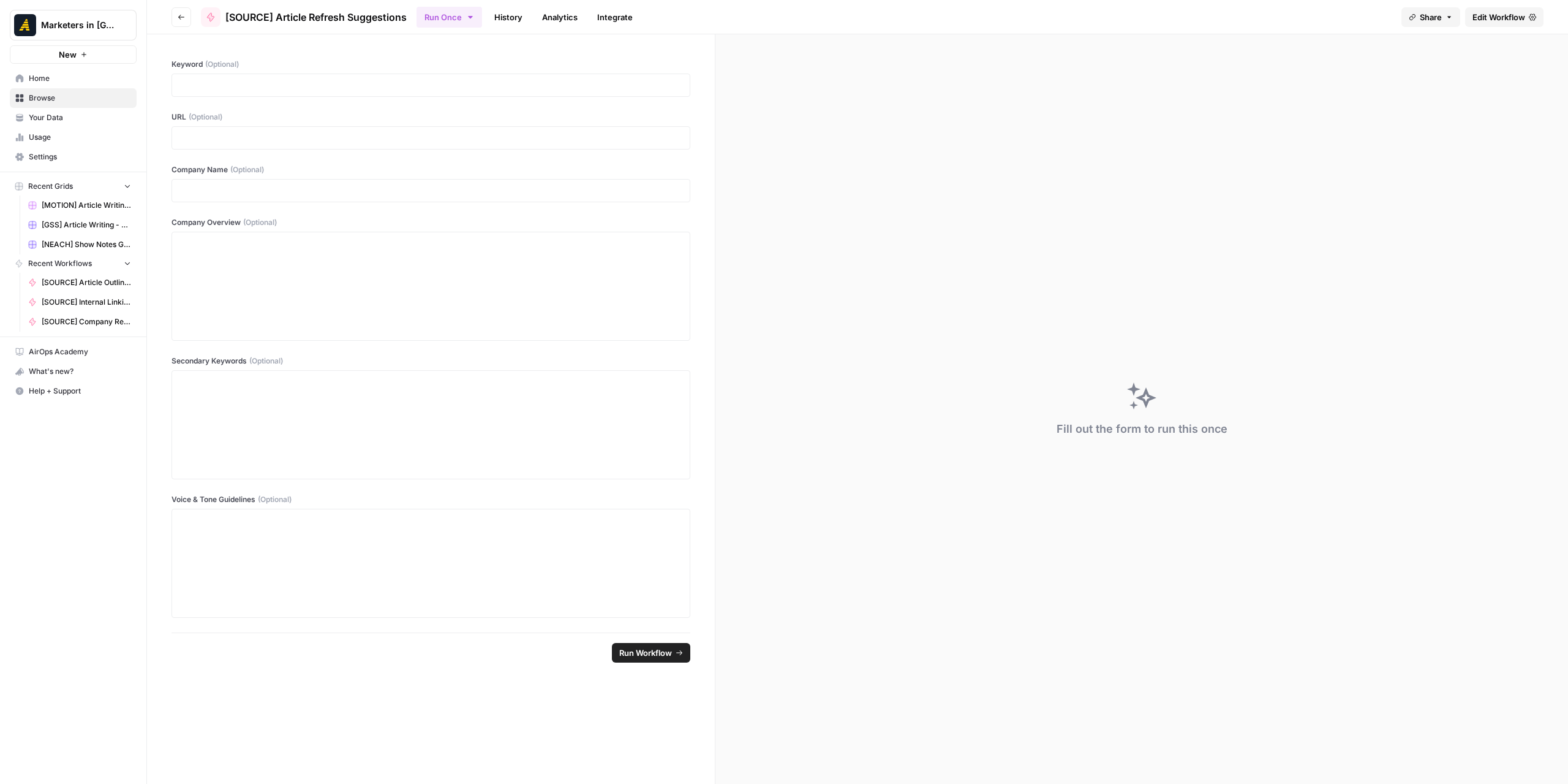
click at [179, 16] on icon "button" at bounding box center [181, 17] width 8 height 8
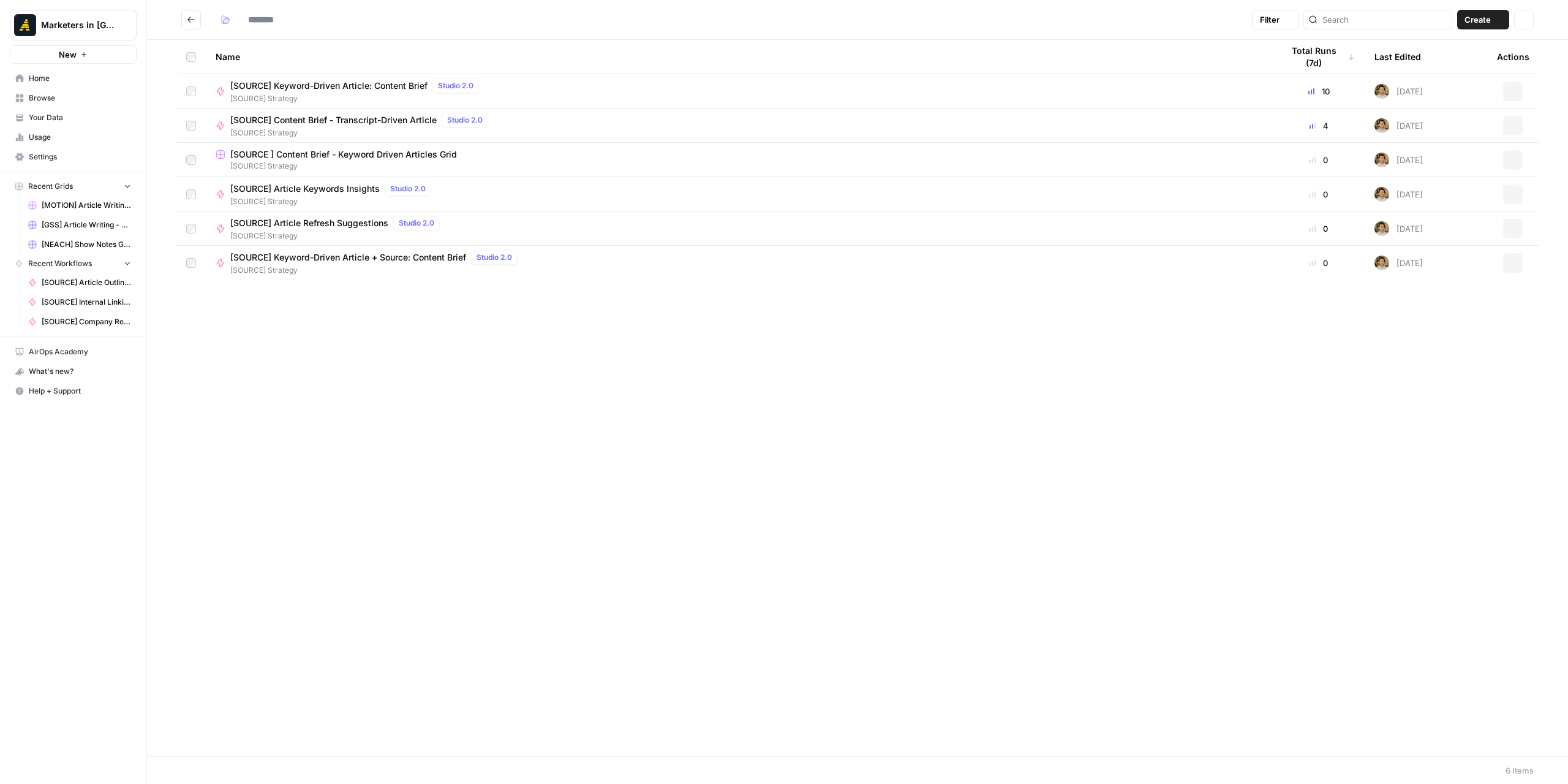
type input "**********"
click at [349, 192] on span "[SOURCE] Article Keywords Insights" at bounding box center [304, 189] width 149 height 13
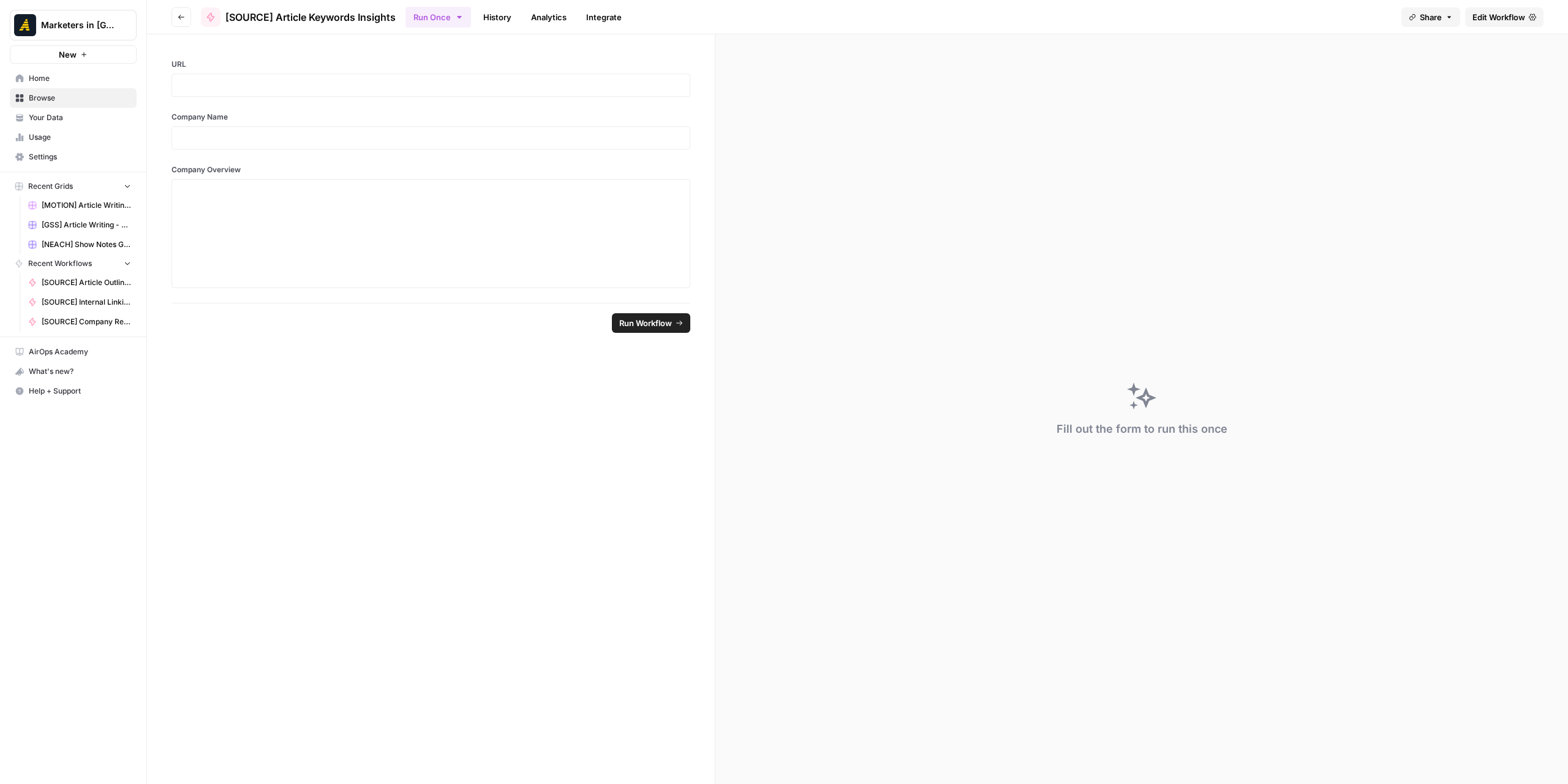
click at [179, 14] on icon "button" at bounding box center [181, 17] width 8 height 8
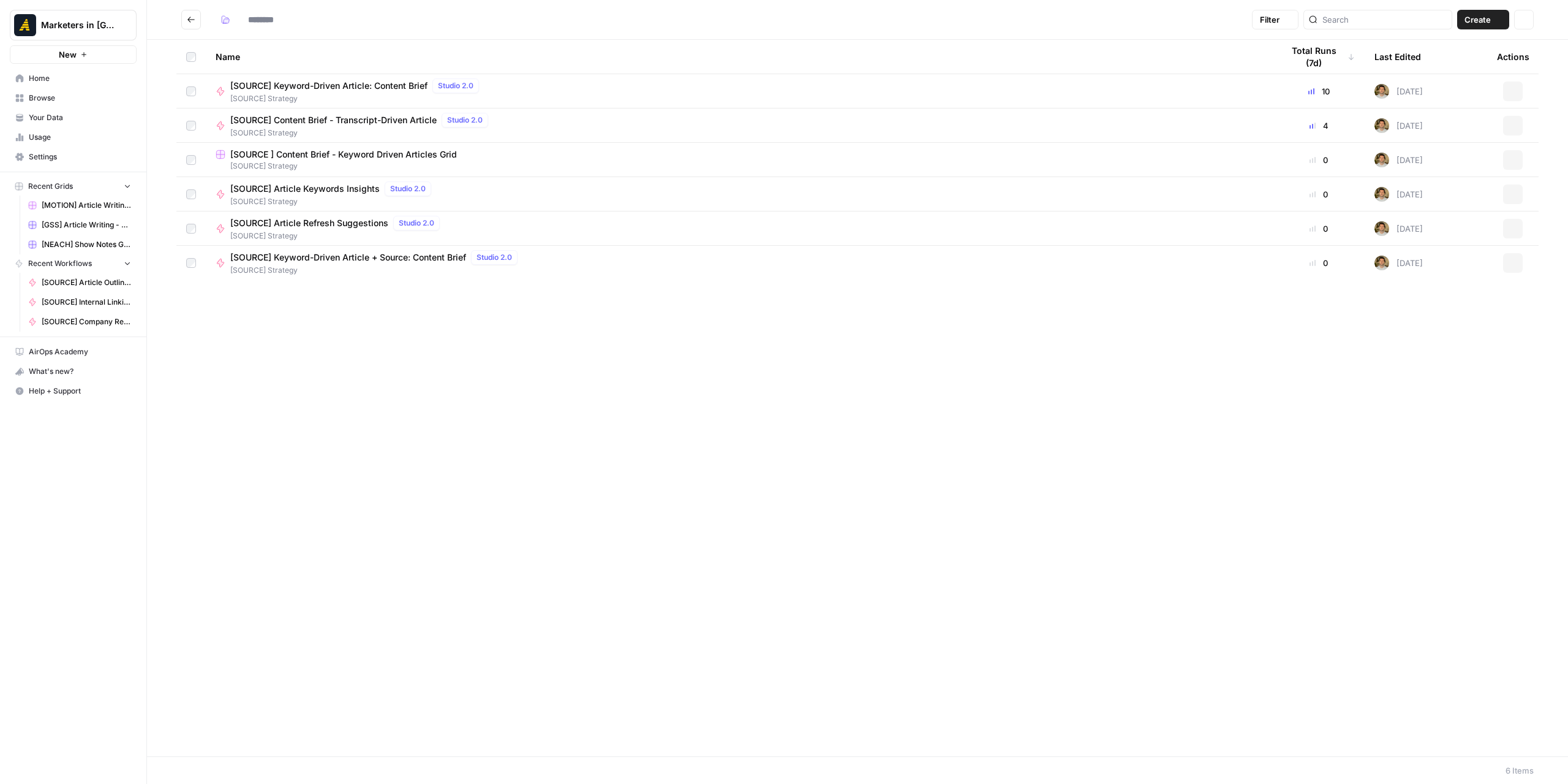
type input "**********"
click at [333, 122] on span "[SOURCE] Content Brief - Transcript-Driven Article" at bounding box center [333, 120] width 206 height 13
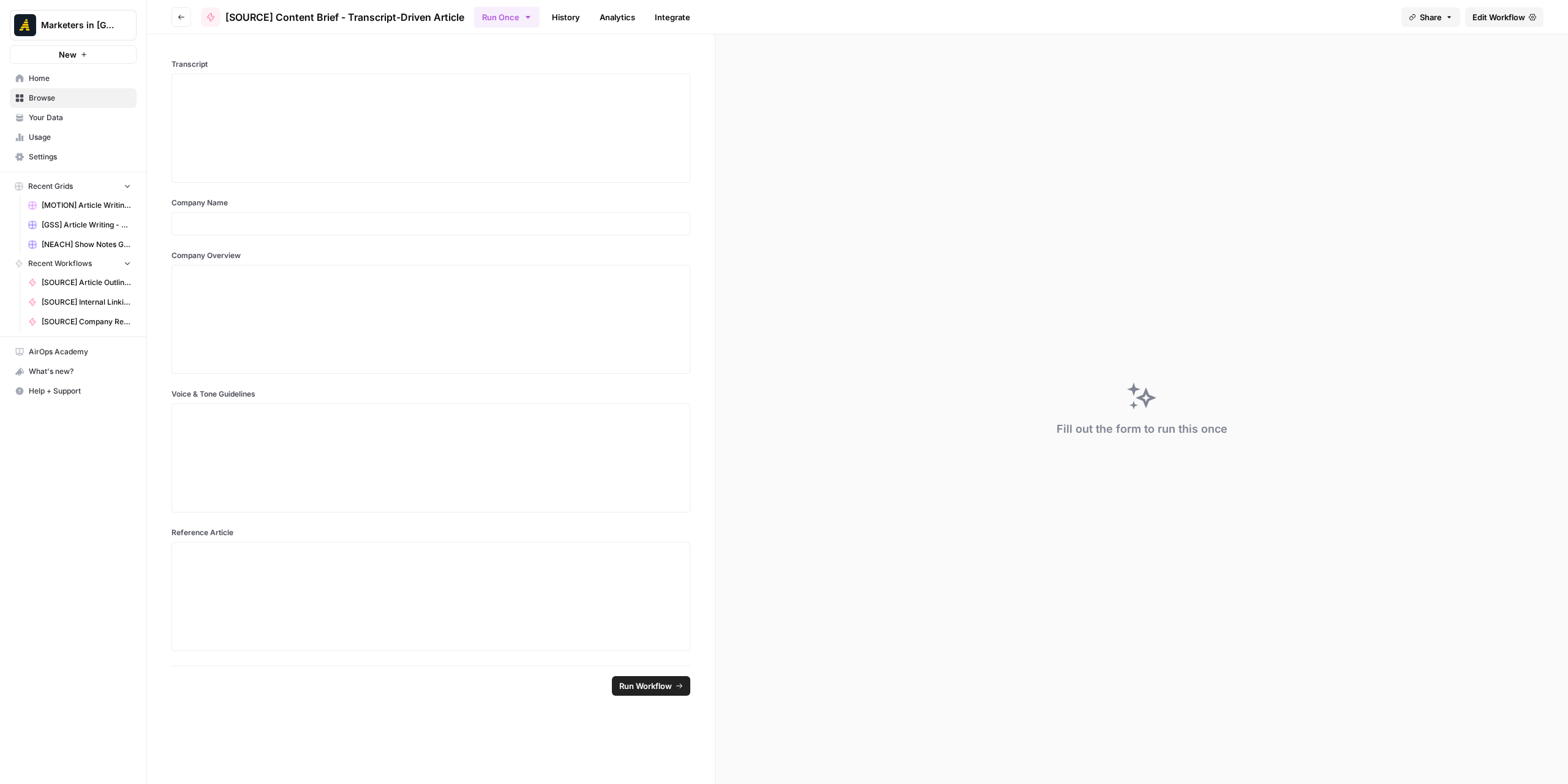
click at [1506, 15] on span "Edit Workflow" at bounding box center [1499, 17] width 53 height 13
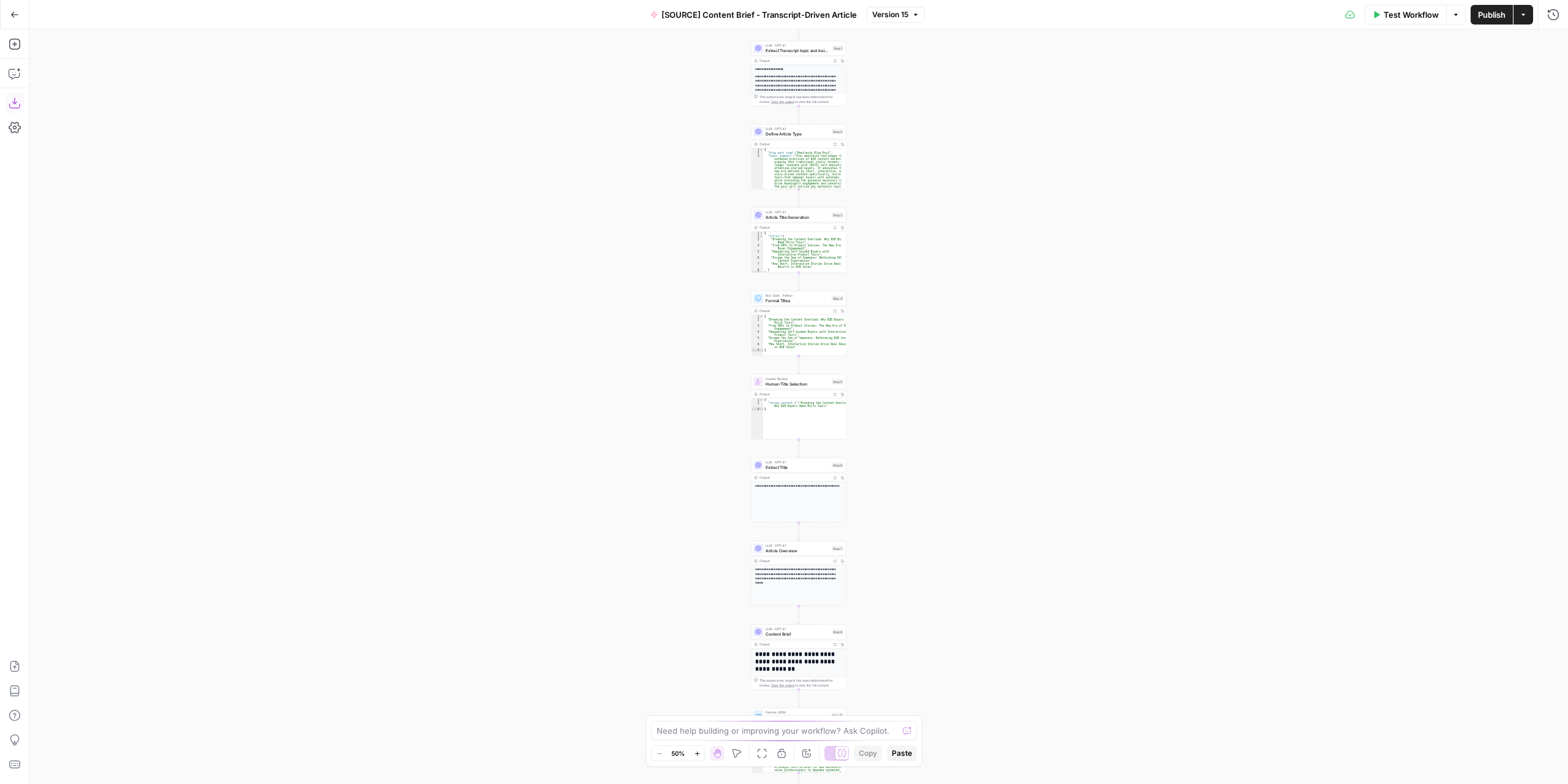
click at [19, 102] on icon "button" at bounding box center [14, 103] width 13 height 13
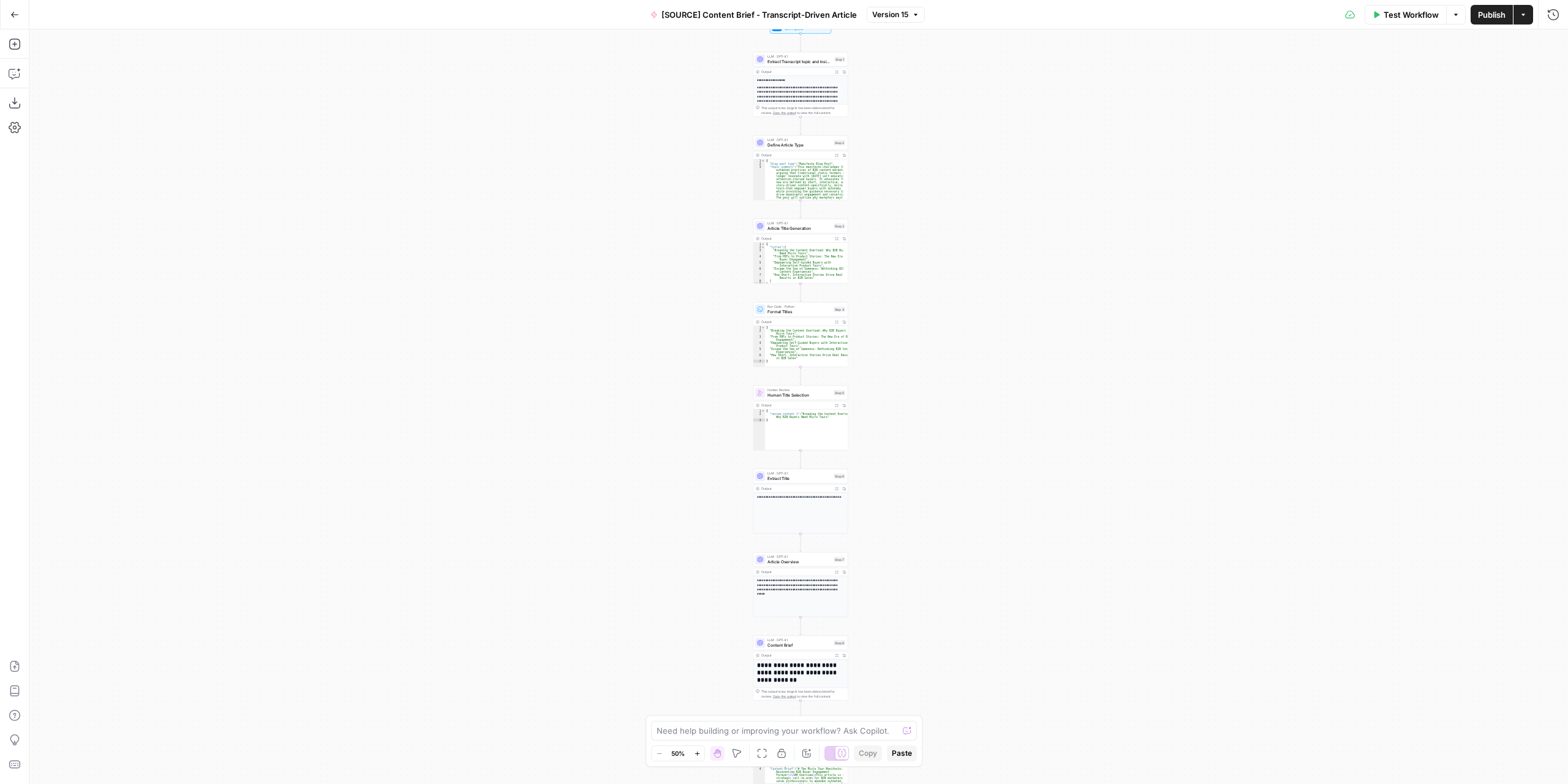
drag, startPoint x: 538, startPoint y: 152, endPoint x: 497, endPoint y: 129, distance: 47.0
click at [532, 149] on div "**********" at bounding box center [799, 406] width 1539 height 754
click at [11, 14] on icon "button" at bounding box center [14, 14] width 8 height 8
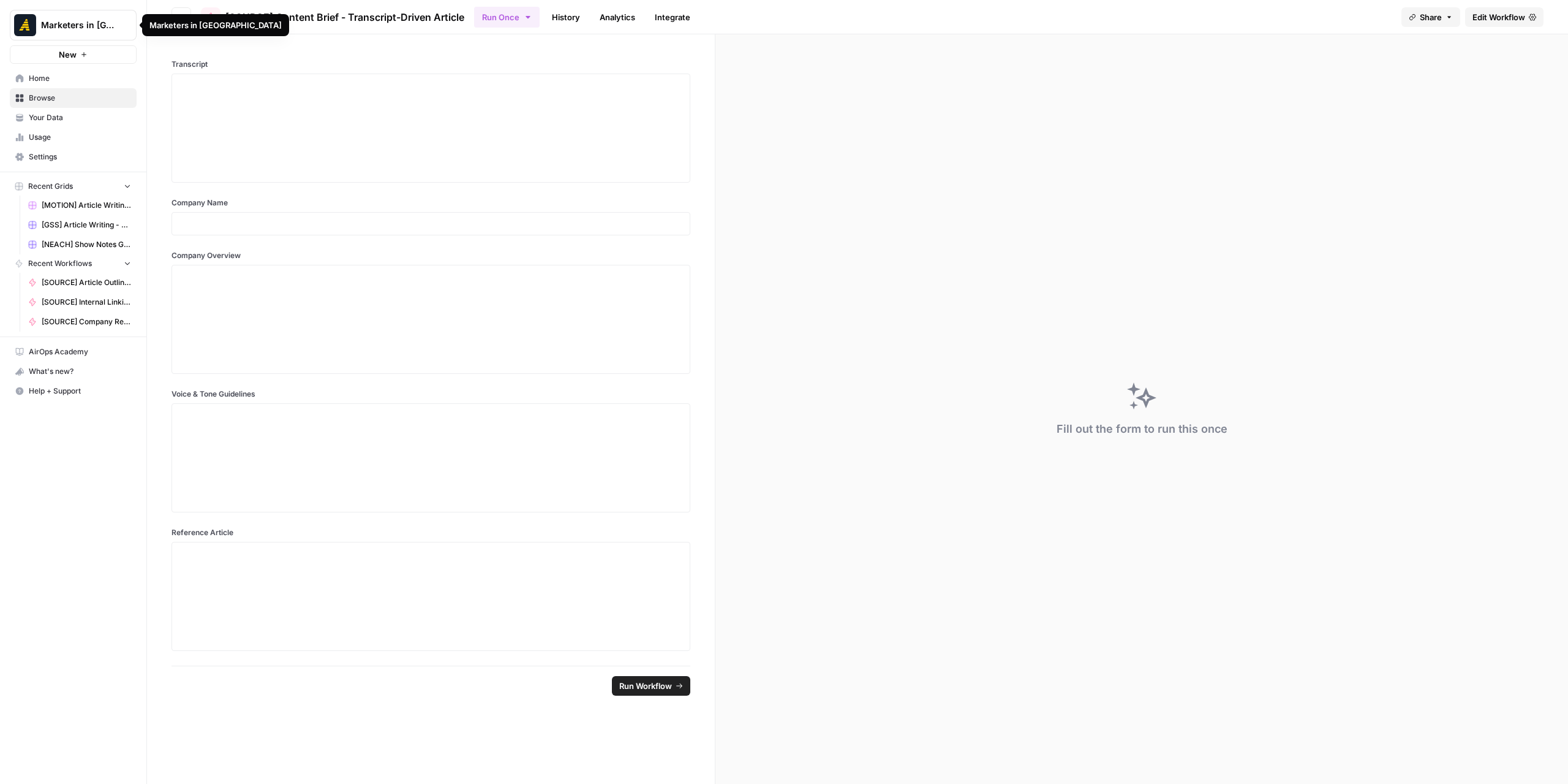
click at [178, 14] on div "Marketers in [GEOGRAPHIC_DATA]" at bounding box center [216, 25] width 147 height 22
click at [179, 10] on button "Go back" at bounding box center [181, 17] width 19 height 19
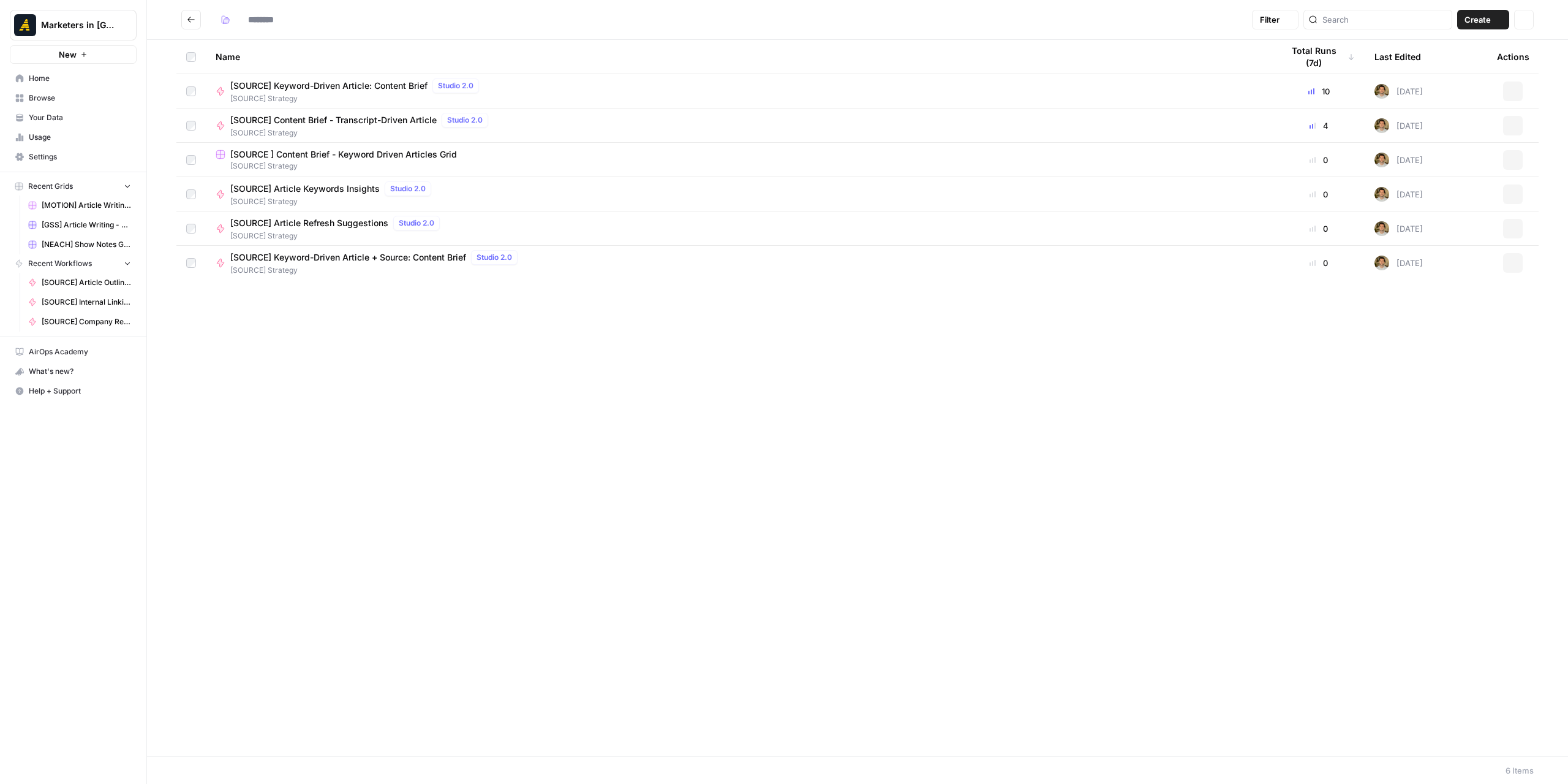
type input "**********"
click at [310, 91] on span "[SOURCE] Keyword-Driven Article: Content Brief" at bounding box center [329, 86] width 197 height 13
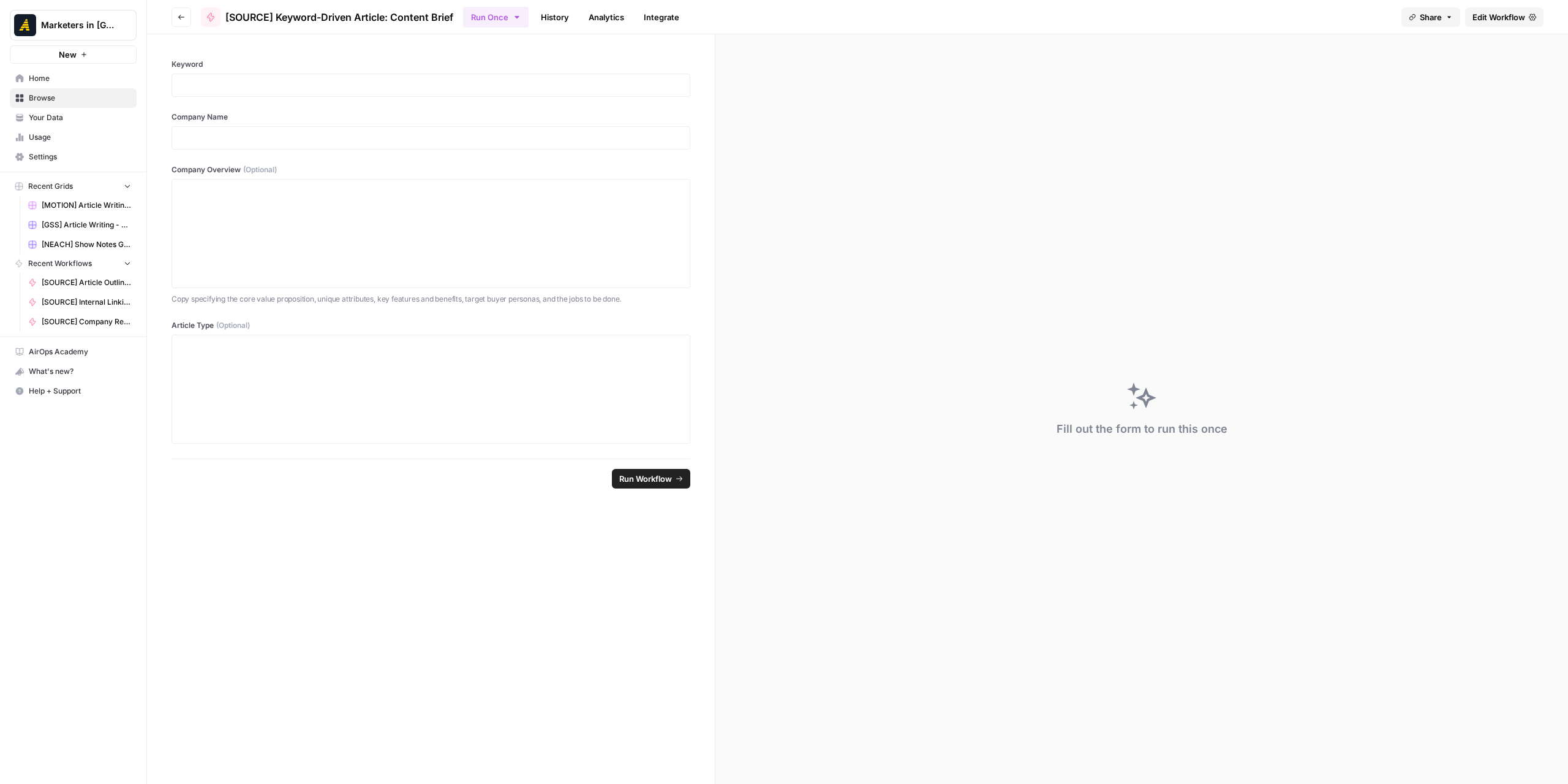
click at [1496, 17] on span "Edit Workflow" at bounding box center [1499, 17] width 53 height 13
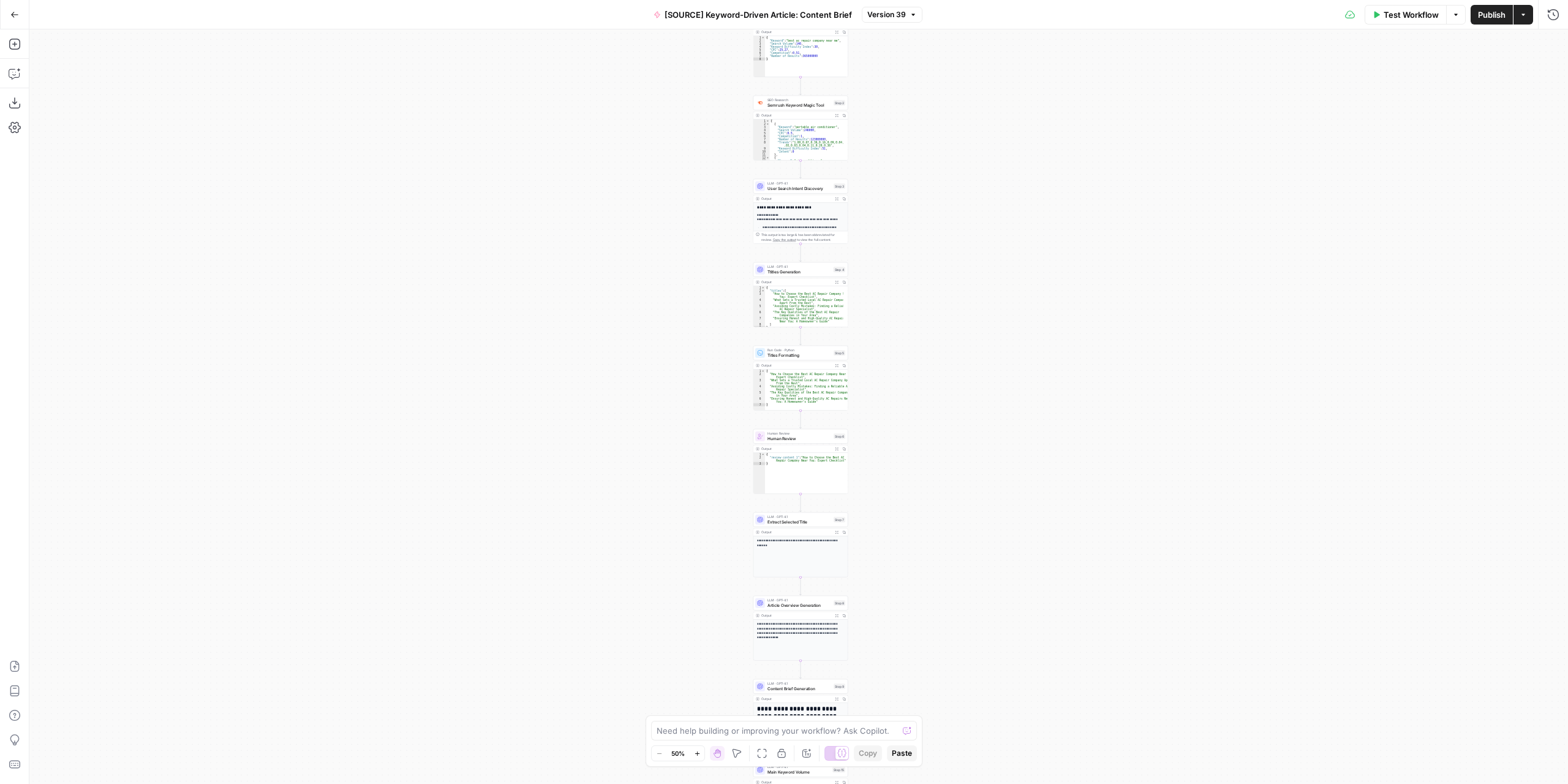
click at [322, 210] on div "Workflow Set Inputs Inputs Google Search Google Search Step 1 Output Expand Out…" at bounding box center [799, 406] width 1539 height 754
click at [24, 19] on button "Go Back" at bounding box center [14, 14] width 22 height 22
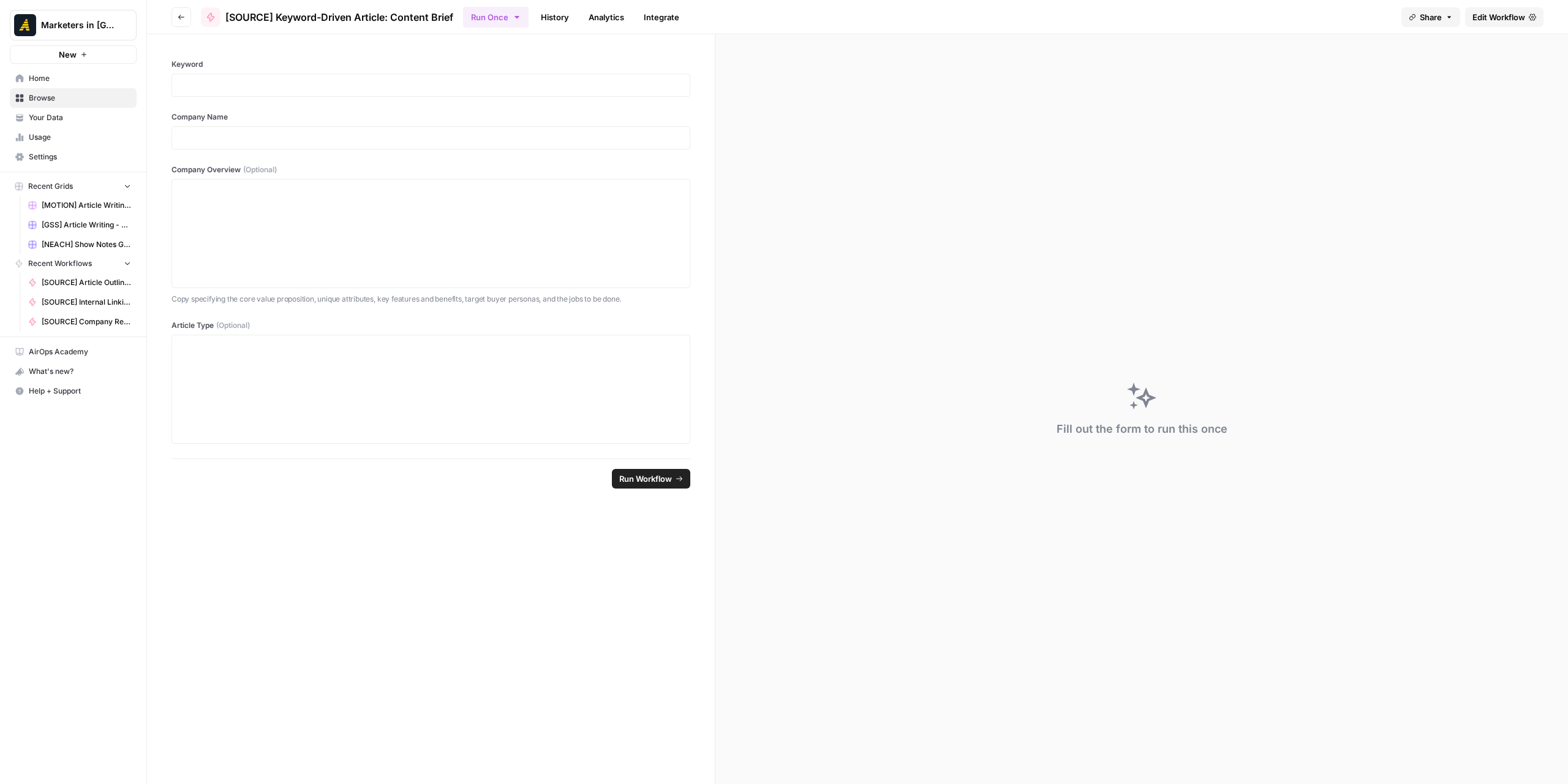
click at [180, 16] on icon "button" at bounding box center [181, 17] width 8 height 8
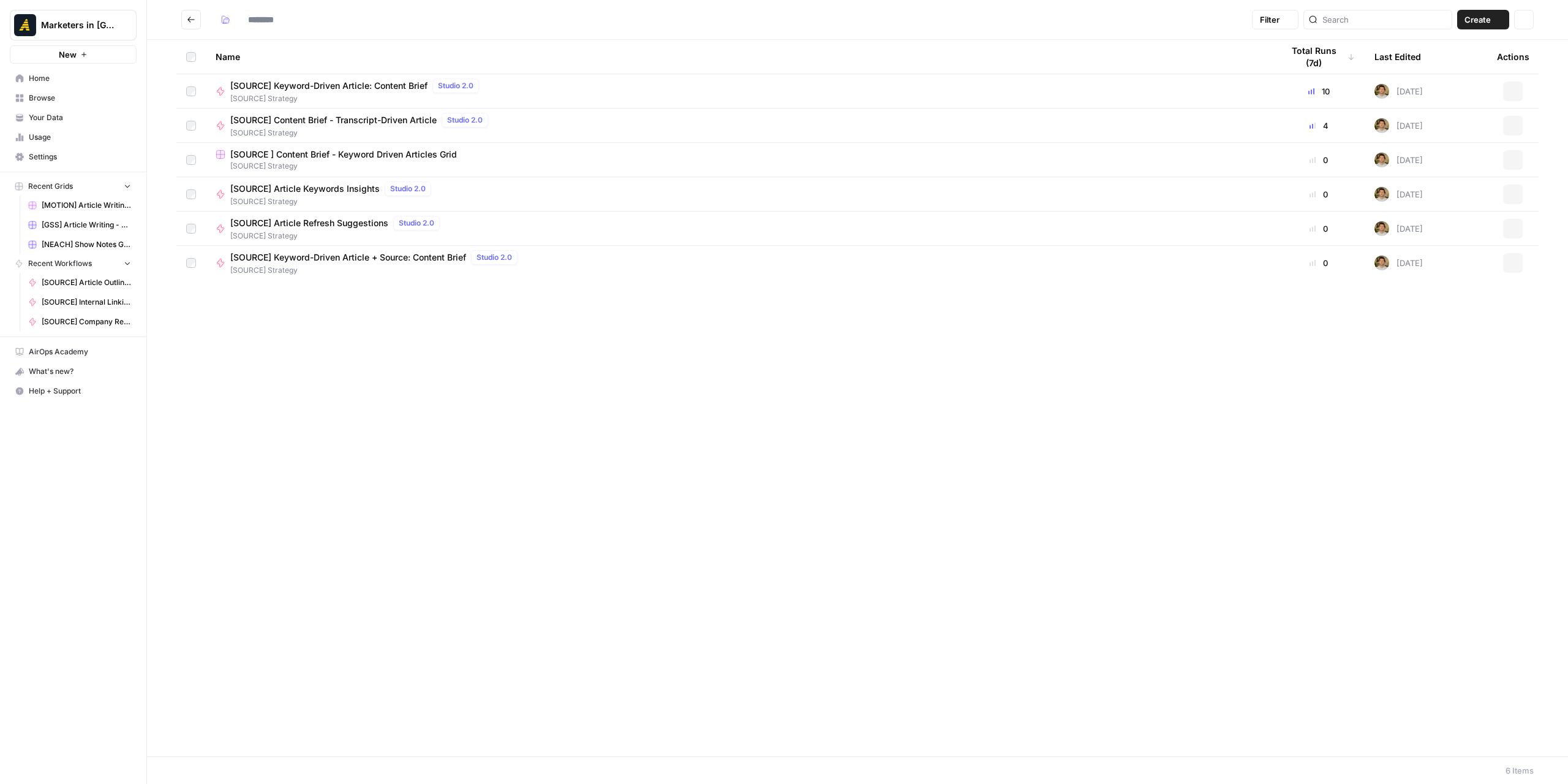
type input "**********"
click at [194, 17] on icon "Go back" at bounding box center [191, 19] width 8 height 8
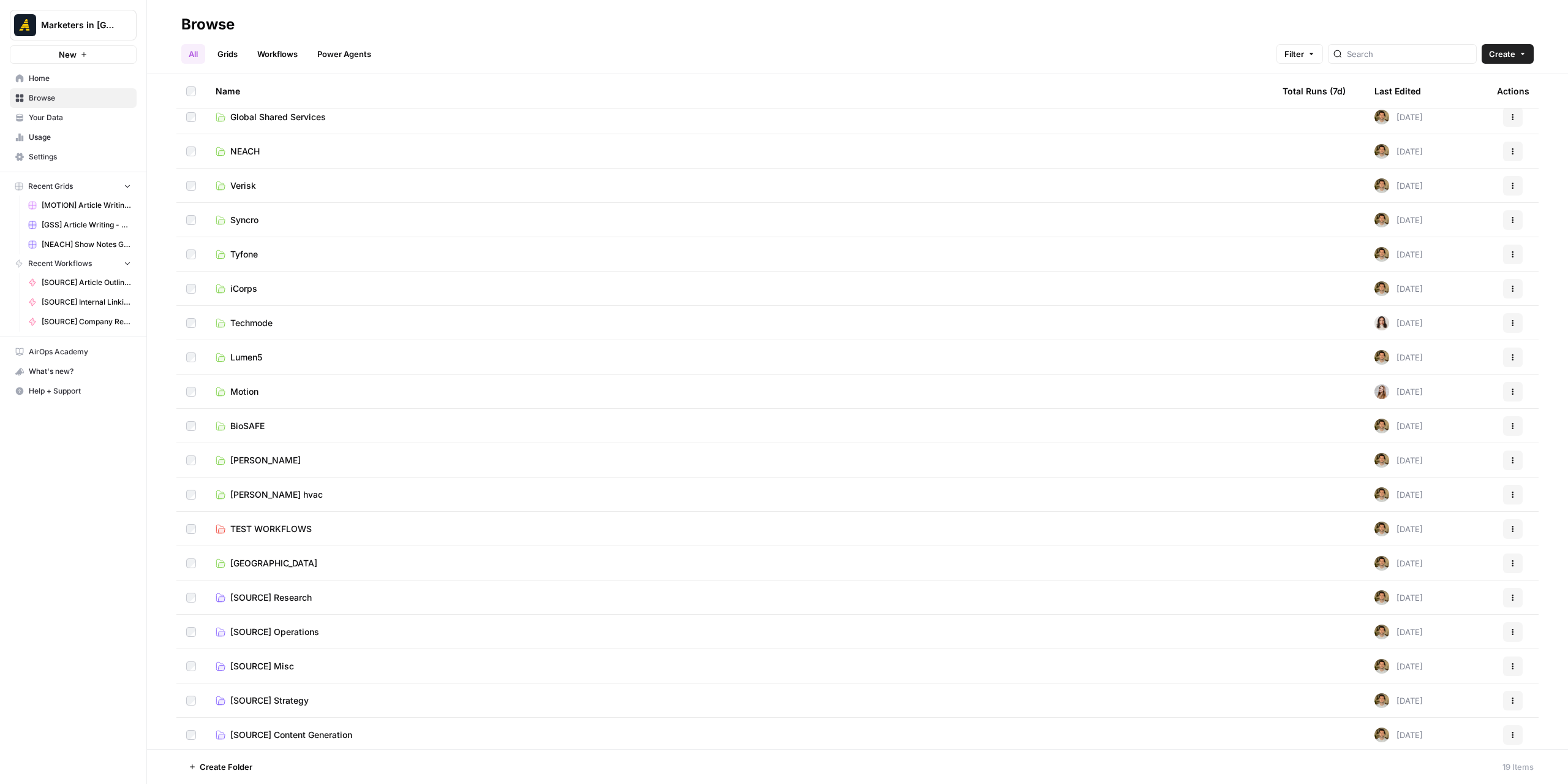
scroll to position [11, 0]
click at [308, 694] on span "[SOURCE] Strategy" at bounding box center [269, 698] width 78 height 13
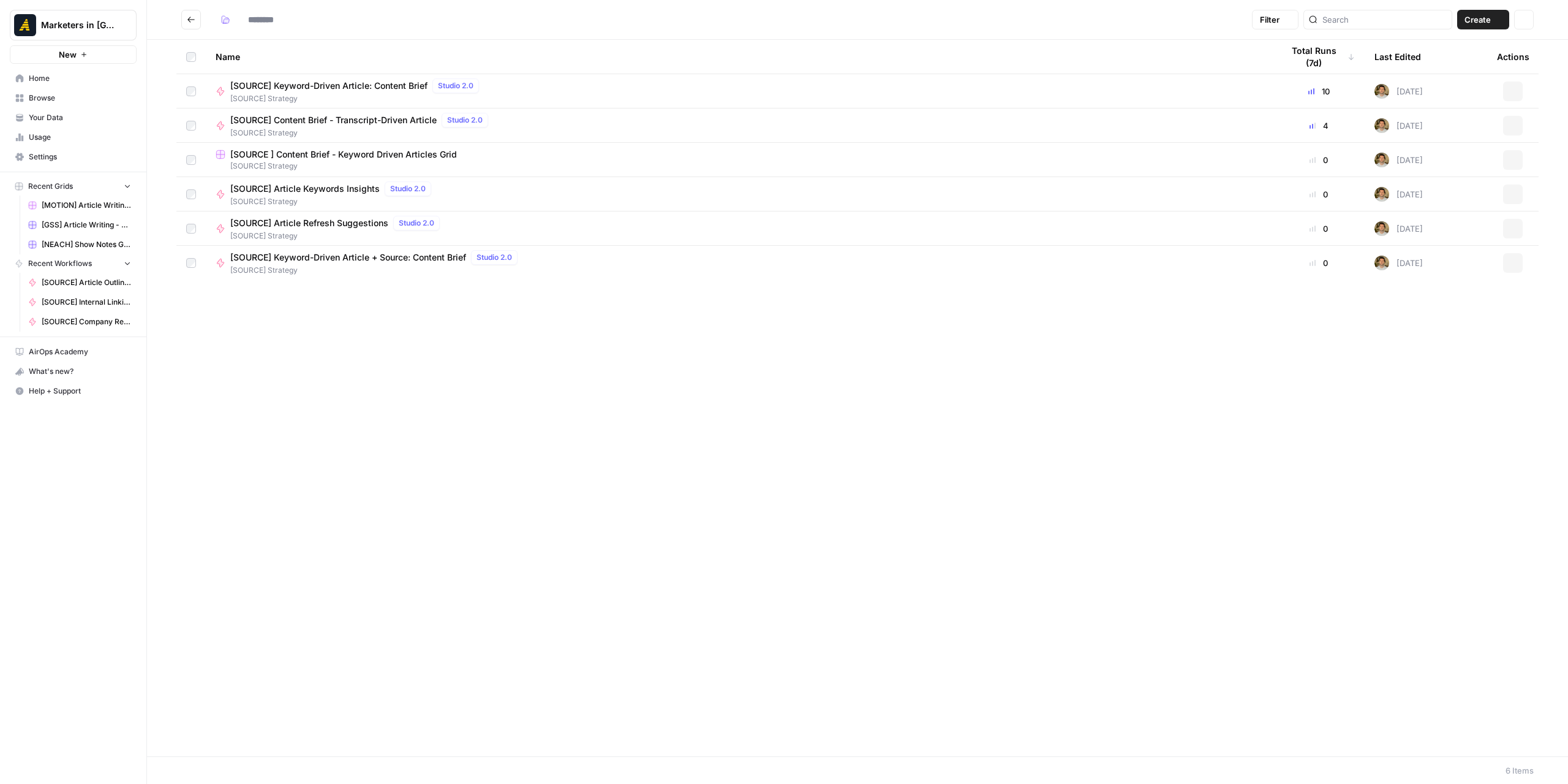
type input "**********"
click at [191, 13] on button "Go back" at bounding box center [190, 19] width 19 height 19
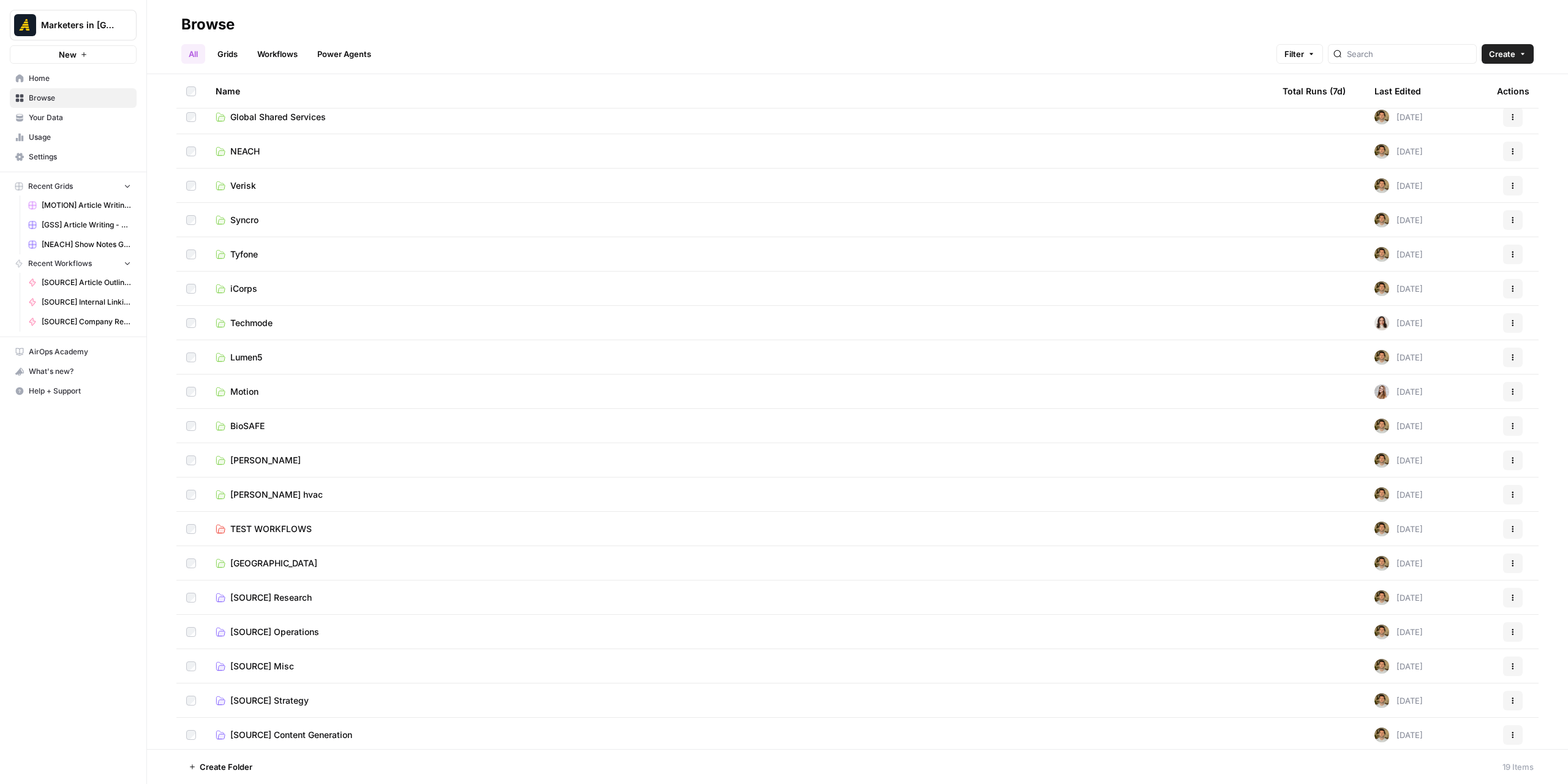
scroll to position [11, 0]
click at [317, 735] on span "[SOURCE] Content Generation" at bounding box center [291, 732] width 122 height 13
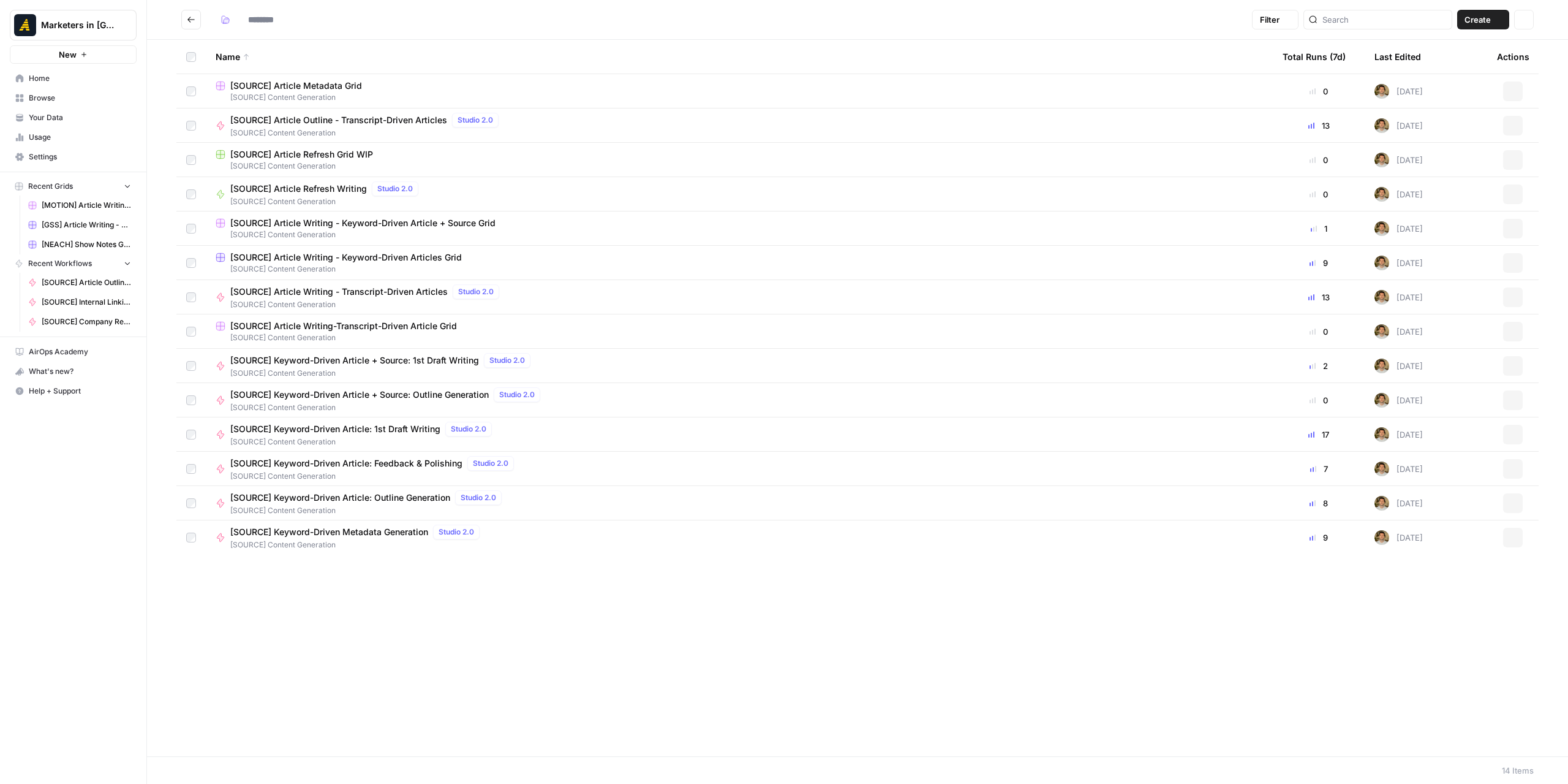
type input "**********"
click at [302, 538] on span "[SOURCE] Keyword-Driven Metadata Generation" at bounding box center [329, 532] width 198 height 13
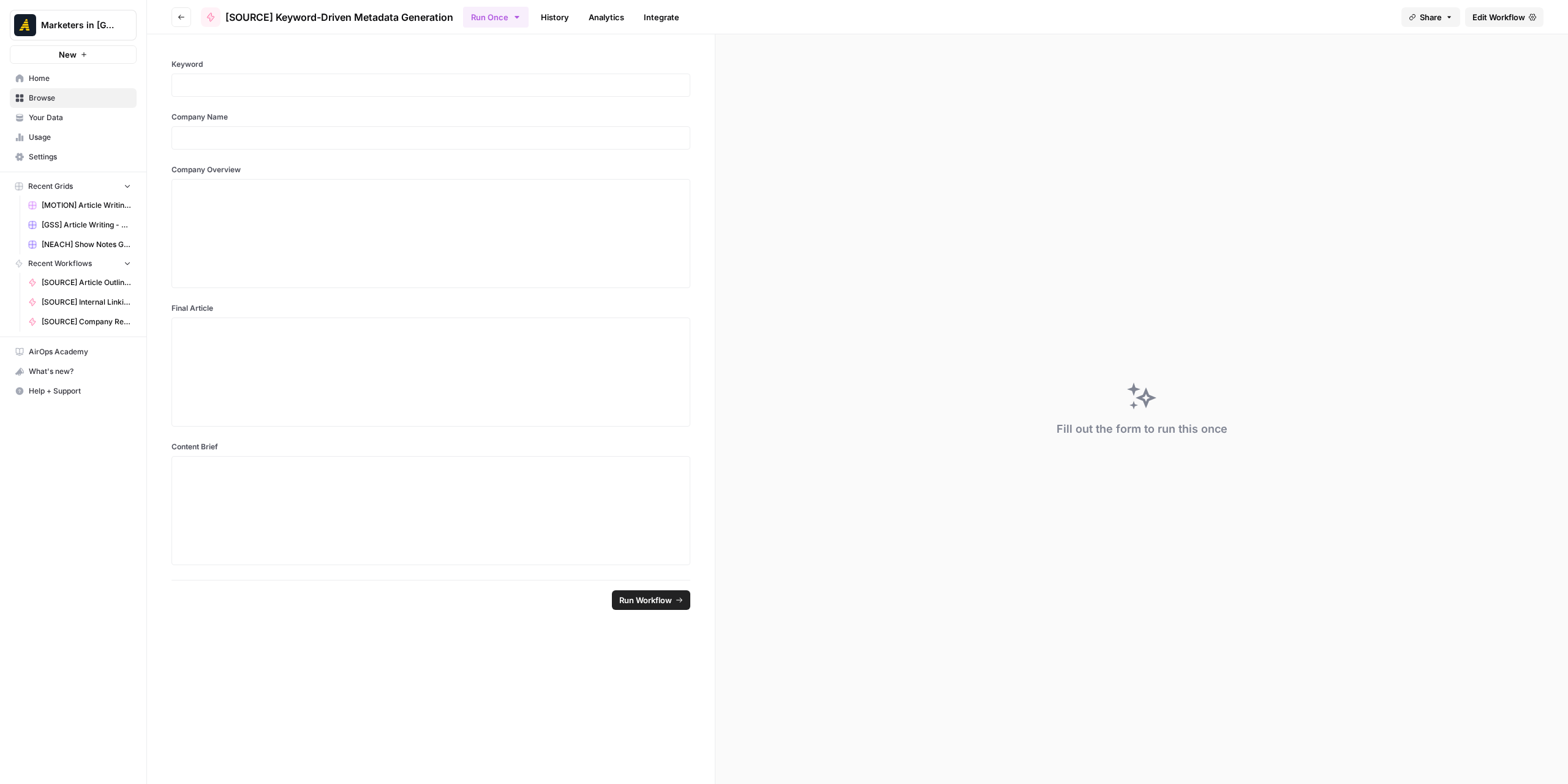
click at [1470, 12] on link "Edit Workflow" at bounding box center [1504, 17] width 78 height 19
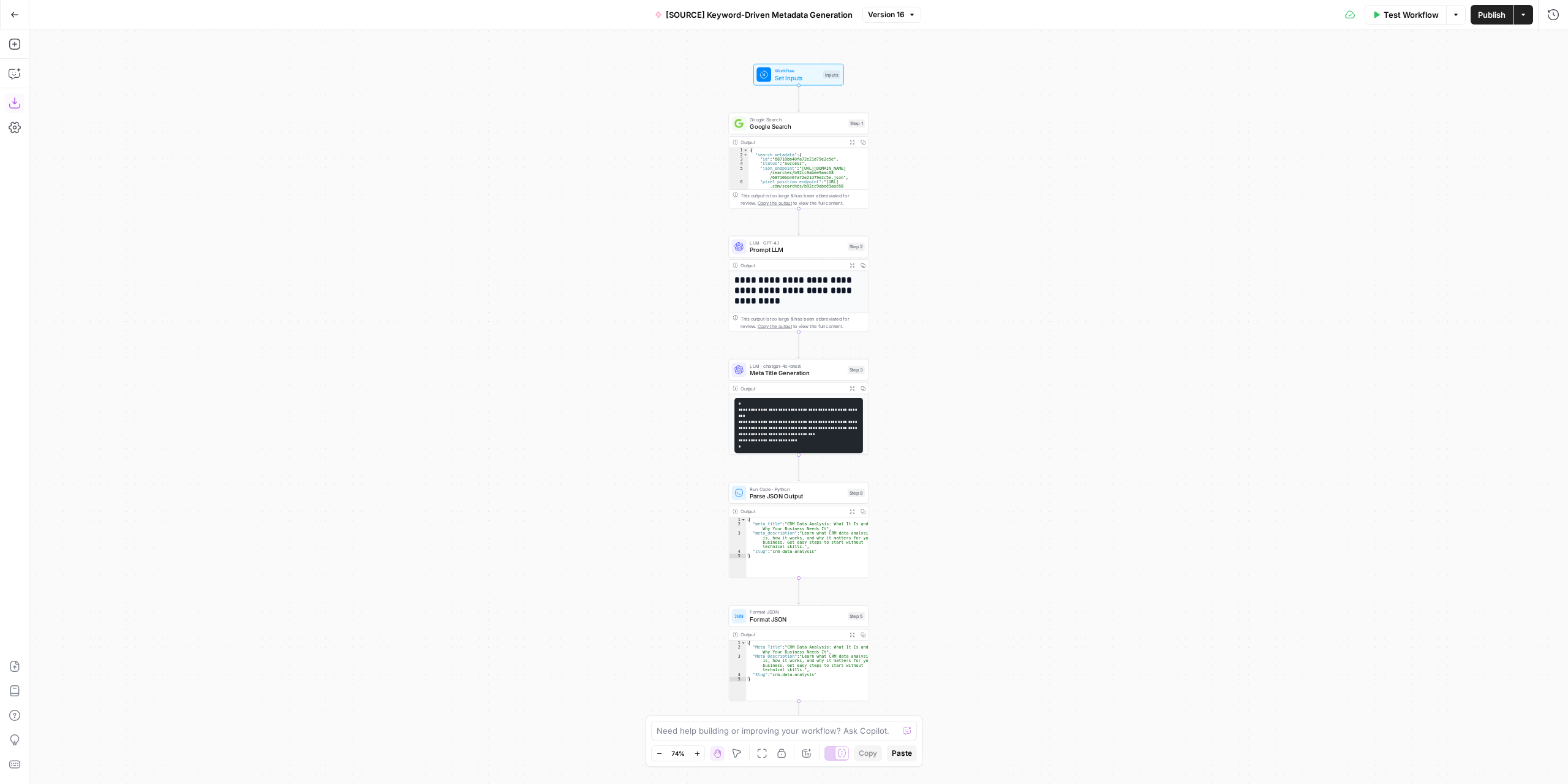
click at [19, 104] on icon "button" at bounding box center [14, 103] width 13 height 13
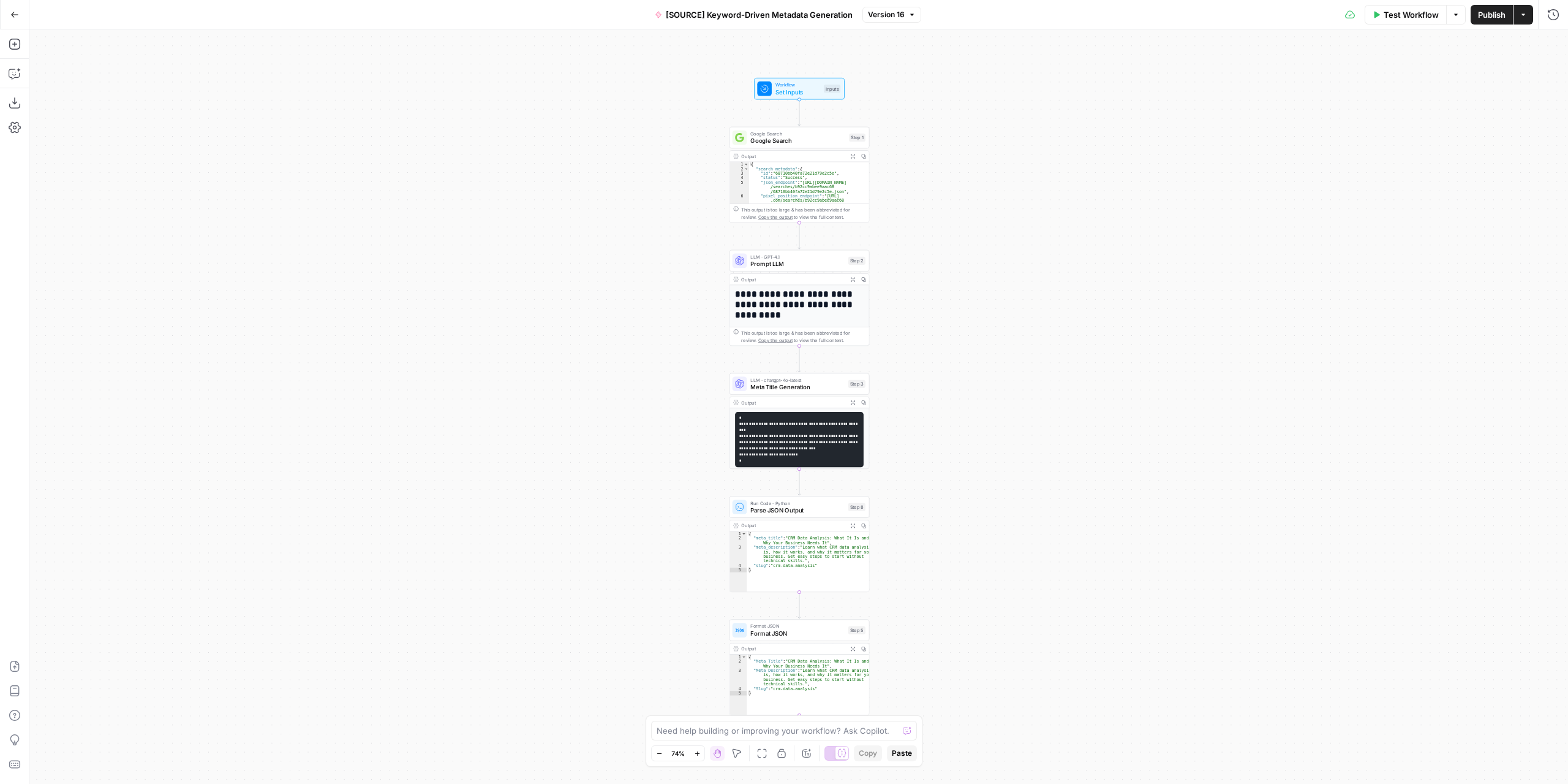
click at [13, 13] on icon "button" at bounding box center [14, 14] width 8 height 6
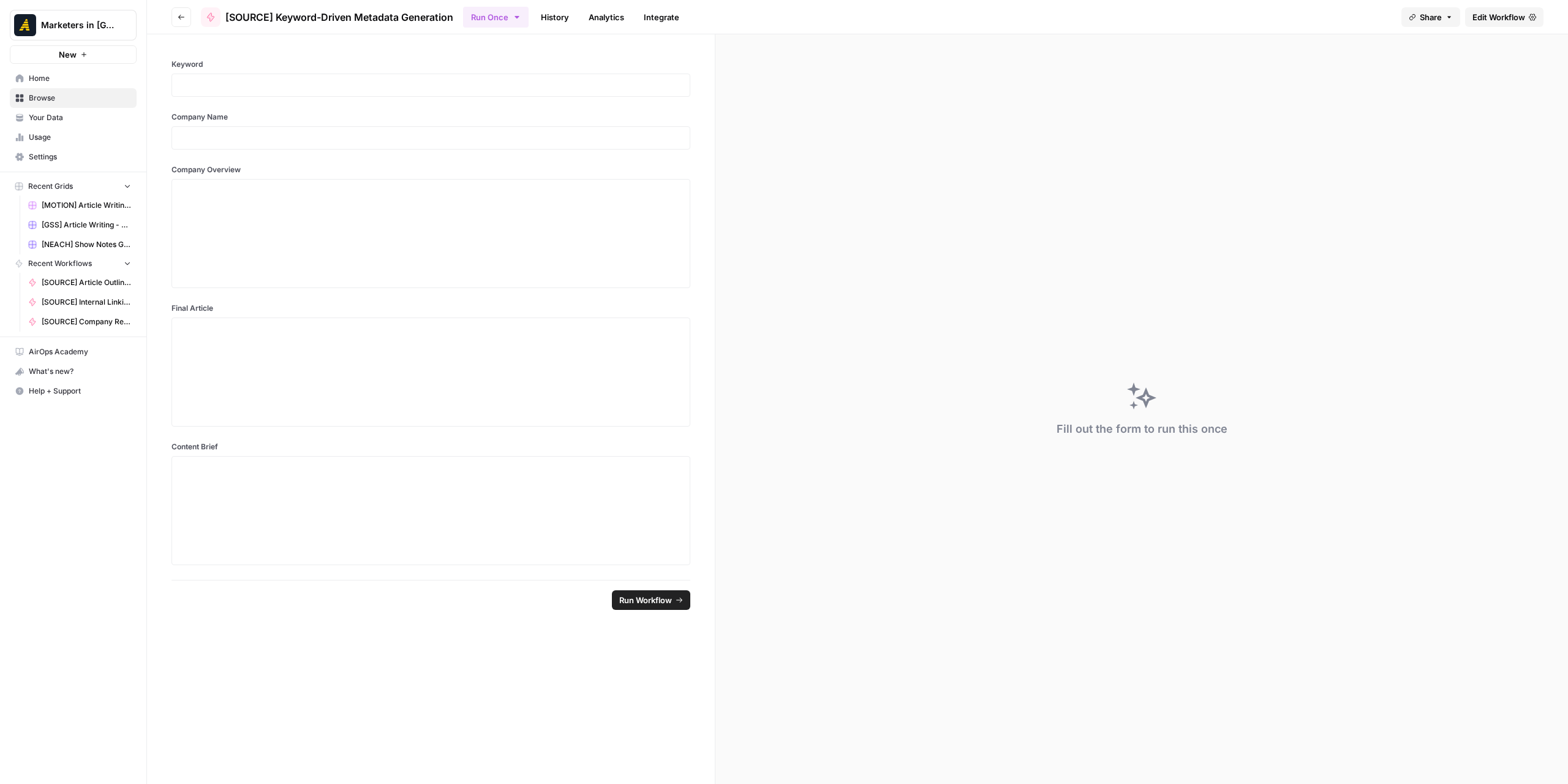
click at [179, 20] on button "Go back" at bounding box center [181, 17] width 19 height 19
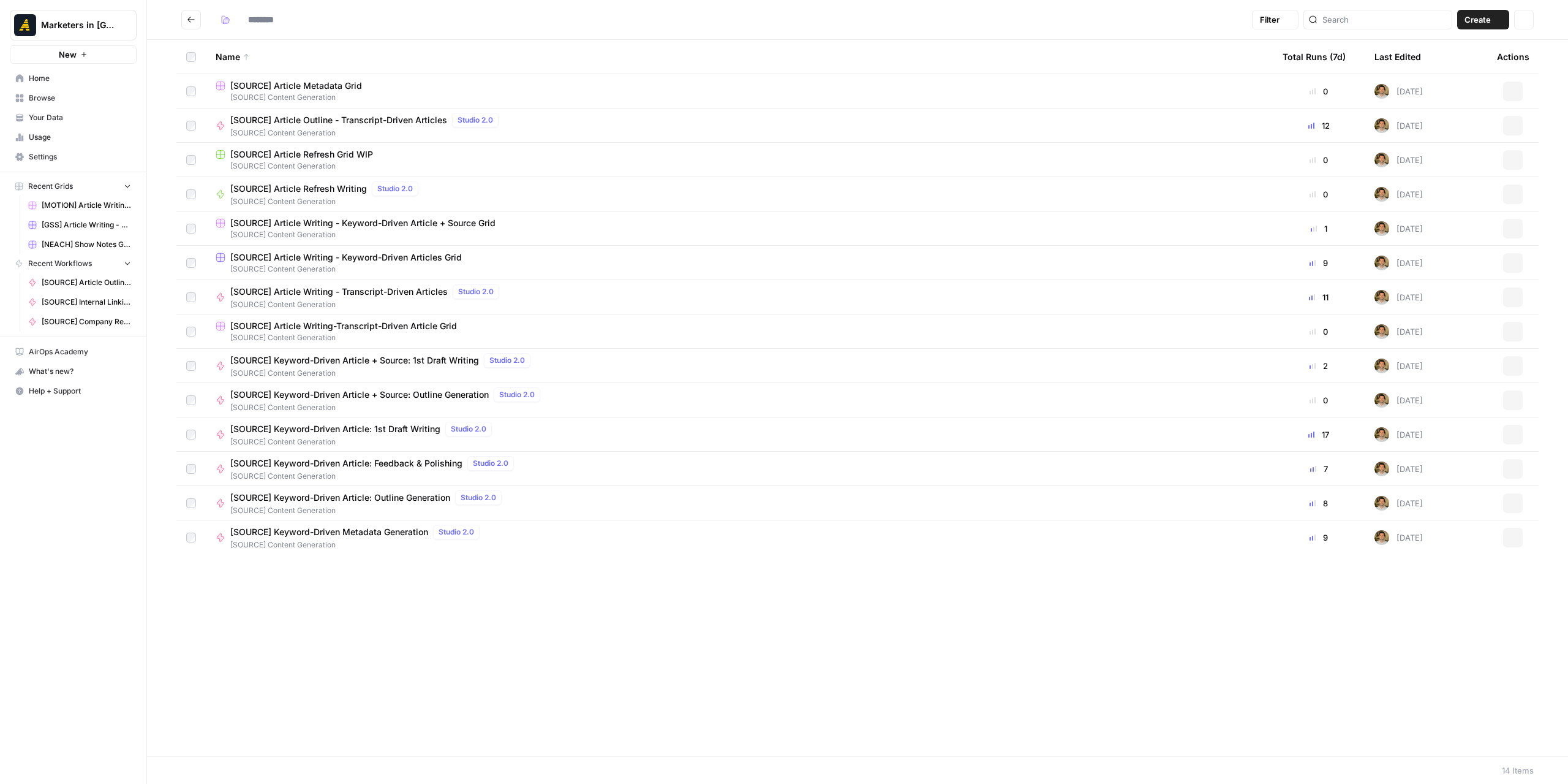
type input "**********"
click at [306, 499] on span "[SOURCE] Keyword-Driven Article: Outline Generation" at bounding box center [340, 497] width 220 height 13
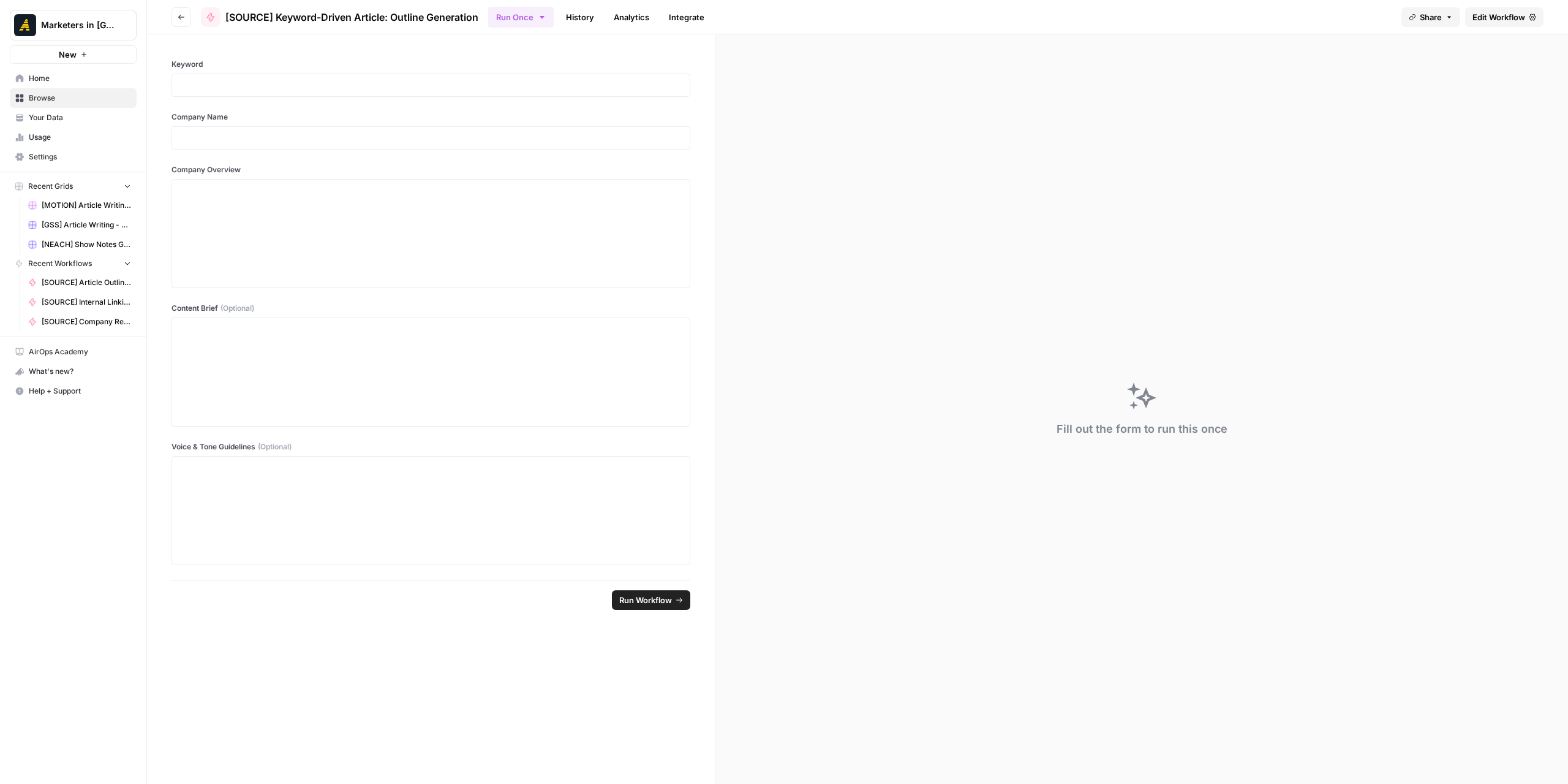
click at [1498, 4] on header "Go back [SOURCE] Keyword-Driven Article: Outline Generation Run Once History An…" at bounding box center [857, 17] width 1421 height 35
click at [1496, 14] on span "Edit Workflow" at bounding box center [1499, 17] width 53 height 13
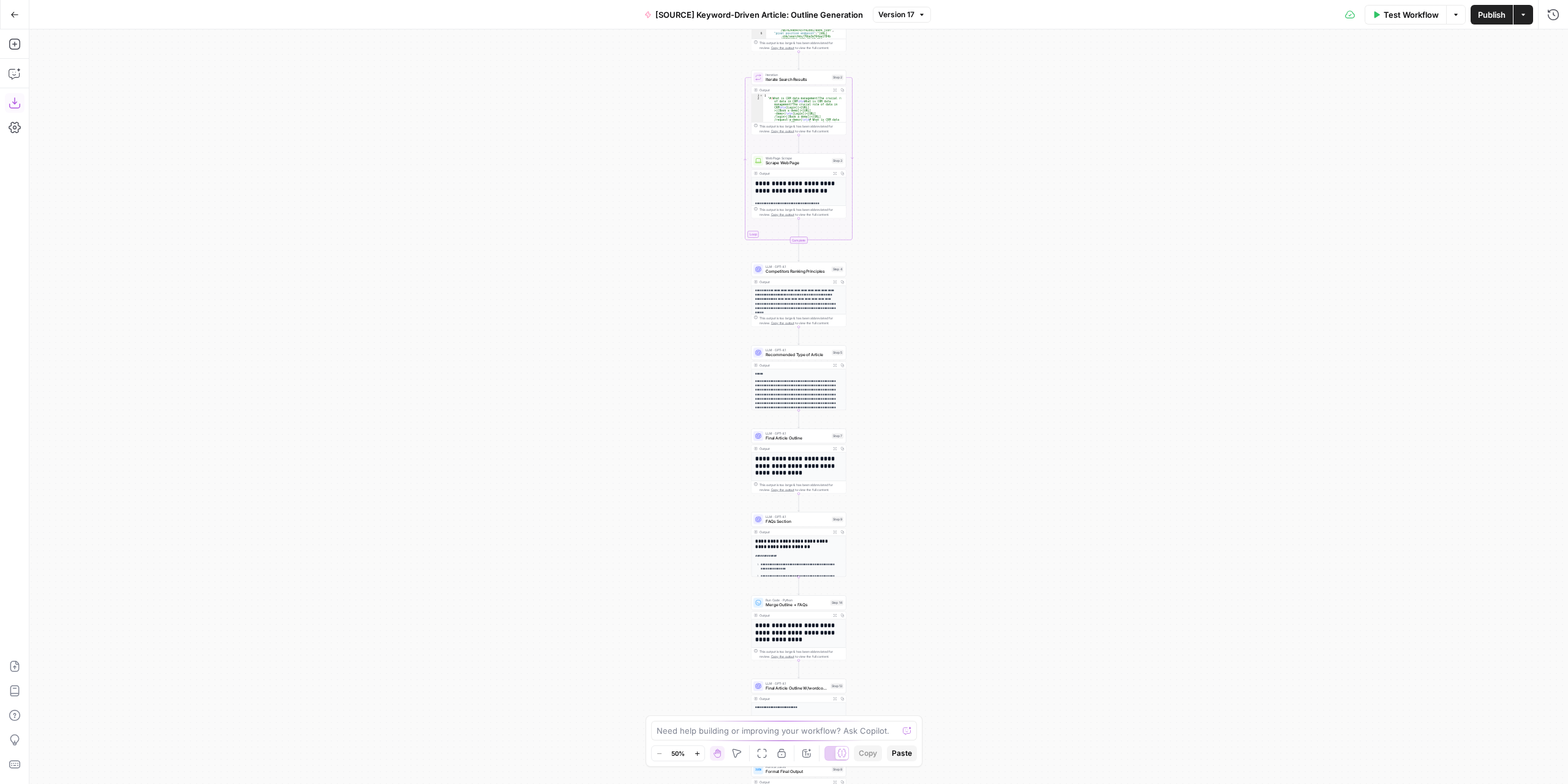
click at [8, 99] on icon "button" at bounding box center [14, 103] width 13 height 13
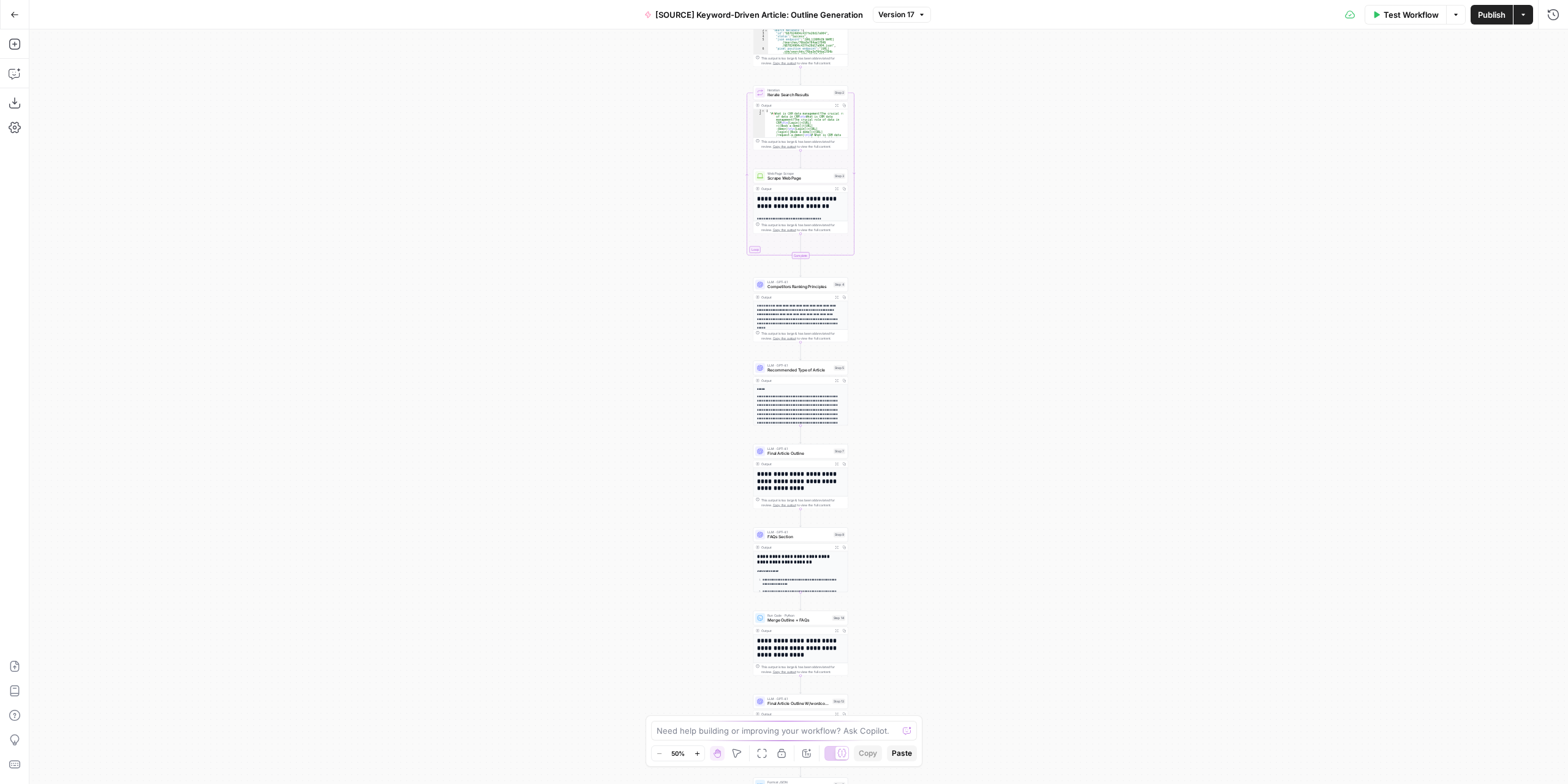
click at [13, 9] on button "Go Back" at bounding box center [14, 14] width 22 height 22
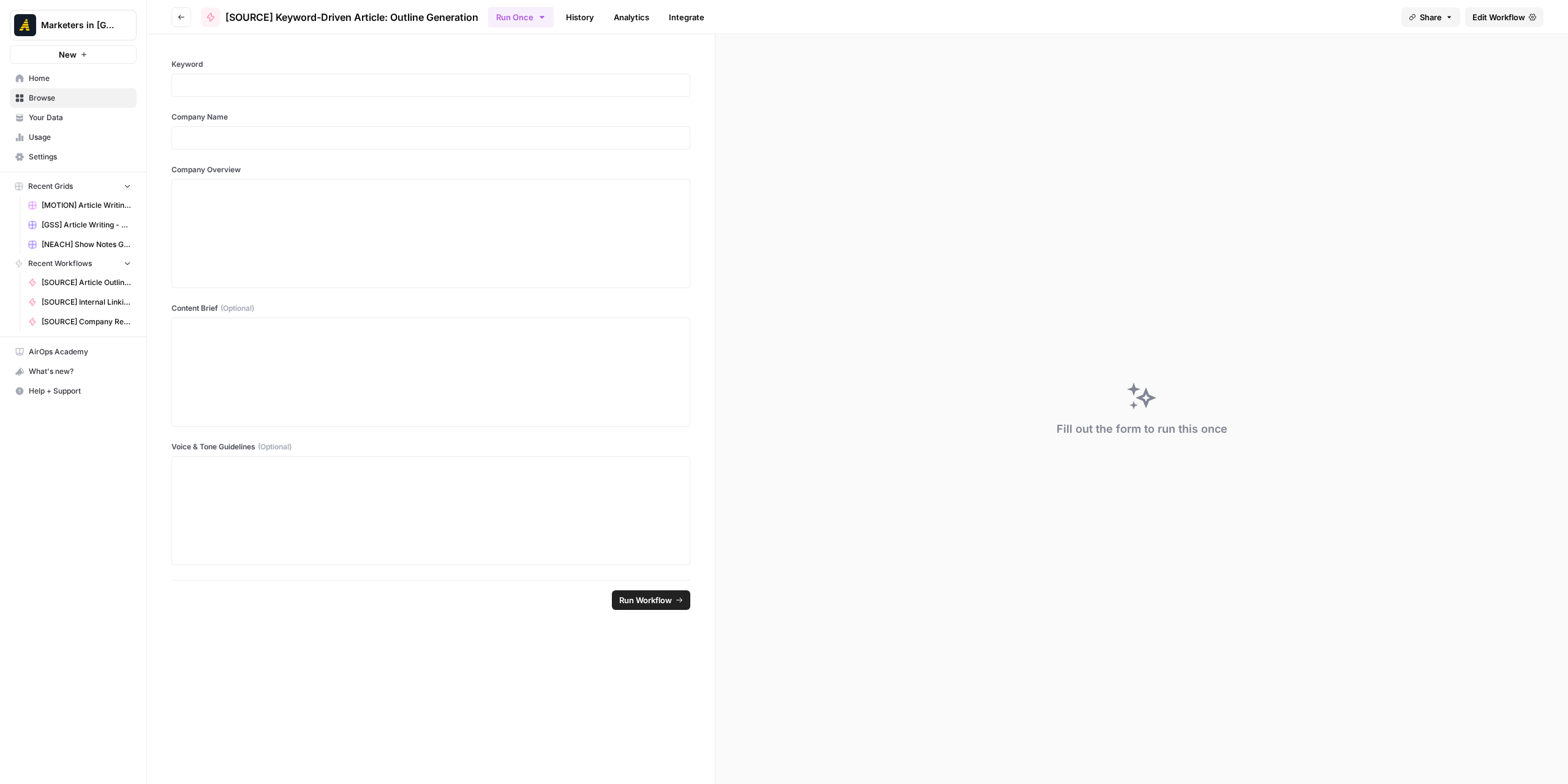
click at [184, 19] on icon "button" at bounding box center [181, 17] width 8 height 8
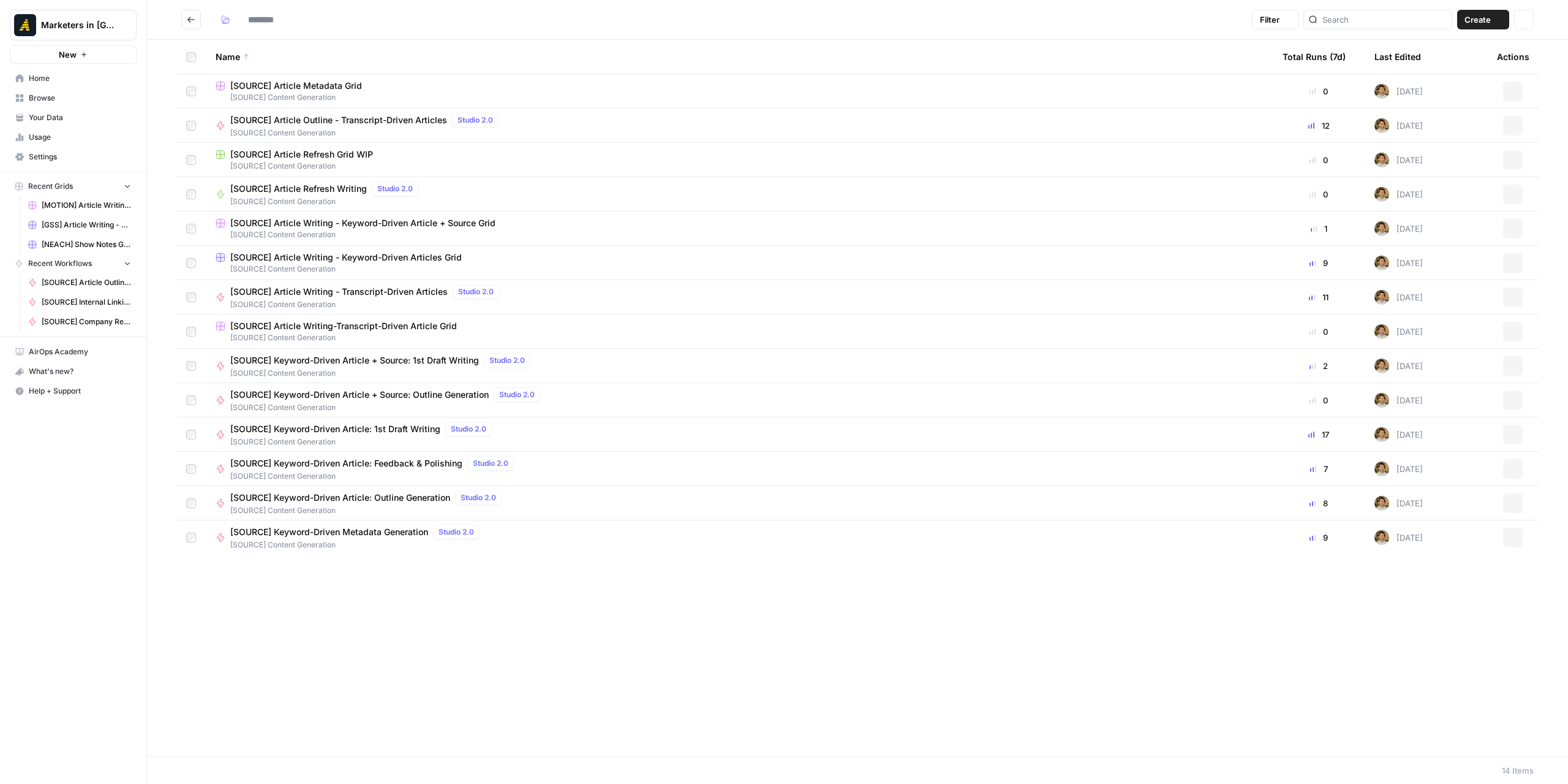
type input "**********"
click at [359, 467] on span "[SOURCE] Keyword-Driven Article: Feedback & Polishing" at bounding box center [346, 463] width 233 height 13
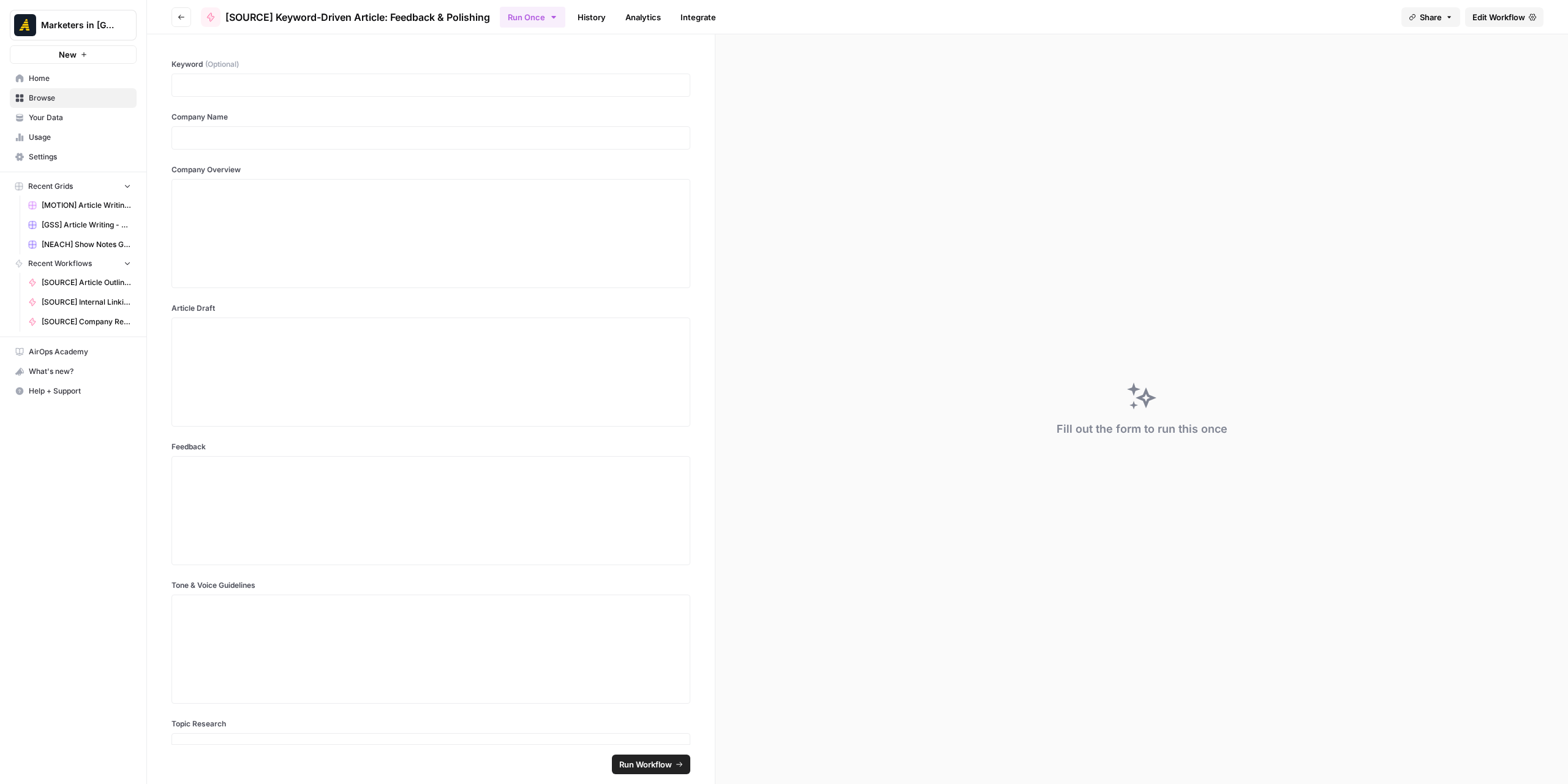
click at [1484, 13] on span "Edit Workflow" at bounding box center [1499, 17] width 53 height 13
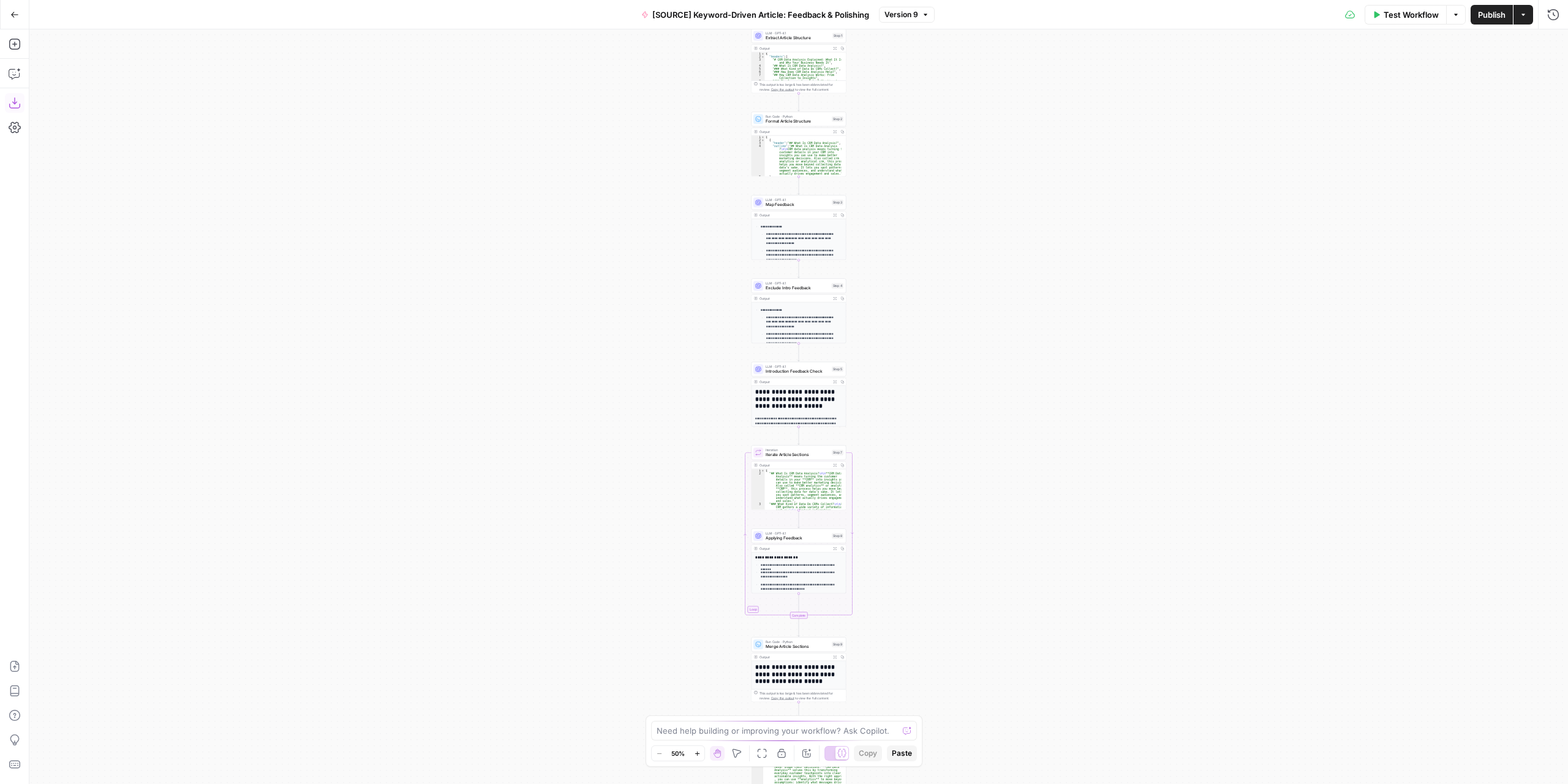
click at [18, 105] on icon "button" at bounding box center [14, 103] width 13 height 13
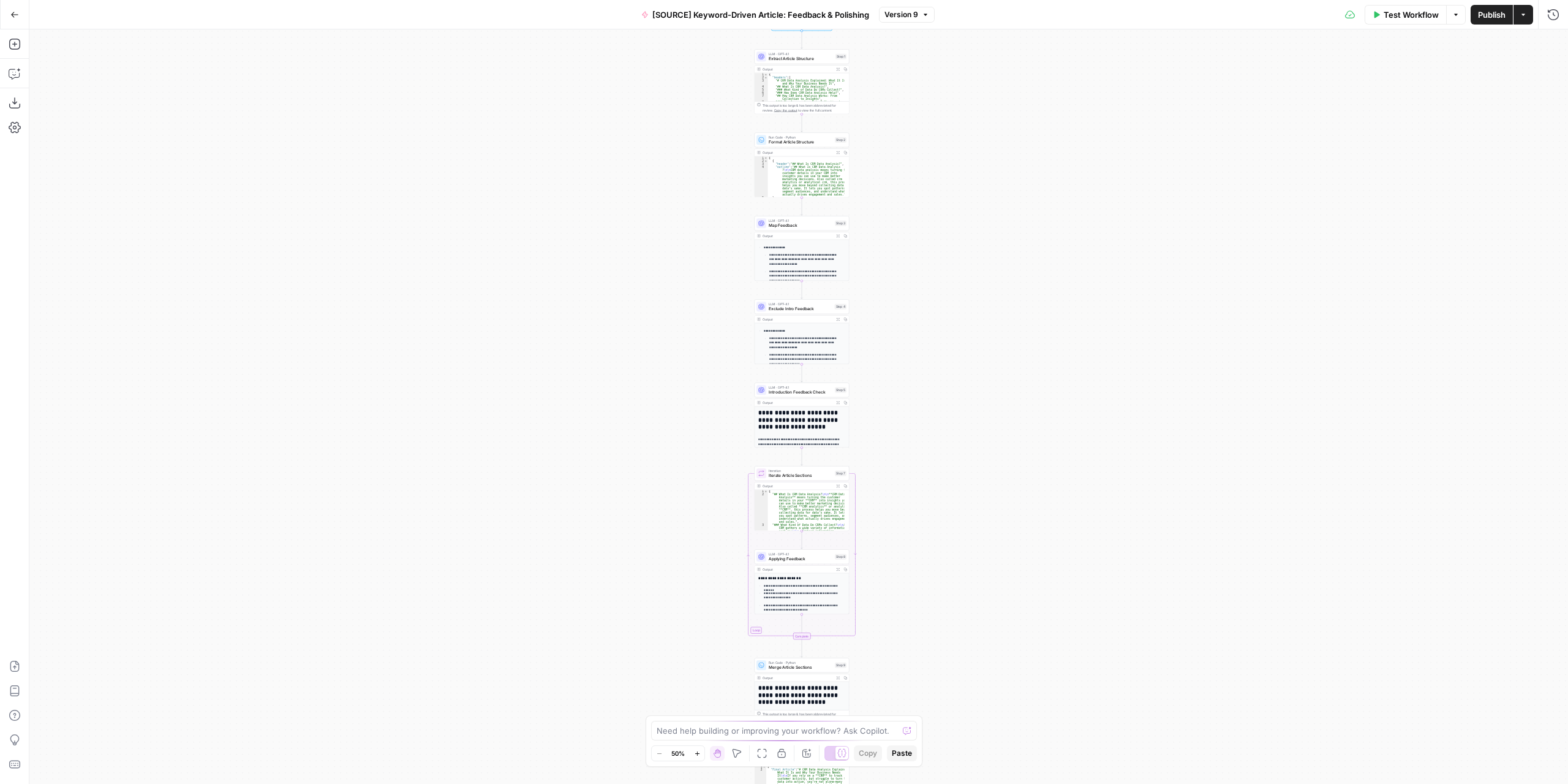
click at [11, 19] on button "Go Back" at bounding box center [14, 14] width 22 height 22
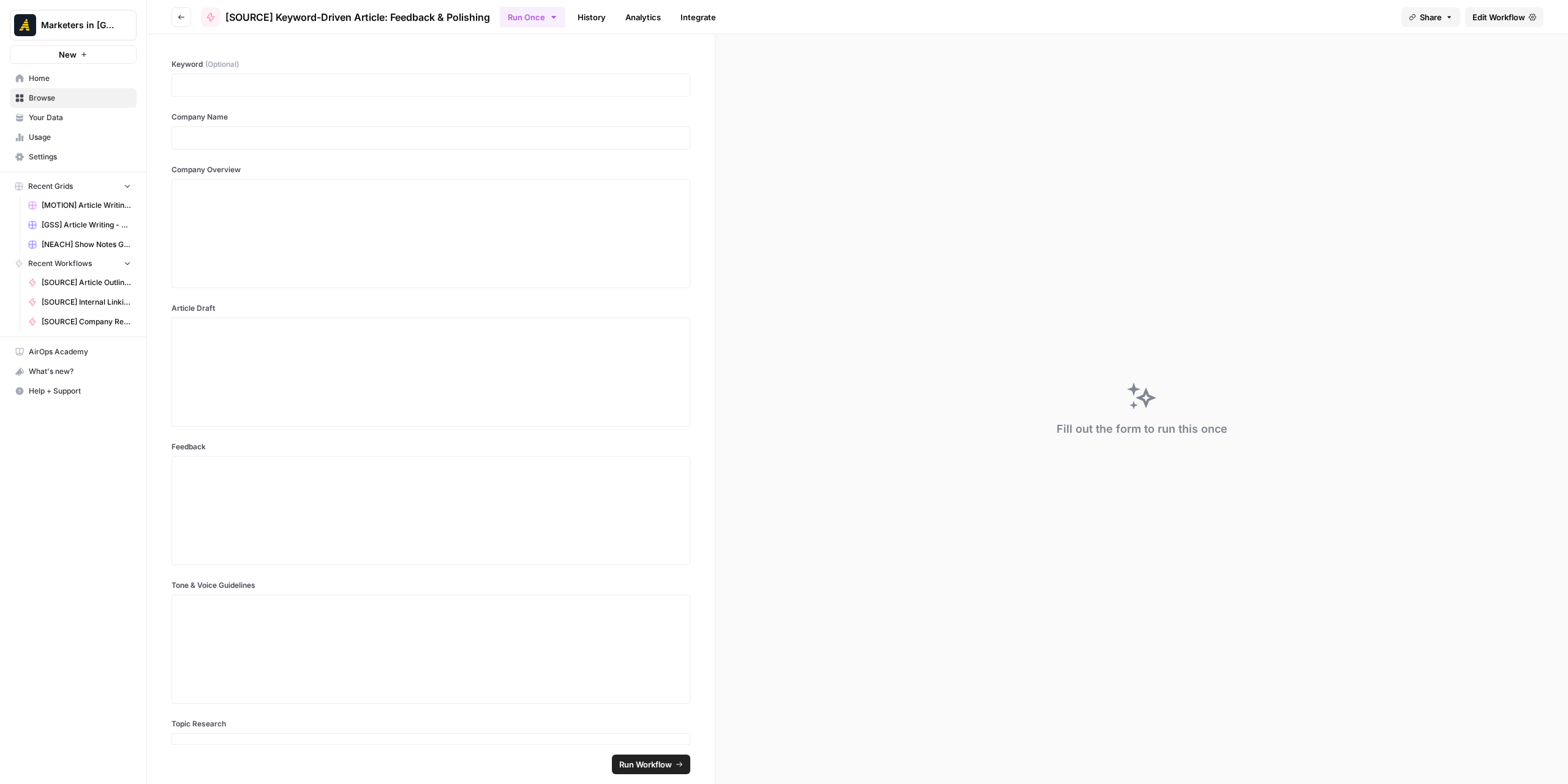
click at [187, 19] on button "Go back" at bounding box center [181, 17] width 19 height 19
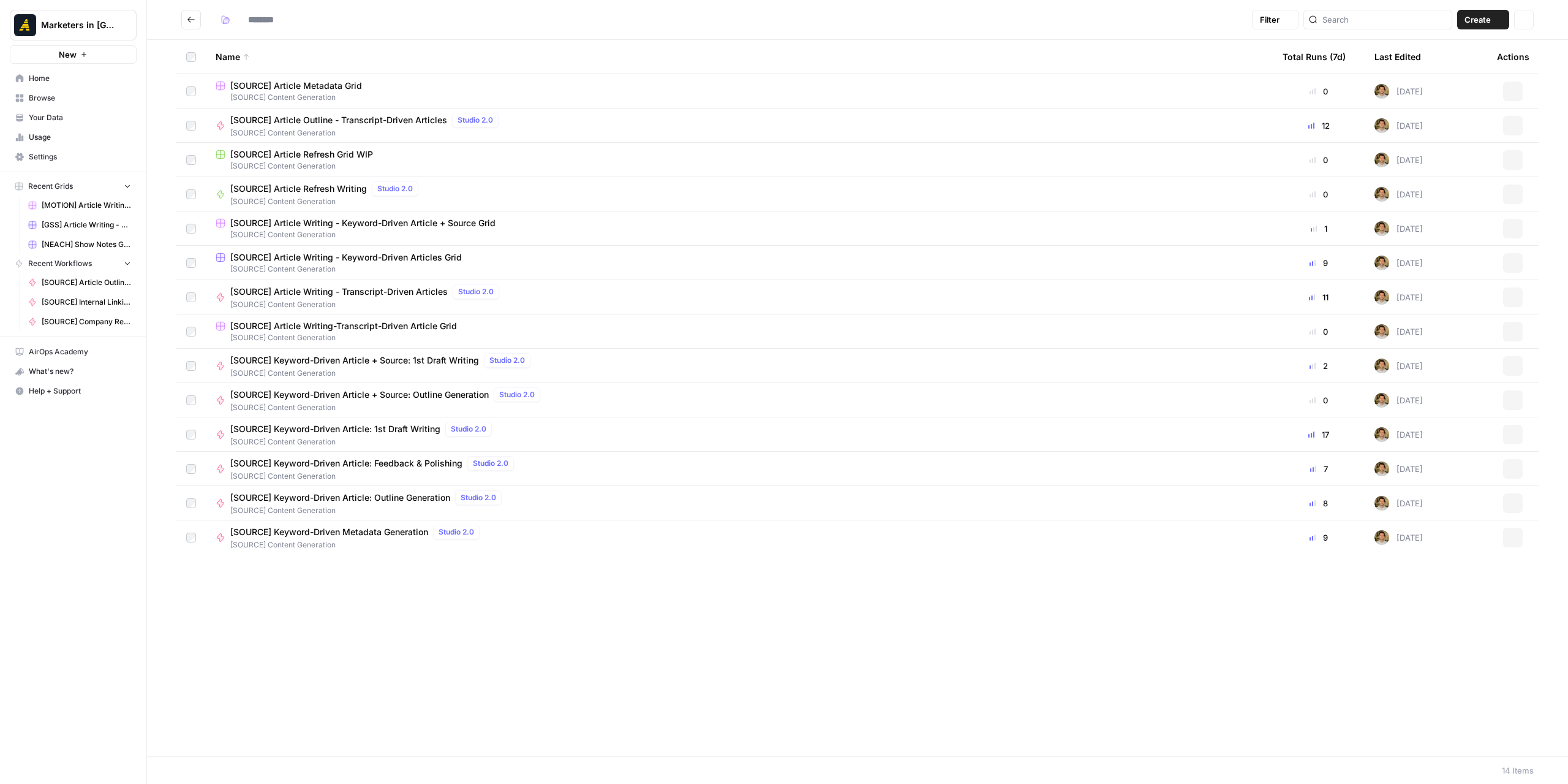
type input "**********"
click at [385, 437] on span "[SOURCE] Content Generation" at bounding box center [363, 442] width 266 height 11
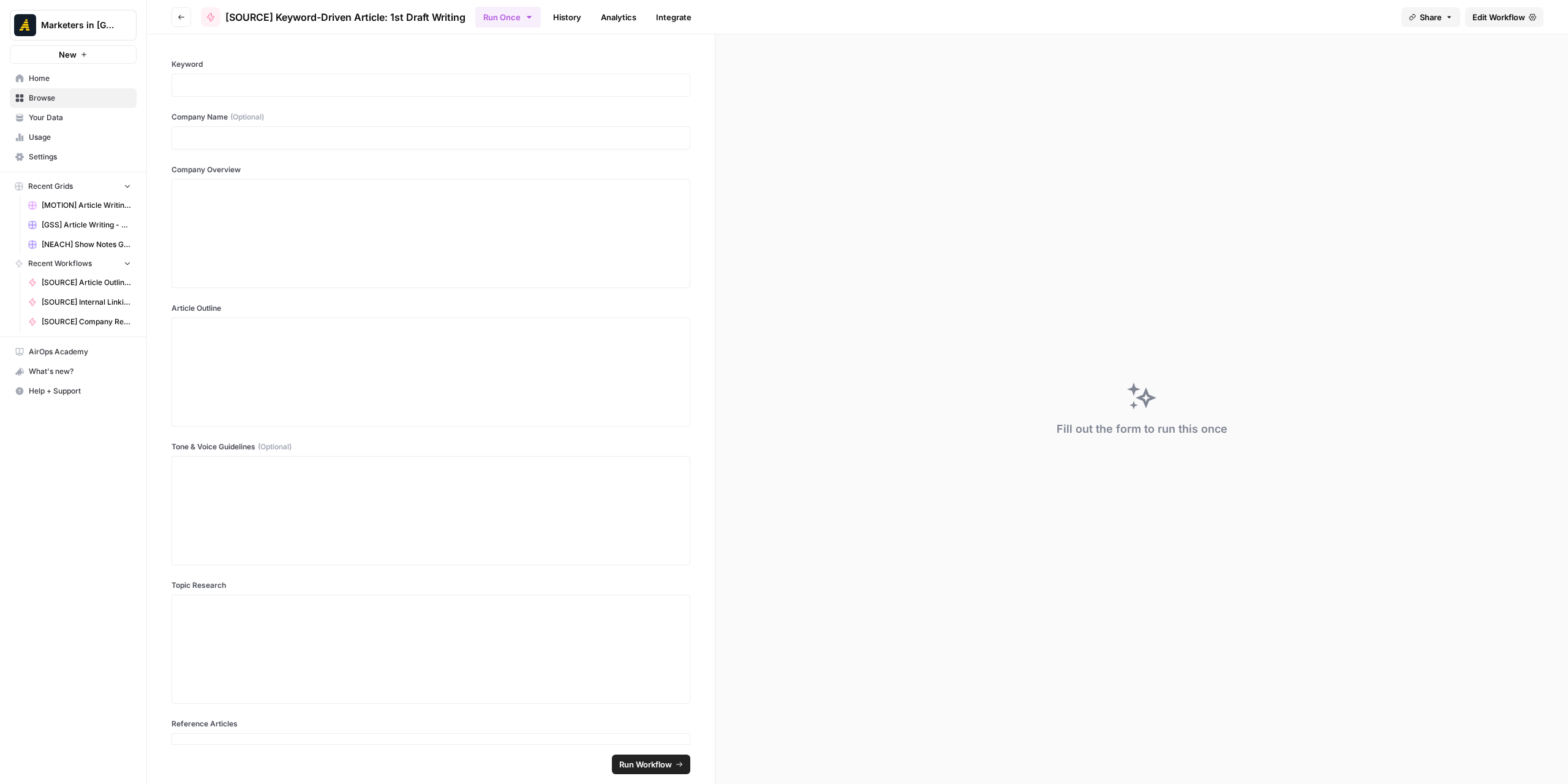
click at [1469, 19] on link "Edit Workflow" at bounding box center [1504, 17] width 78 height 19
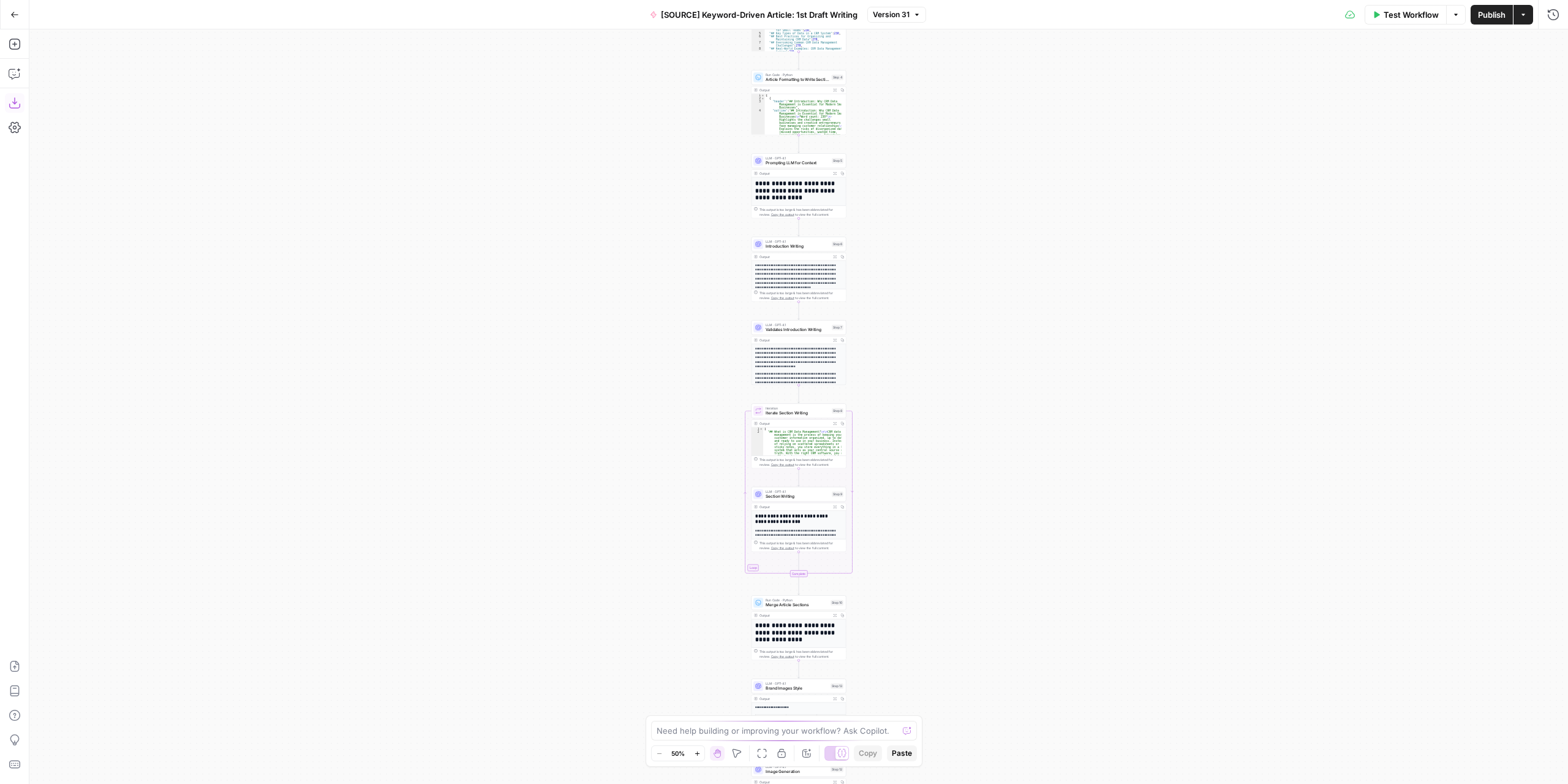
click at [17, 104] on icon "button" at bounding box center [14, 103] width 13 height 13
click at [15, 8] on button "Go Back" at bounding box center [14, 14] width 22 height 22
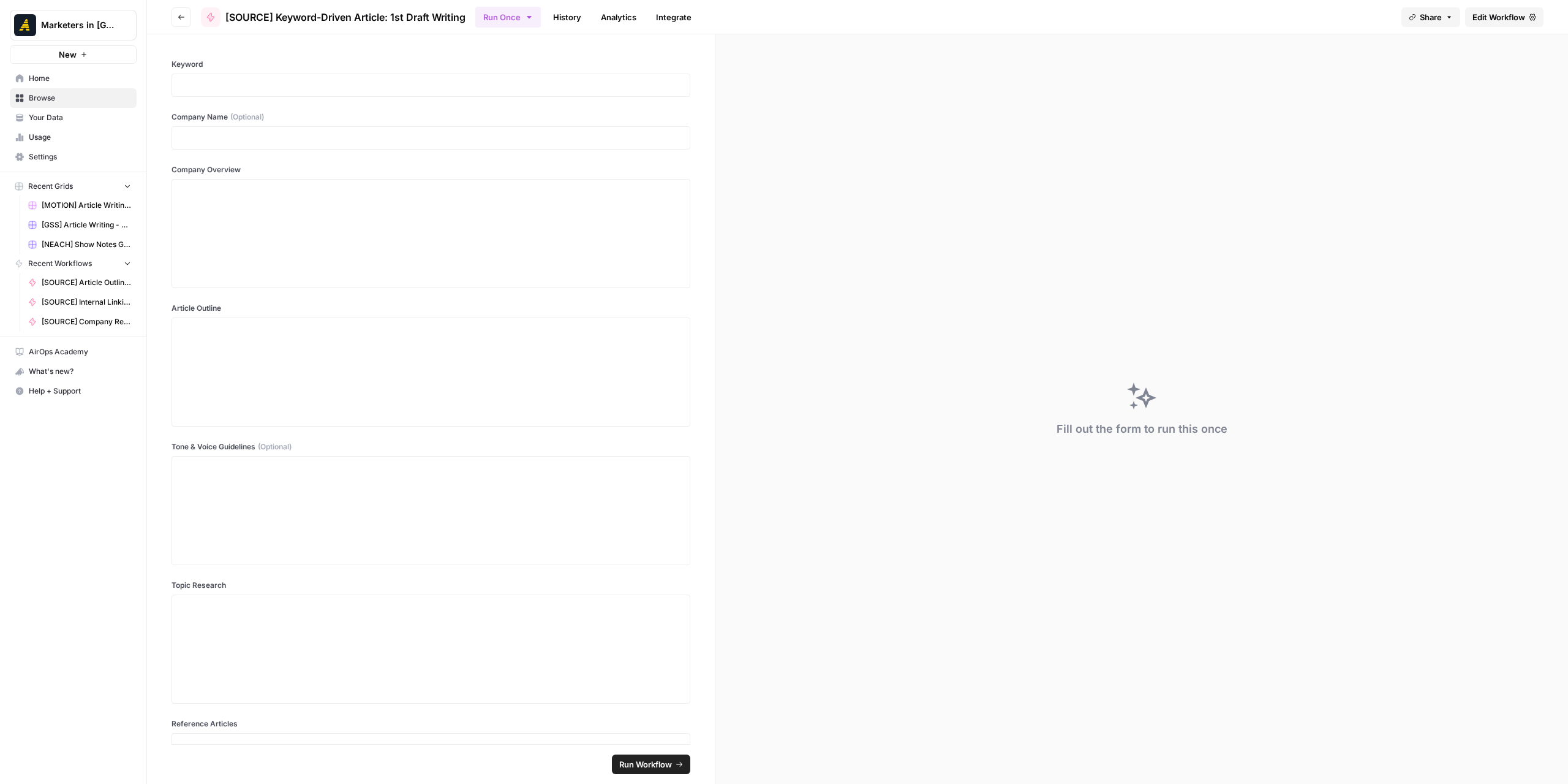
click at [180, 18] on icon "button" at bounding box center [181, 17] width 8 height 8
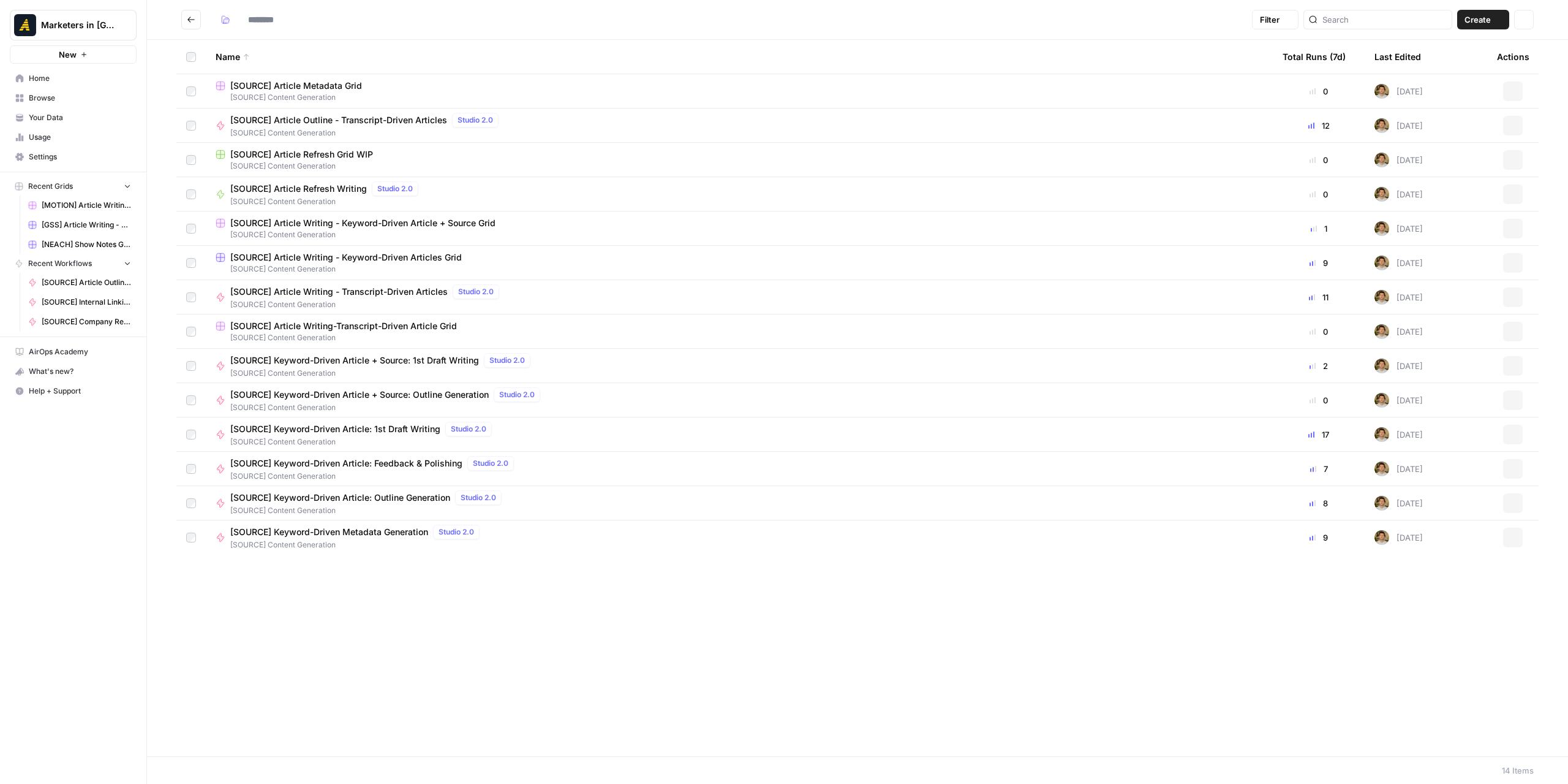
type input "**********"
click at [399, 396] on span "[SOURCE] Keyword-Driven Article + Source: Outline Generation" at bounding box center [359, 395] width 259 height 13
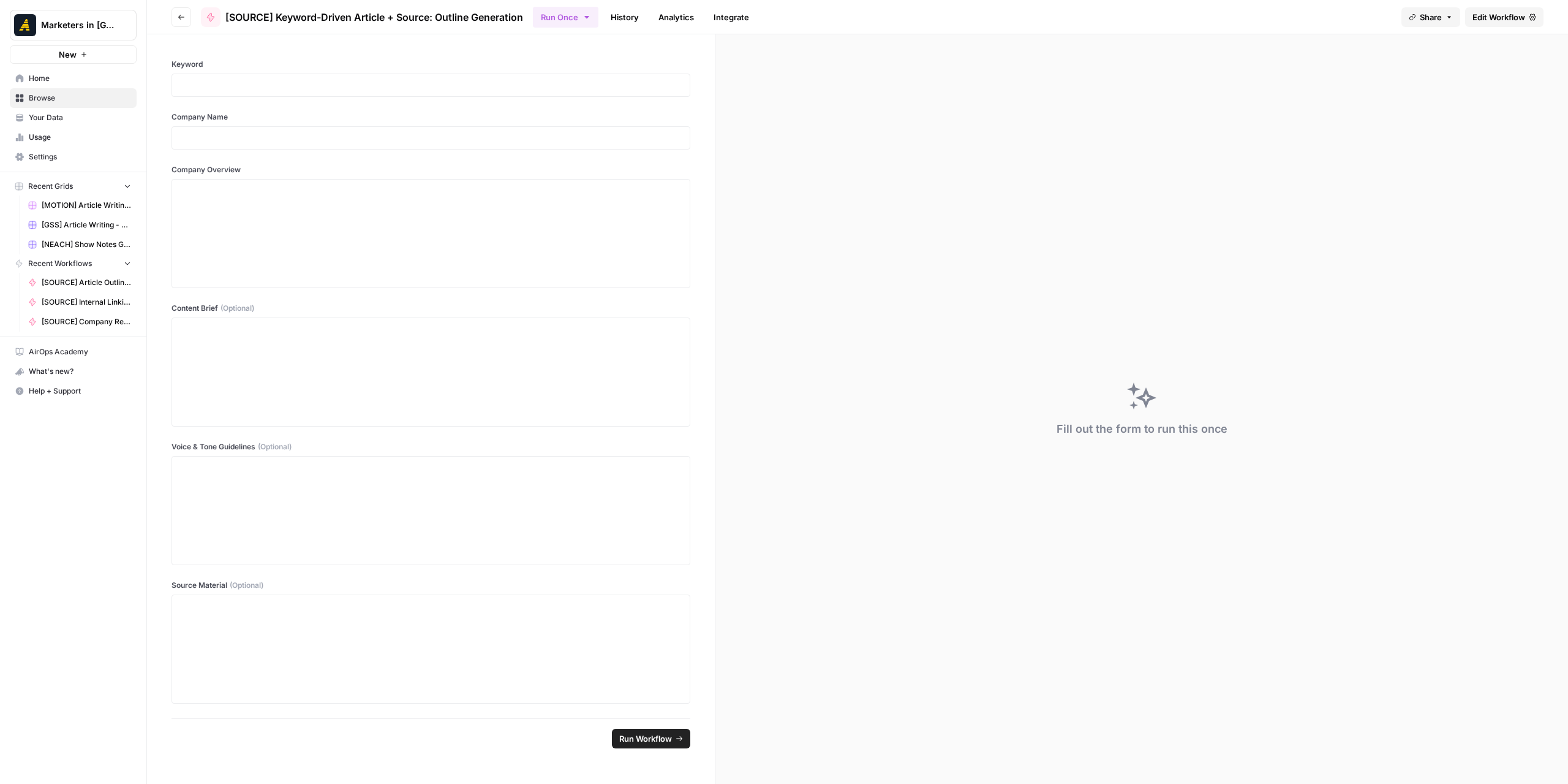
click at [1522, 70] on div "Fill out the form to run this once" at bounding box center [1142, 409] width 853 height 749
click at [1500, 22] on span "Edit Workflow" at bounding box center [1499, 17] width 53 height 13
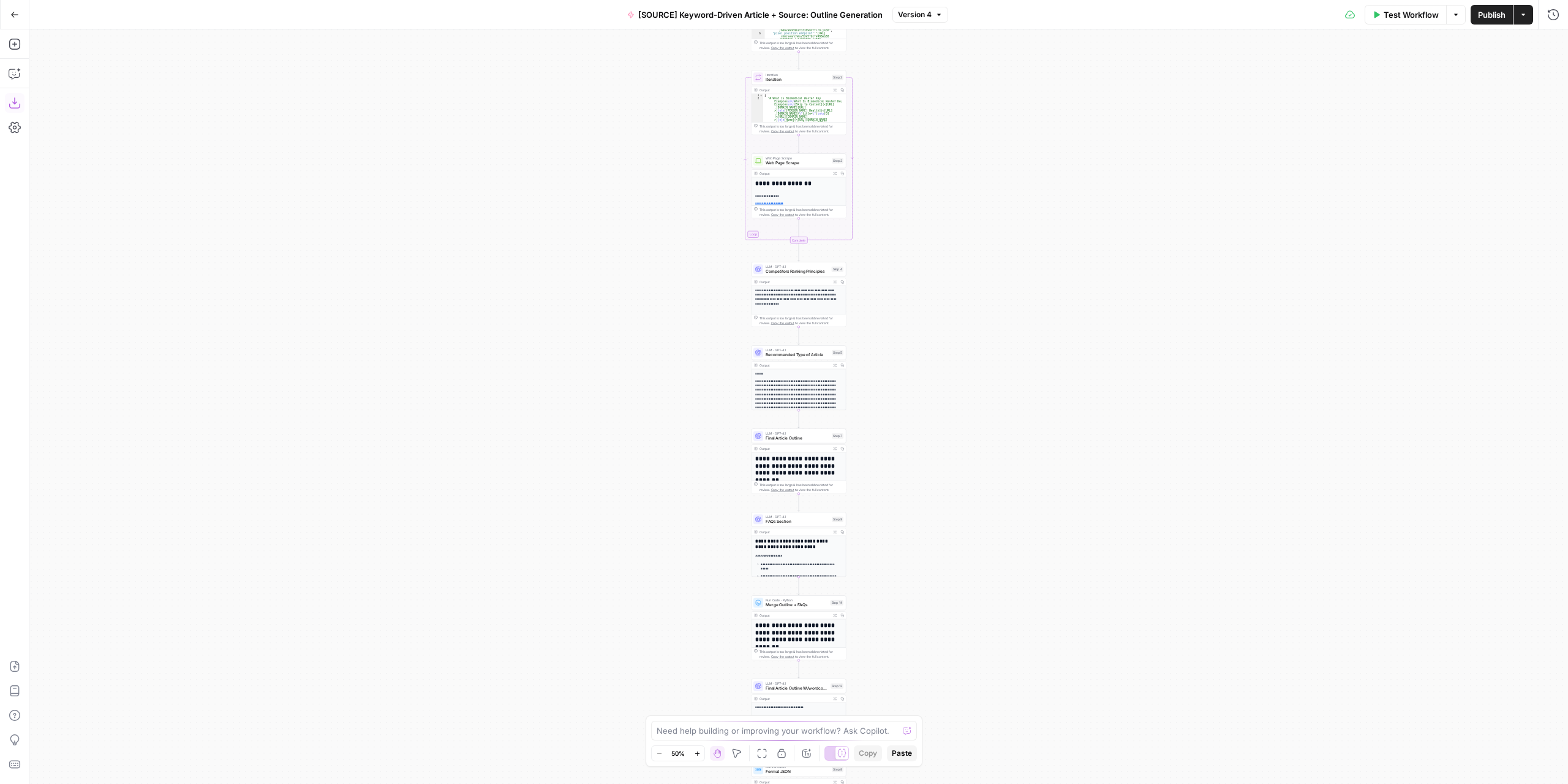
click at [17, 103] on icon "button" at bounding box center [14, 103] width 13 height 13
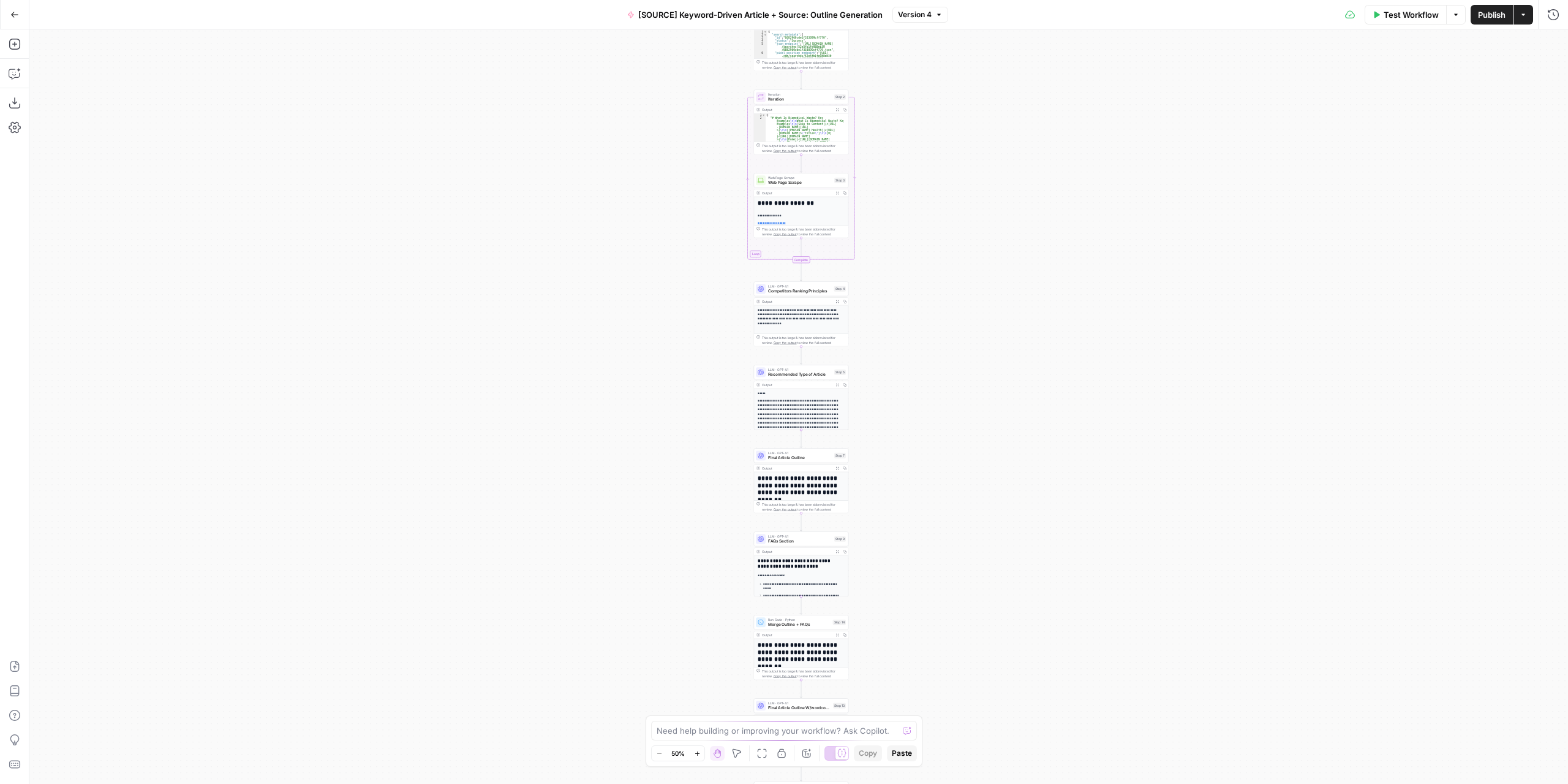
click at [19, 16] on button "Go Back" at bounding box center [14, 14] width 22 height 22
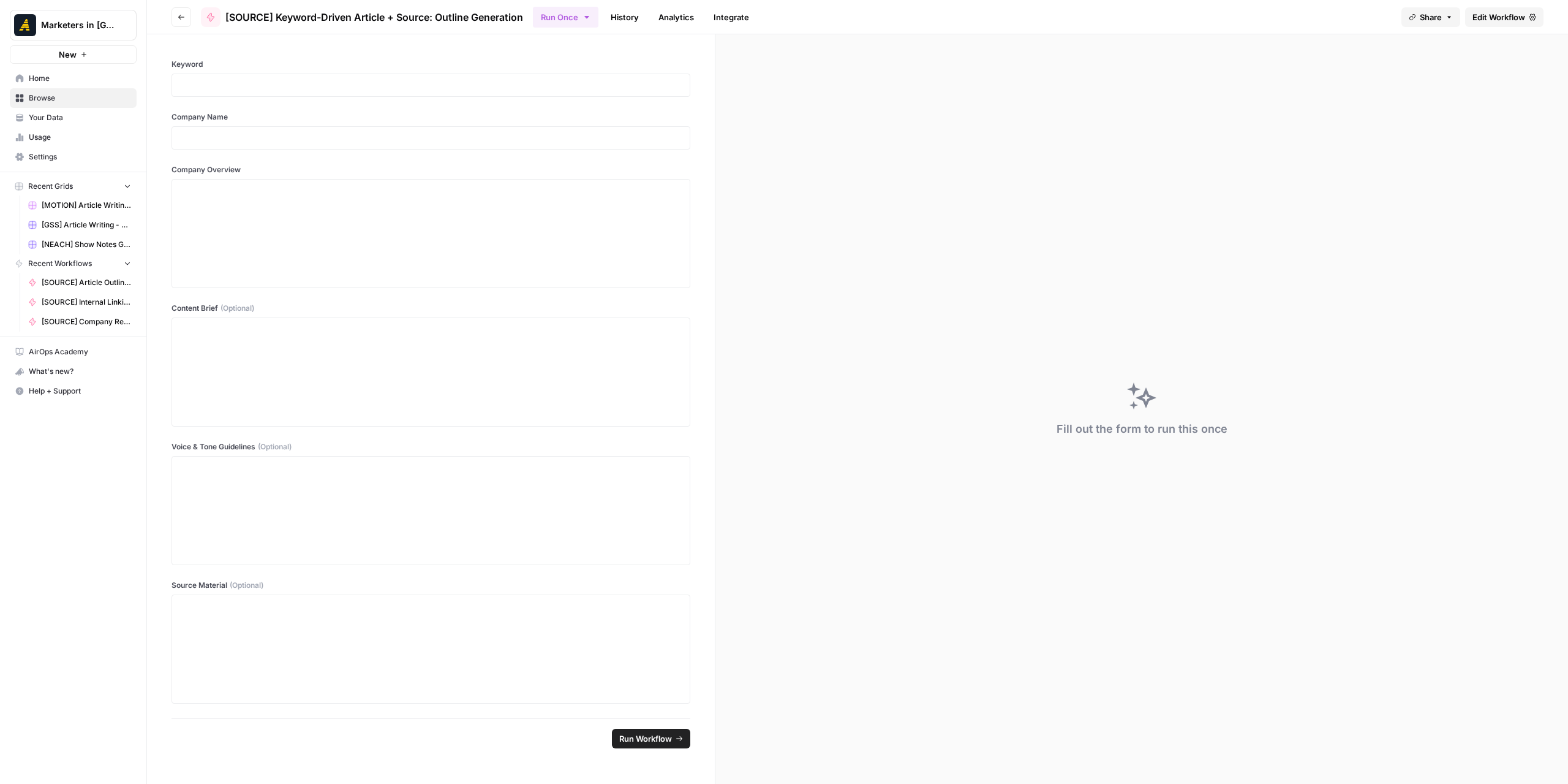
click at [178, 17] on icon "button" at bounding box center [181, 17] width 8 height 8
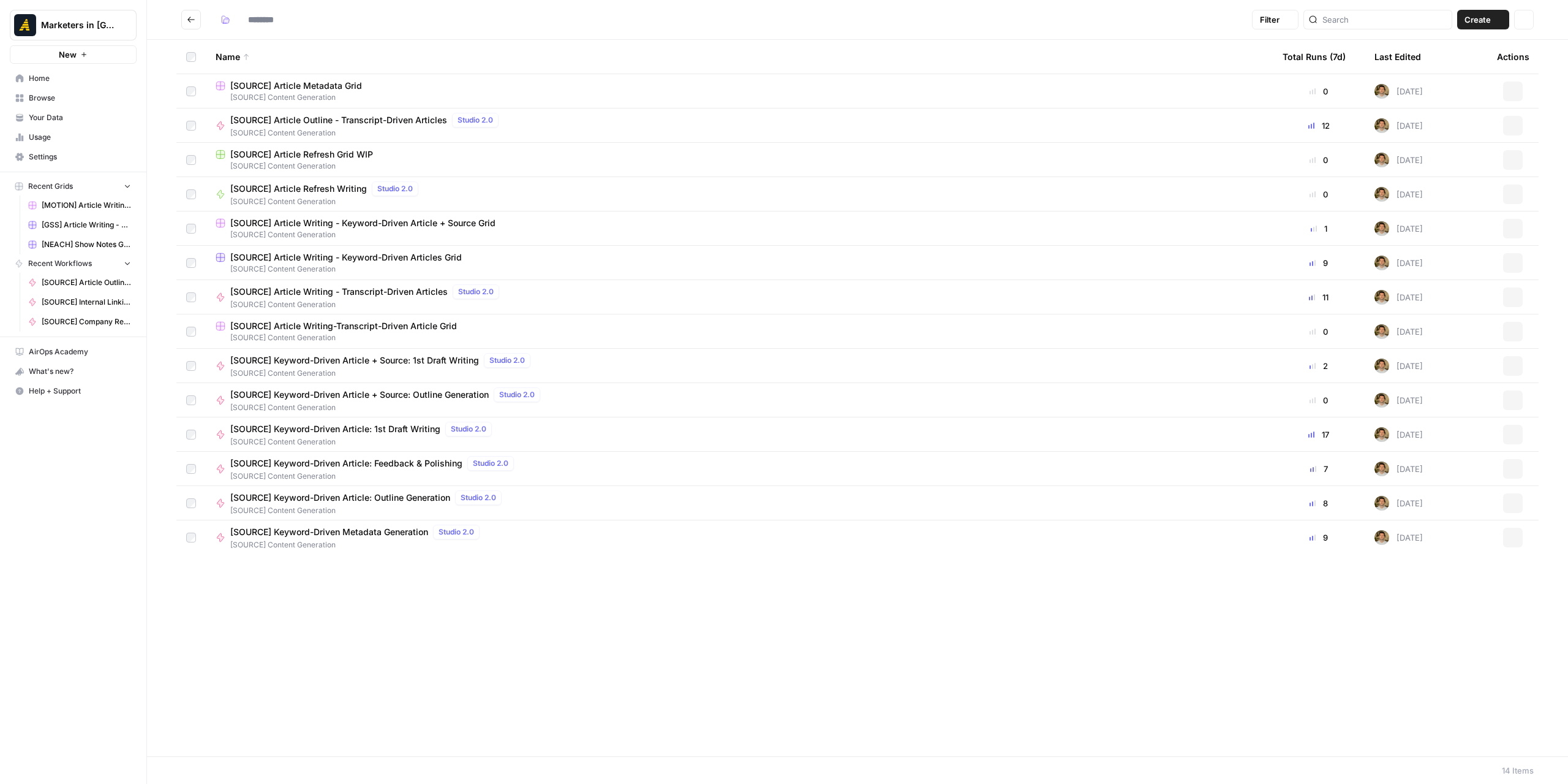
type input "**********"
click at [385, 361] on span "[SOURCE] Keyword-Driven Article + Source: 1st Draft Writing" at bounding box center [354, 360] width 249 height 13
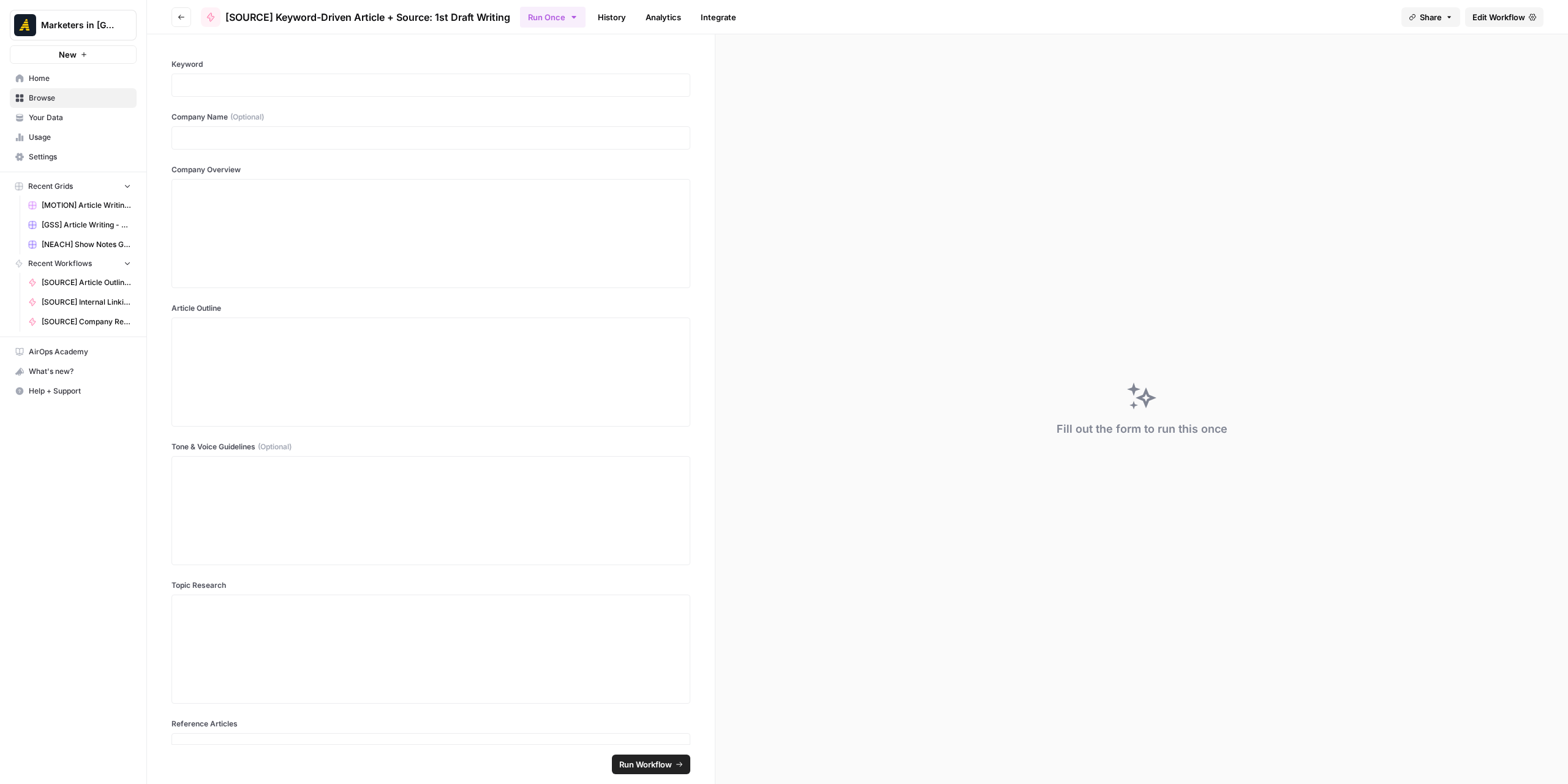
click at [1481, 16] on span "Edit Workflow" at bounding box center [1499, 17] width 53 height 13
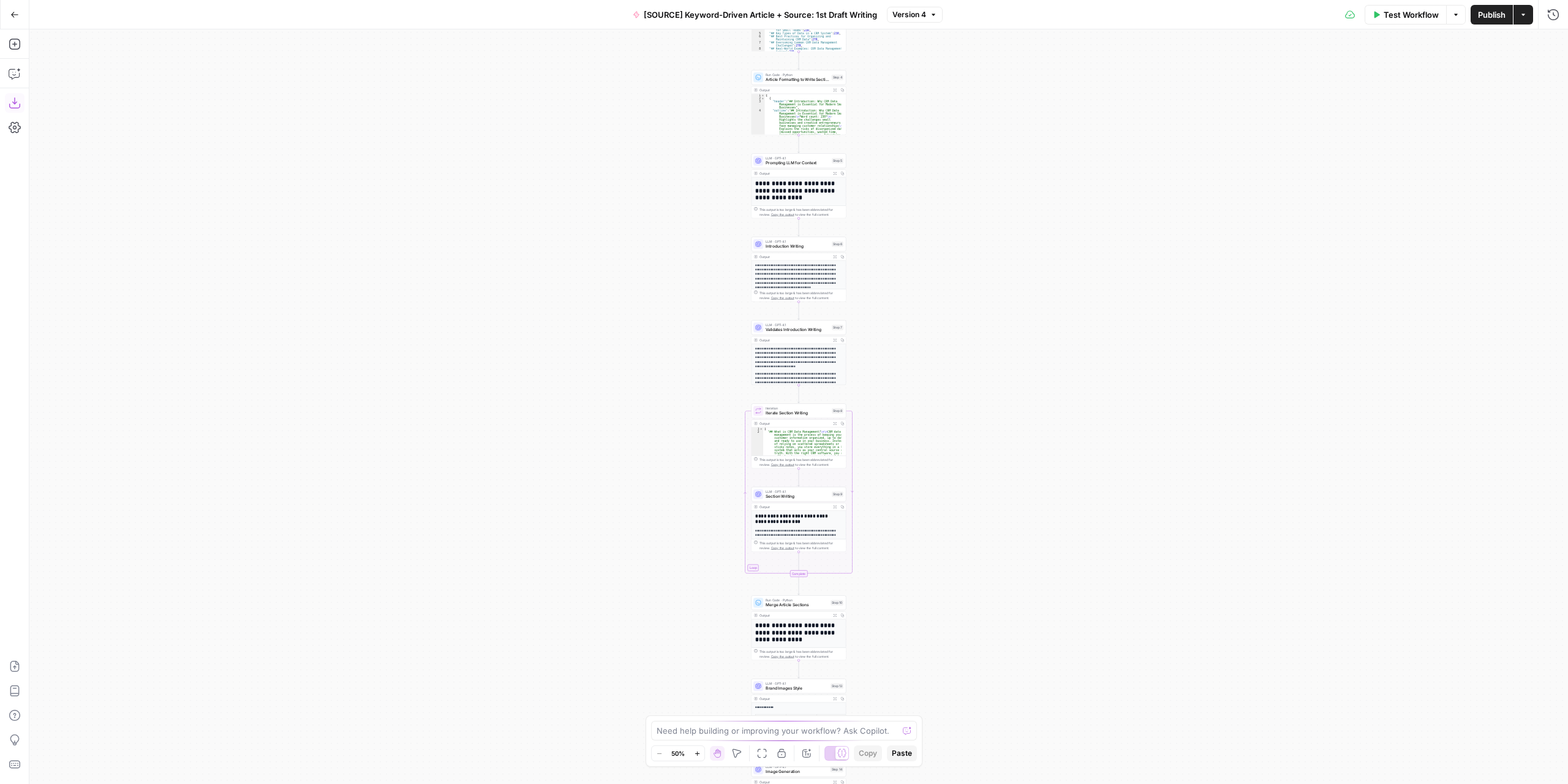
click at [13, 101] on icon "button" at bounding box center [14, 103] width 13 height 13
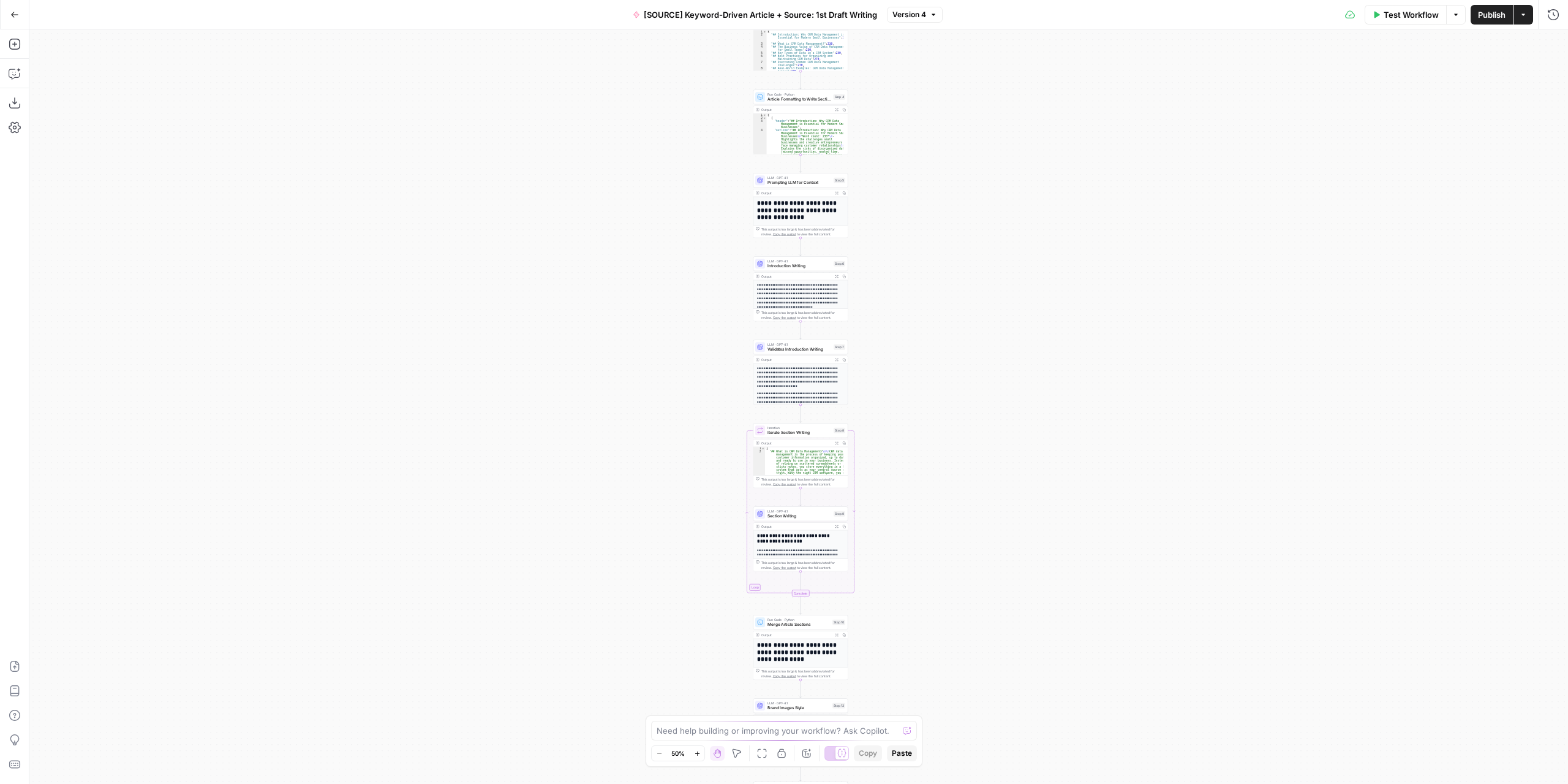
click at [19, 12] on button "Go Back" at bounding box center [14, 14] width 22 height 22
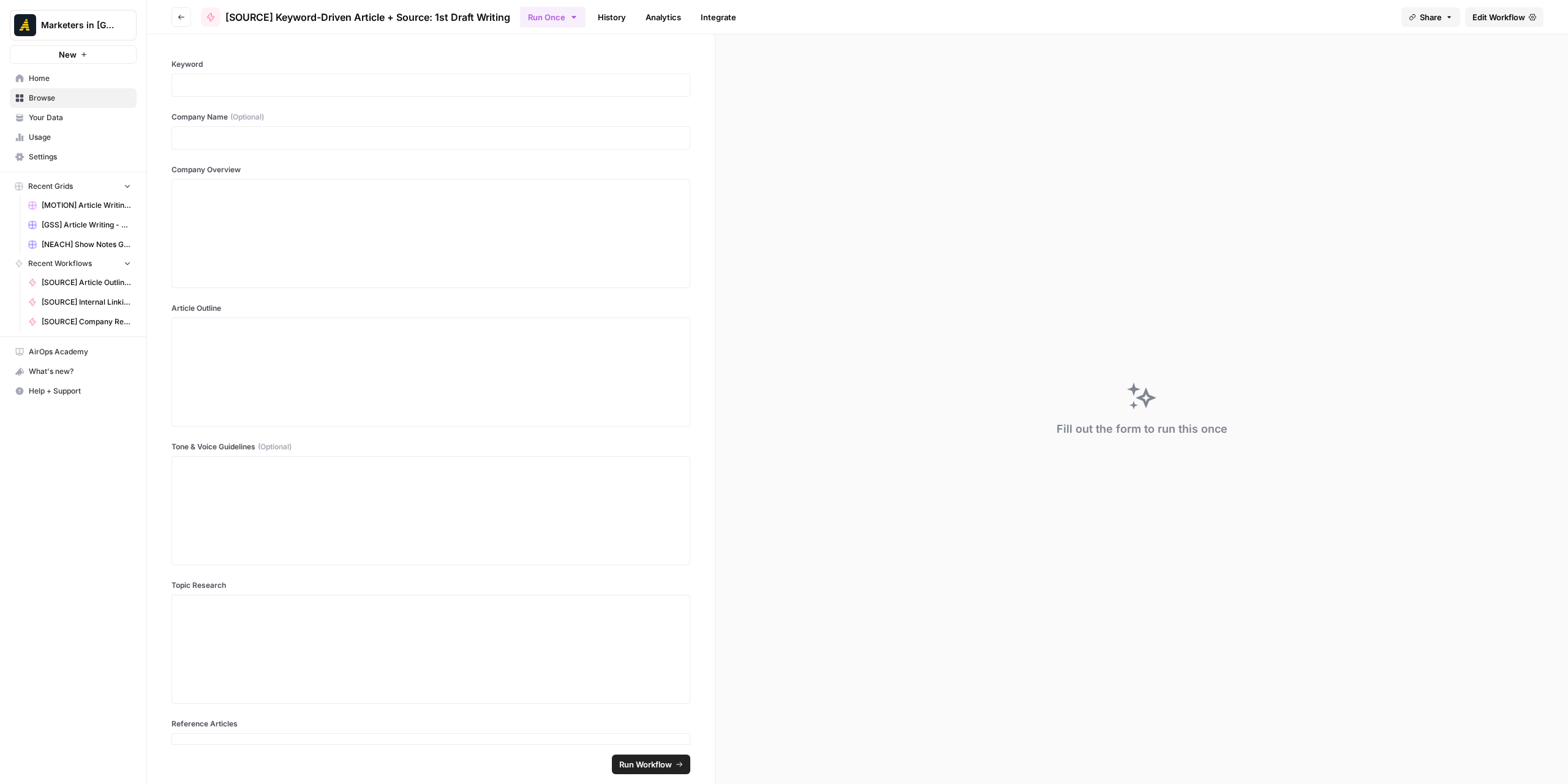
click at [187, 19] on button "Go back" at bounding box center [181, 17] width 19 height 19
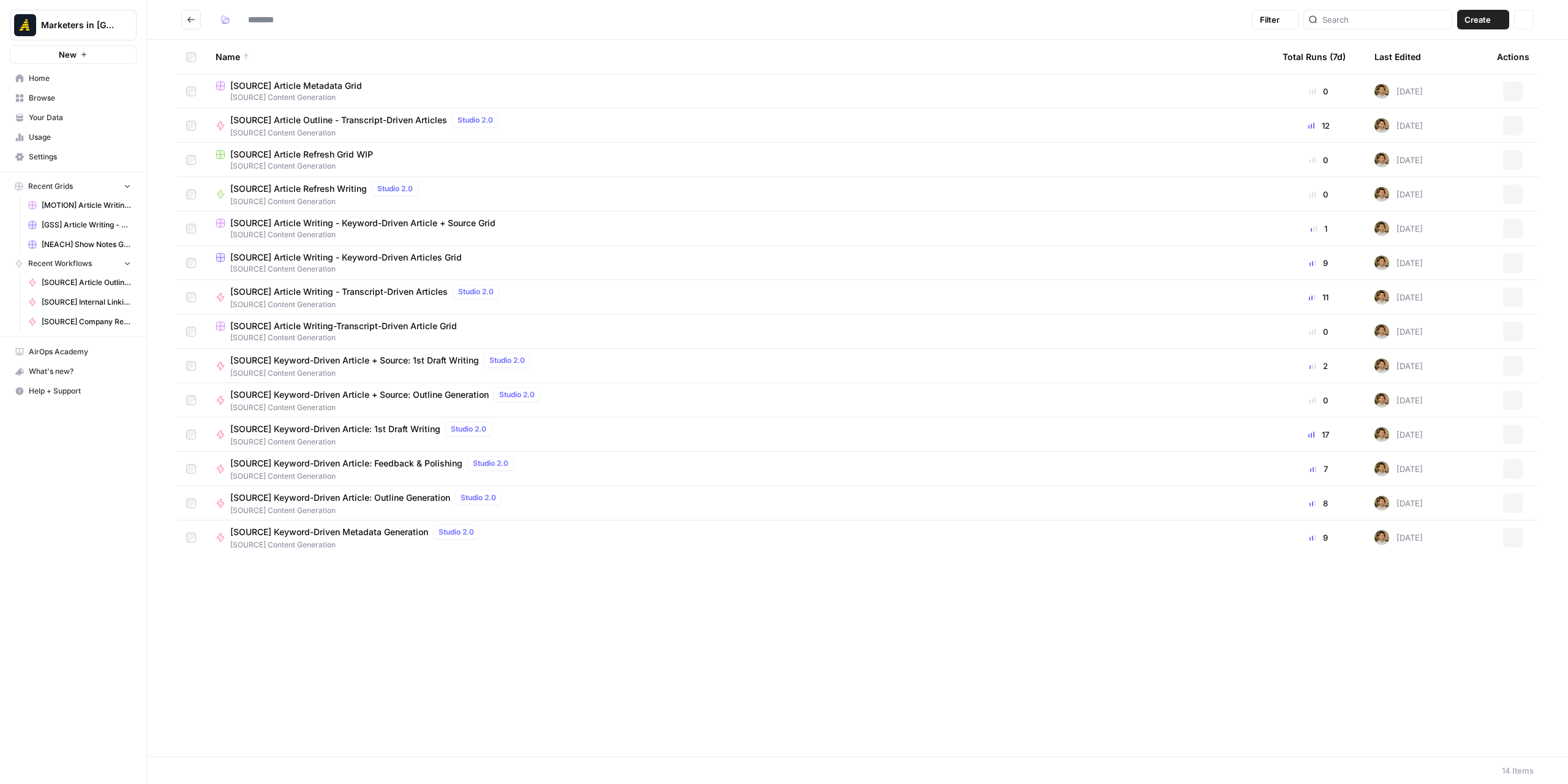
type input "**********"
click at [319, 295] on span "[SOURCE] Article Writing - Transcript-Driven Articles" at bounding box center [339, 292] width 217 height 13
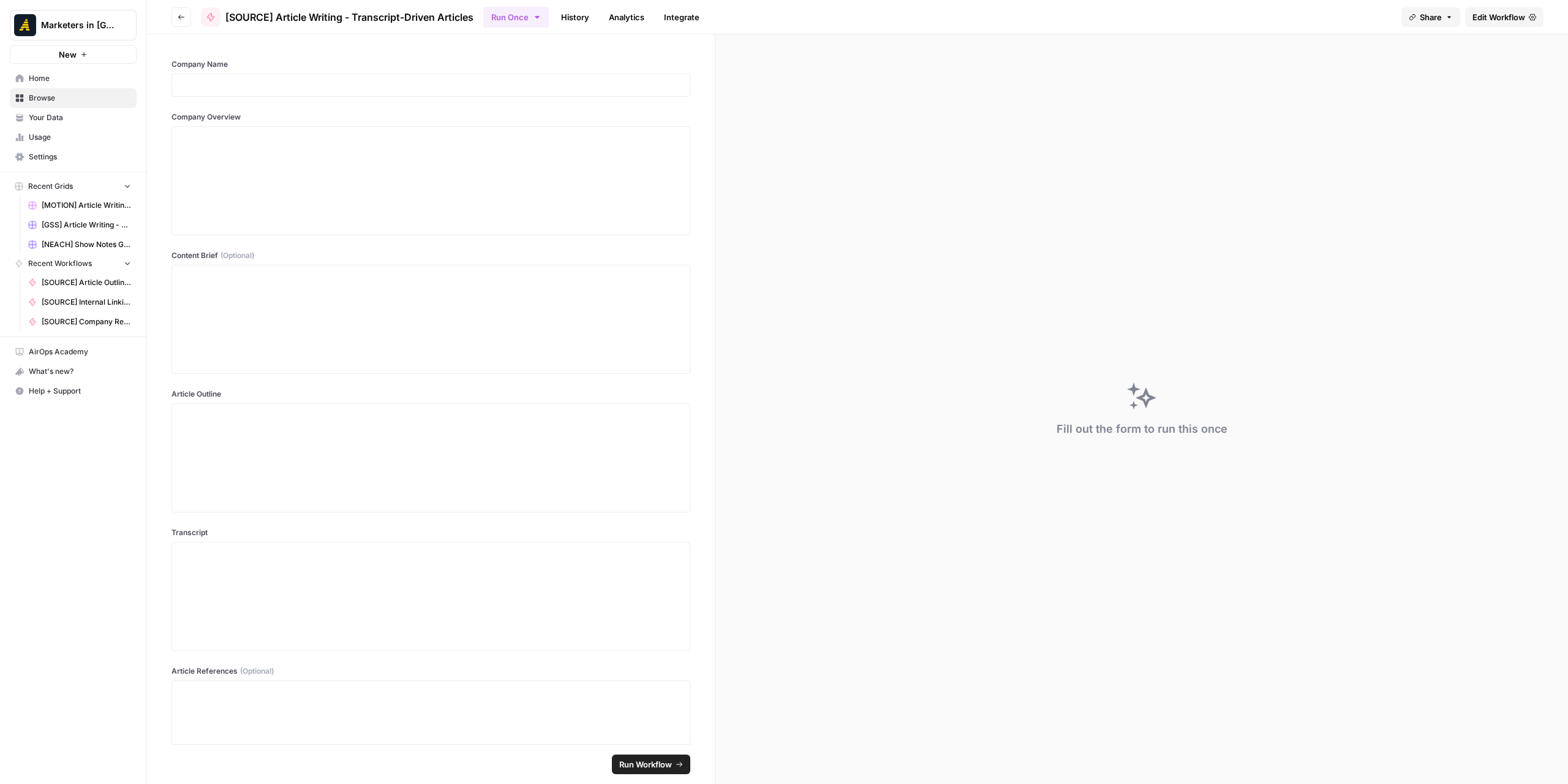
click at [1496, 19] on span "Edit Workflow" at bounding box center [1499, 17] width 53 height 13
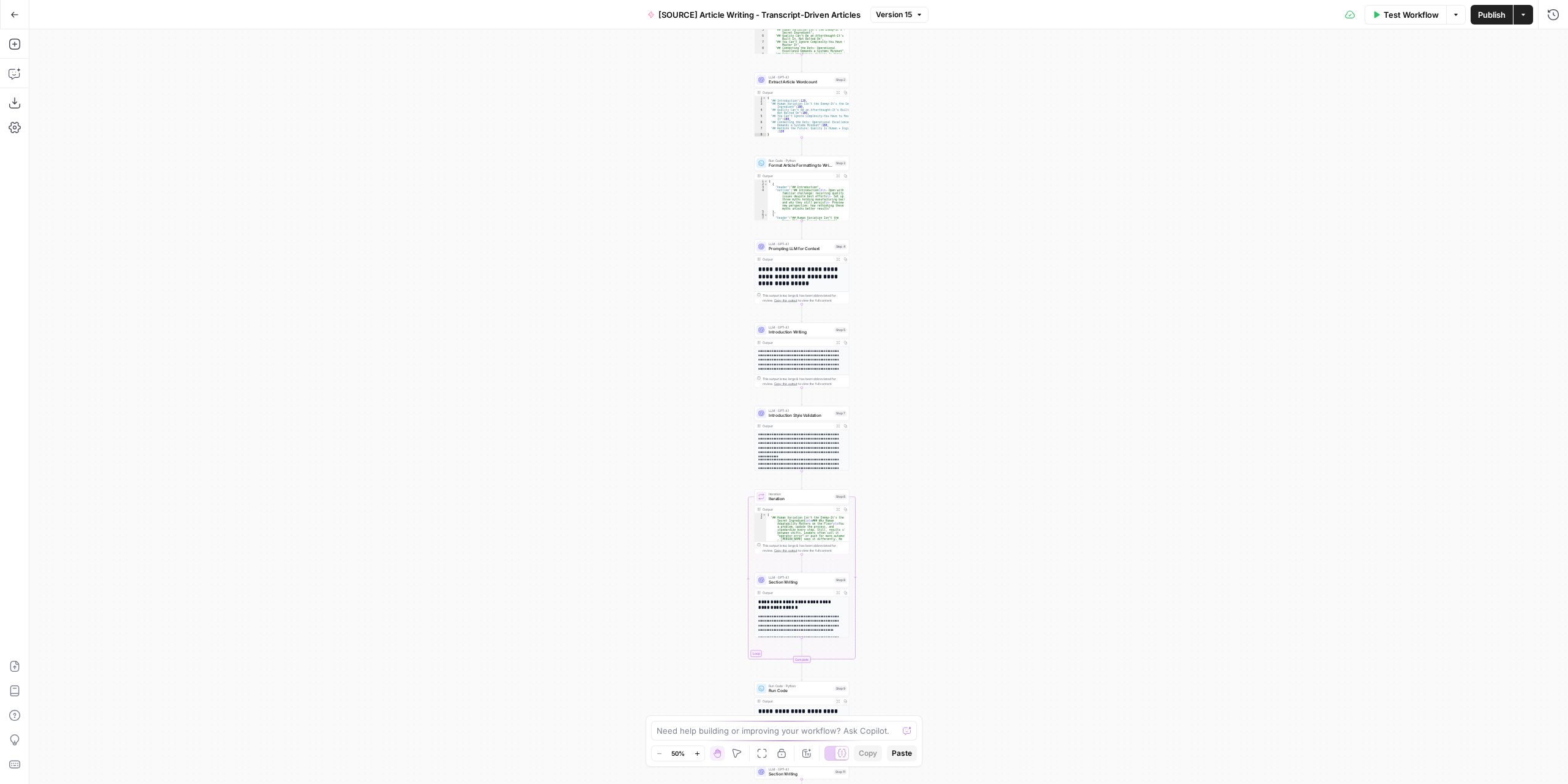
click at [21, 13] on button "Go Back" at bounding box center [14, 14] width 22 height 22
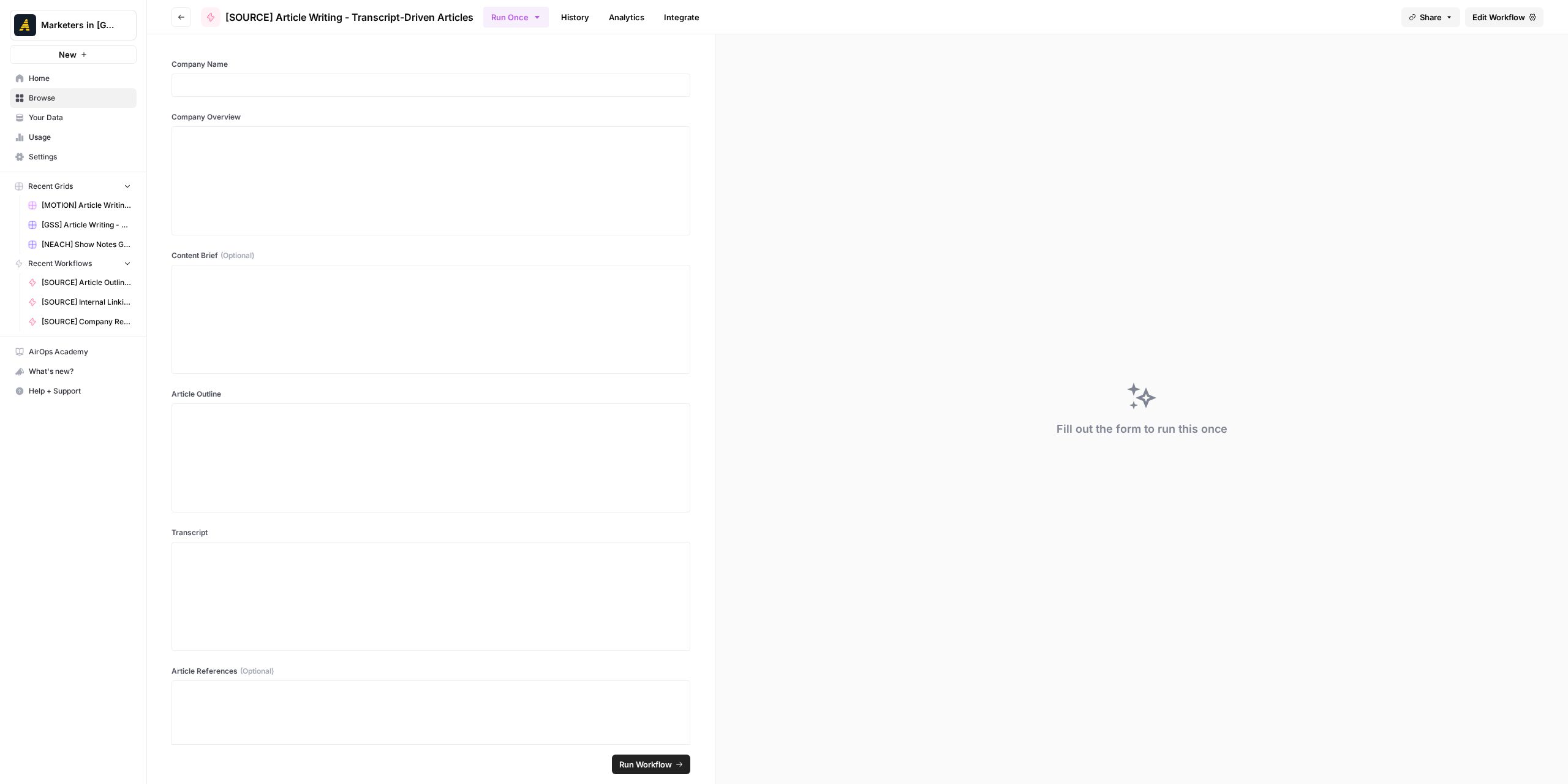
click at [180, 19] on icon "button" at bounding box center [181, 17] width 8 height 8
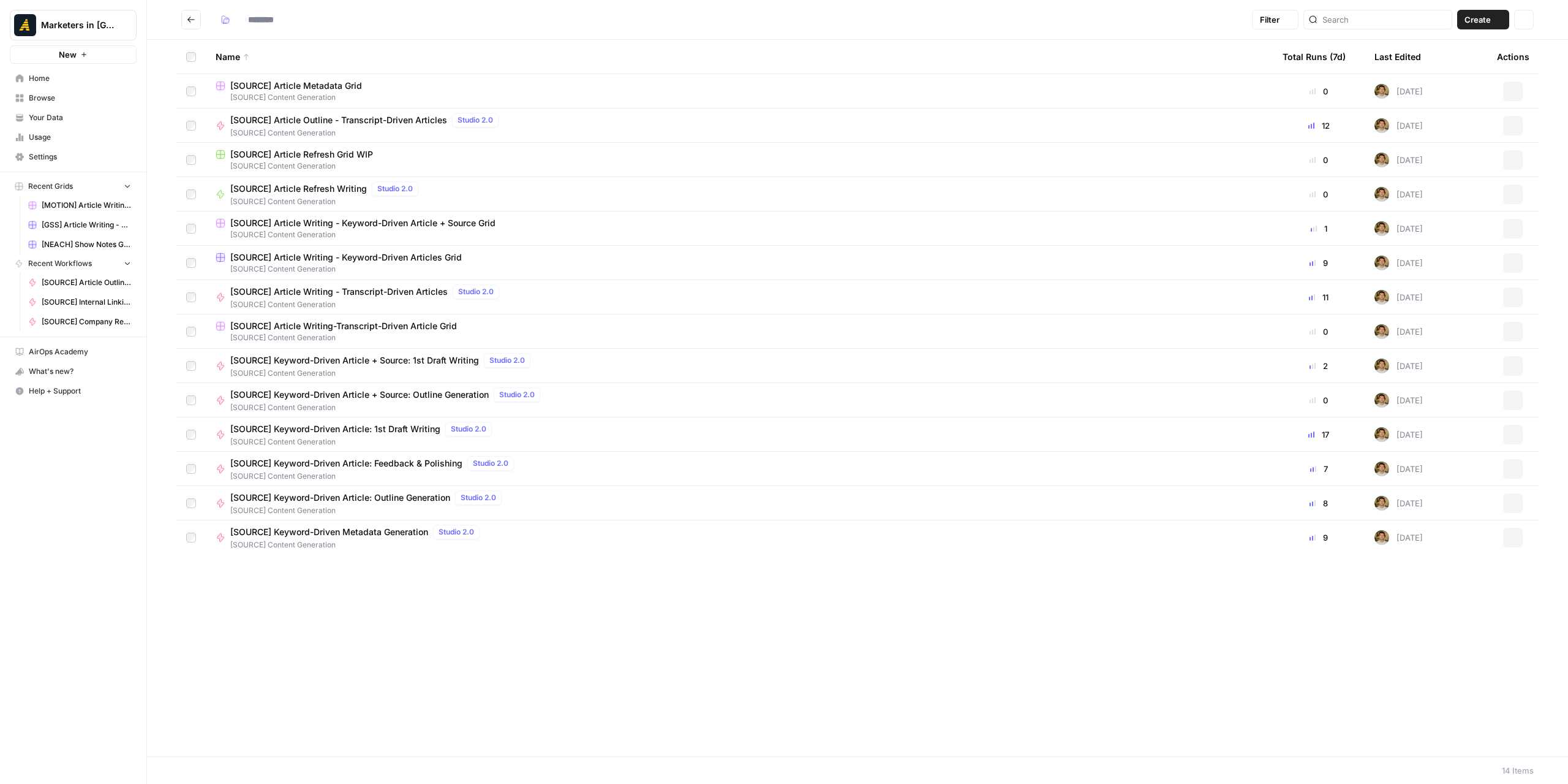
type input "**********"
click at [313, 121] on span "[SOURCE] Article Outline - Transcript-Driven Articles" at bounding box center [338, 120] width 217 height 13
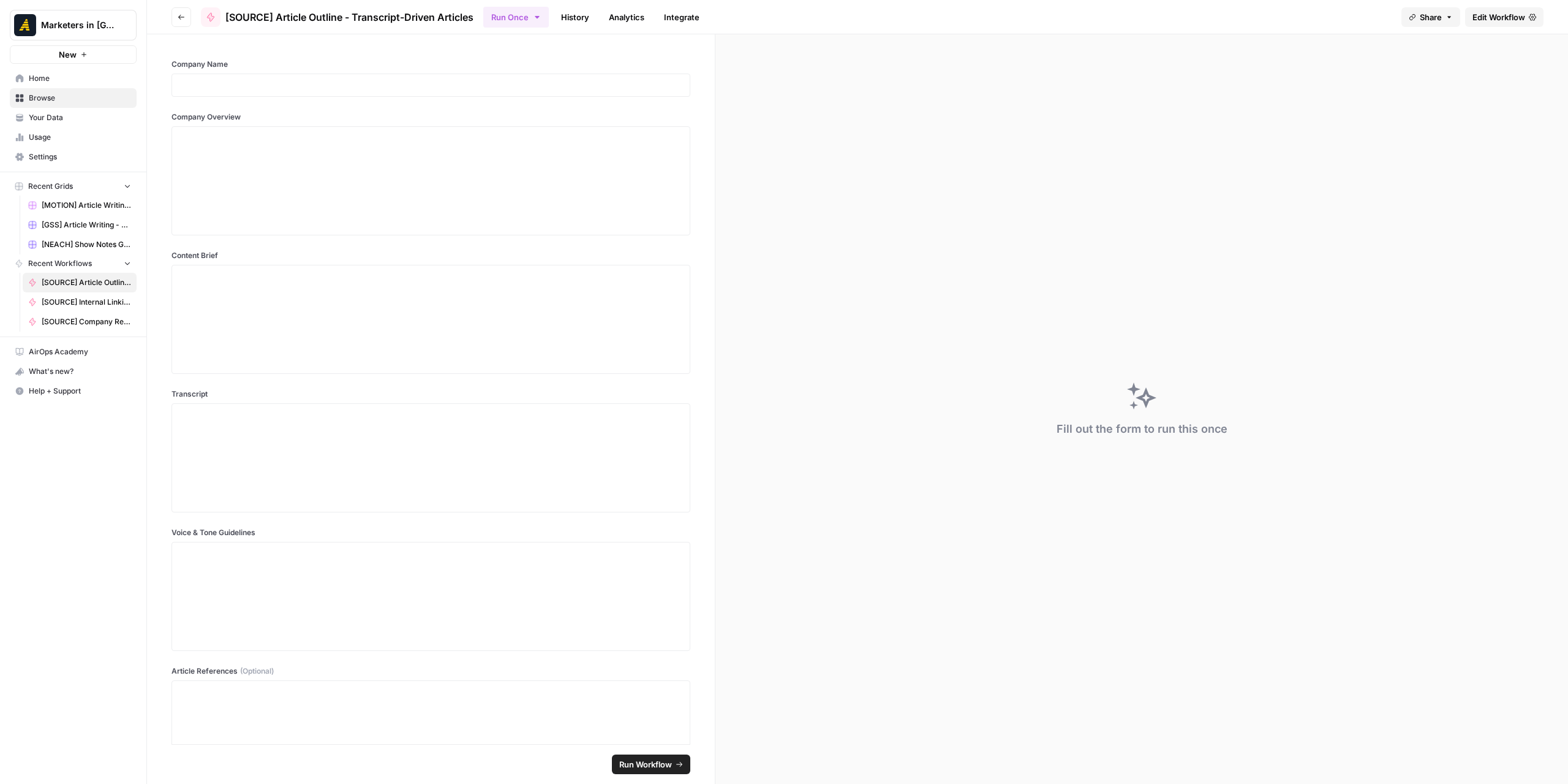
click at [1511, 10] on link "Edit Workflow" at bounding box center [1504, 17] width 78 height 19
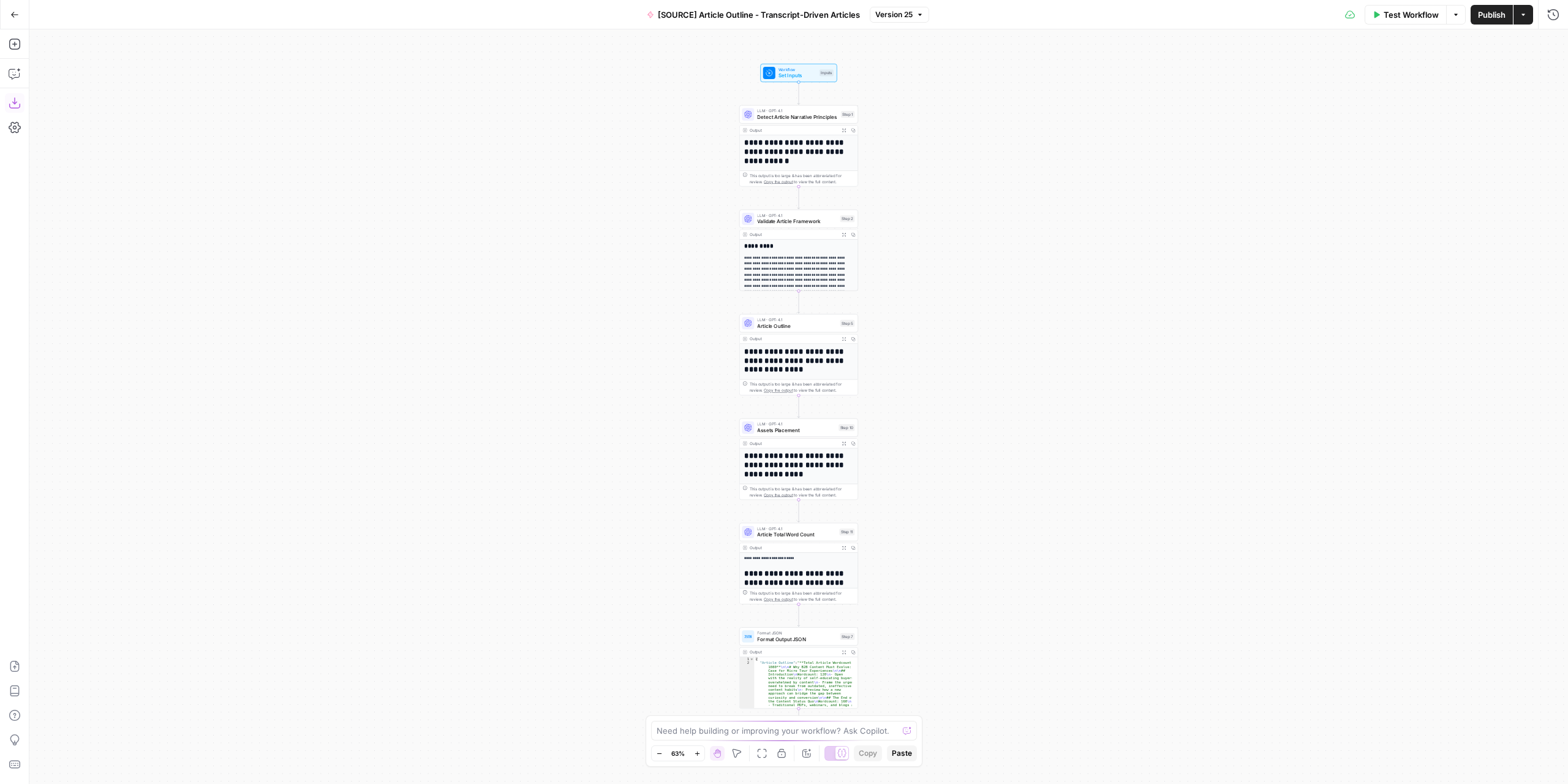
click at [20, 105] on icon "button" at bounding box center [14, 103] width 13 height 13
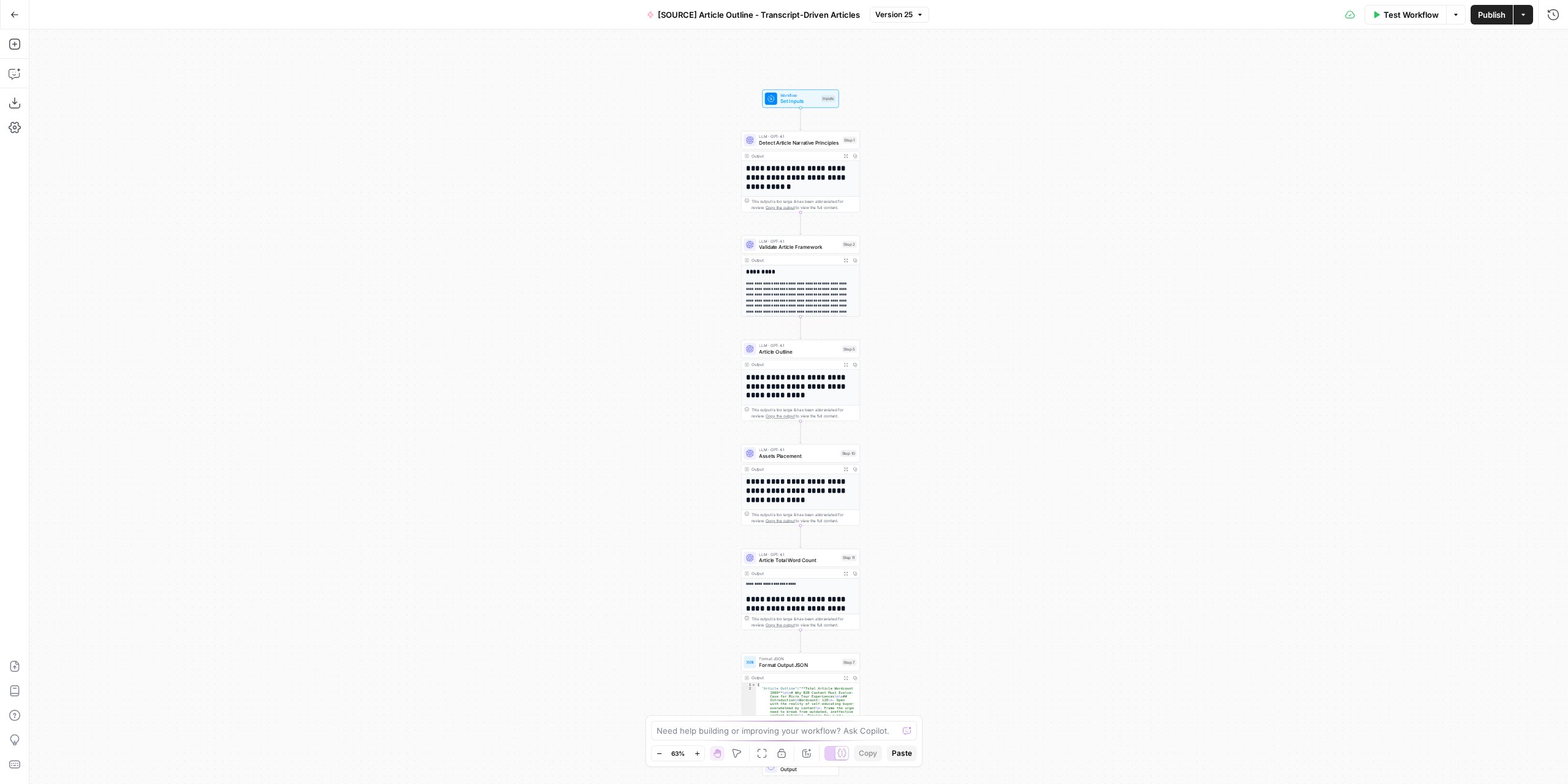
drag, startPoint x: 178, startPoint y: 148, endPoint x: 82, endPoint y: 84, distance: 115.4
click at [174, 142] on div "**********" at bounding box center [799, 406] width 1539 height 754
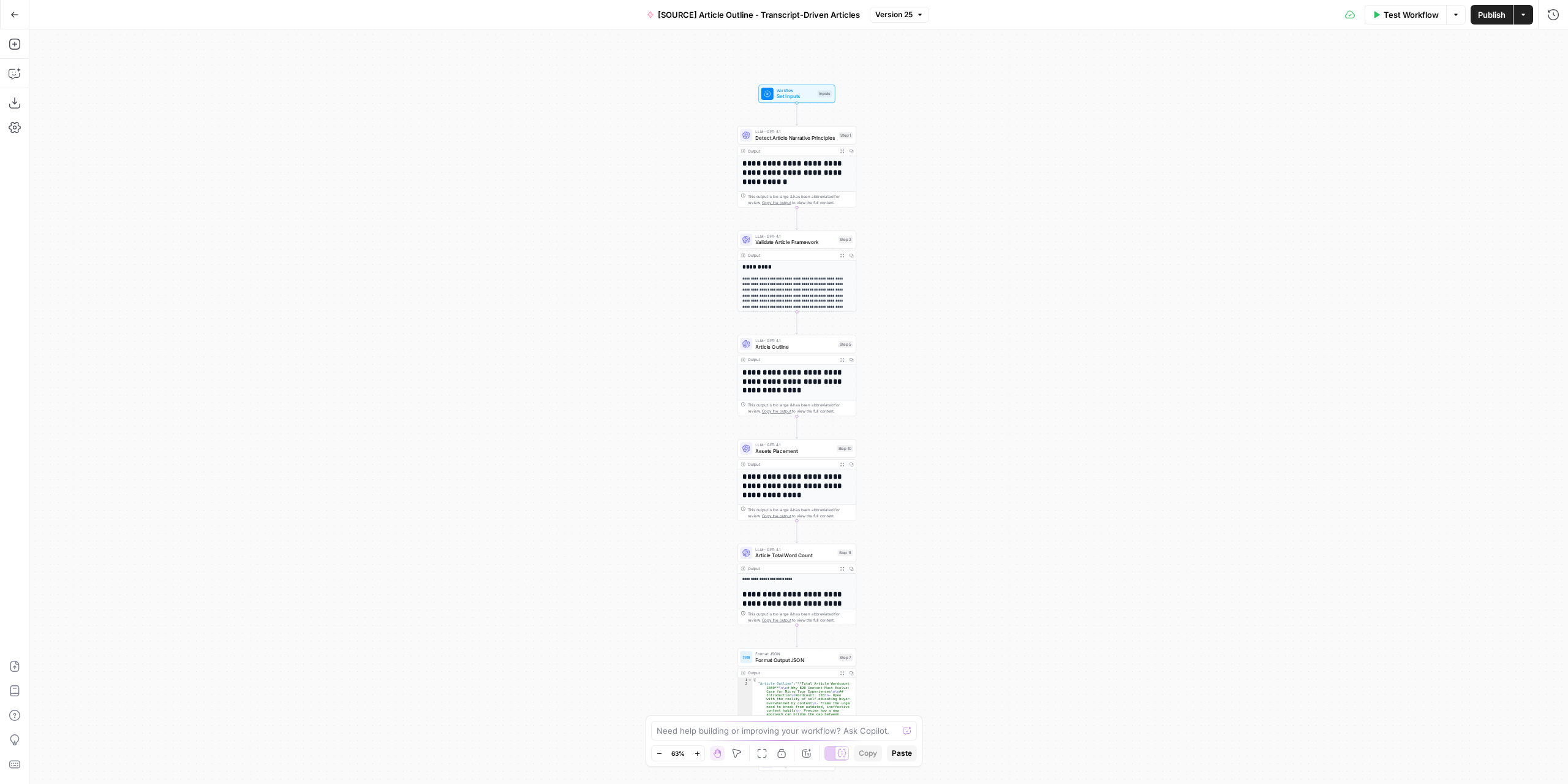
click at [24, 12] on button "Go Back" at bounding box center [14, 14] width 22 height 22
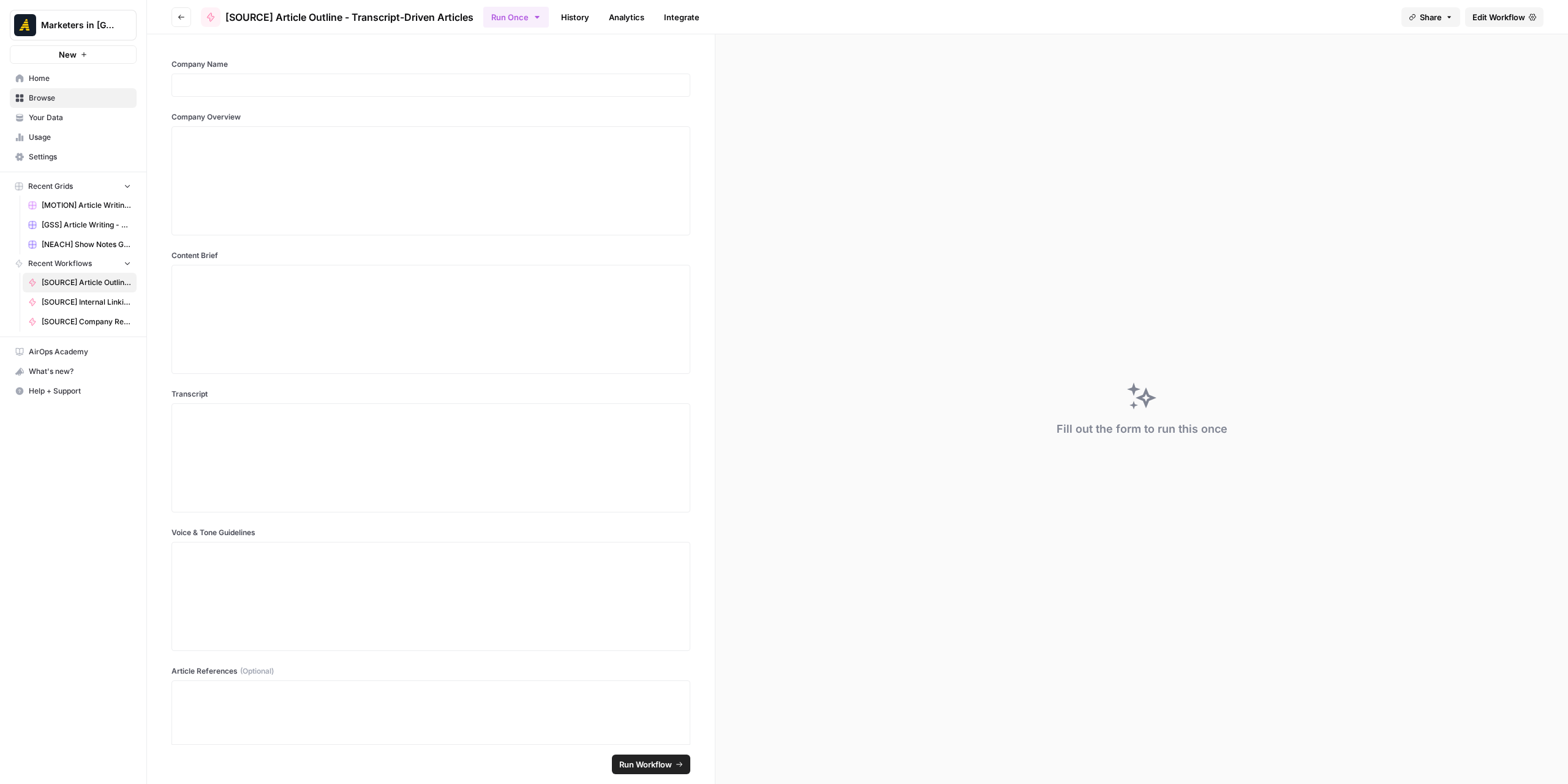
click at [179, 19] on icon "button" at bounding box center [181, 17] width 8 height 8
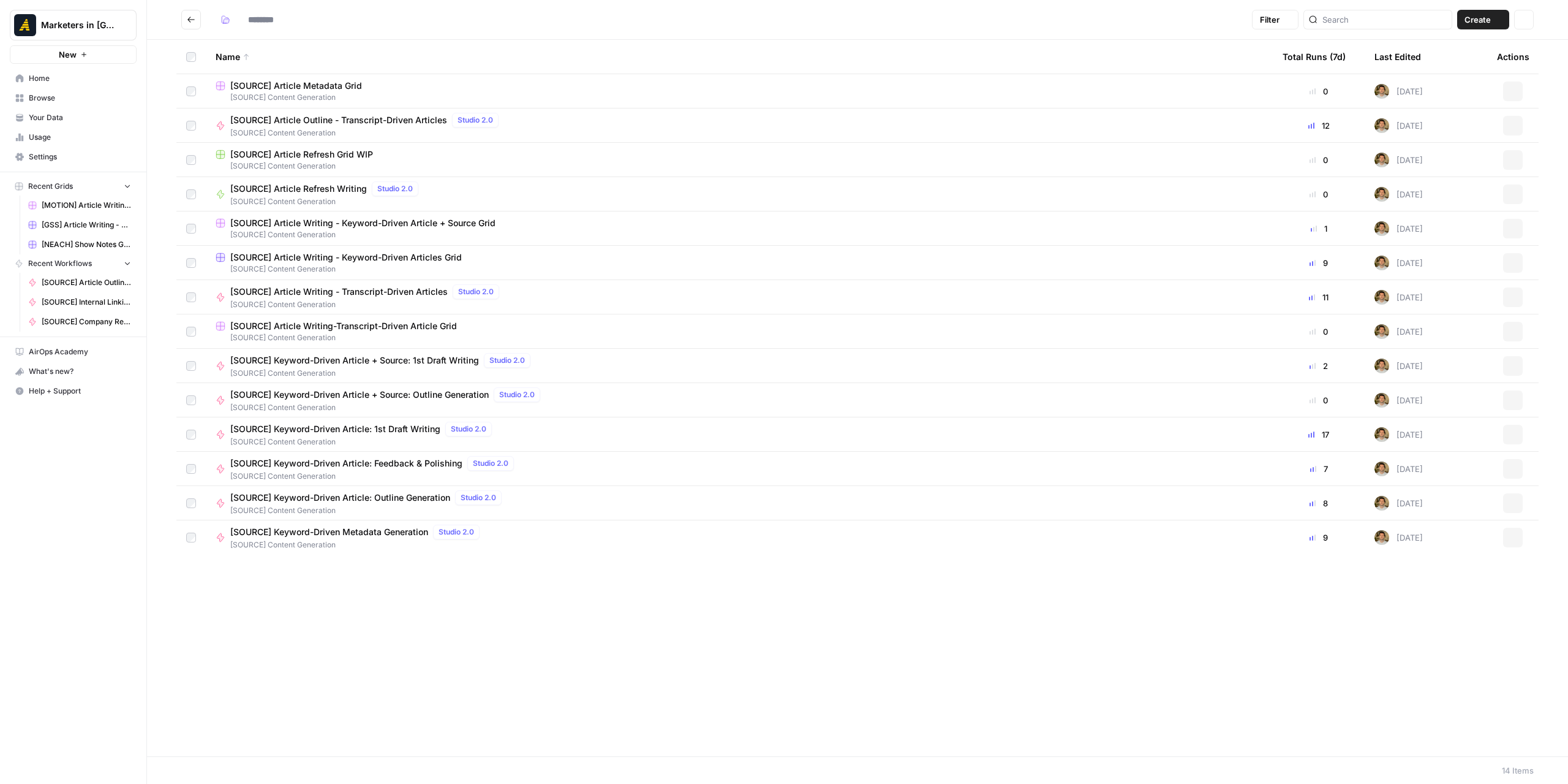
type input "**********"
click at [196, 24] on button "Go back" at bounding box center [190, 19] width 19 height 19
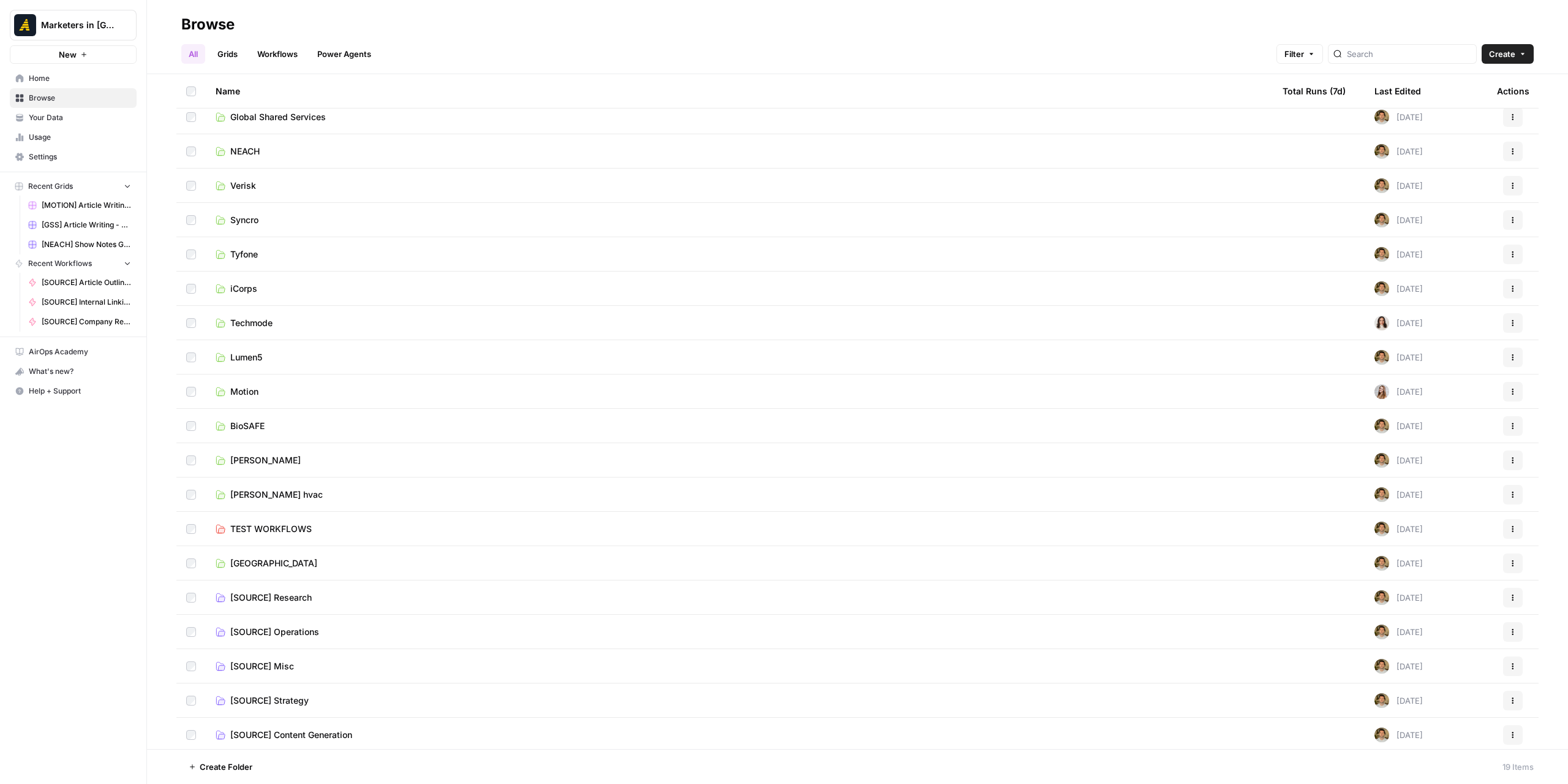
scroll to position [11, 0]
click at [270, 531] on span "TEST WORKFLOWS" at bounding box center [270, 526] width 82 height 13
